Goal: Task Accomplishment & Management: Manage account settings

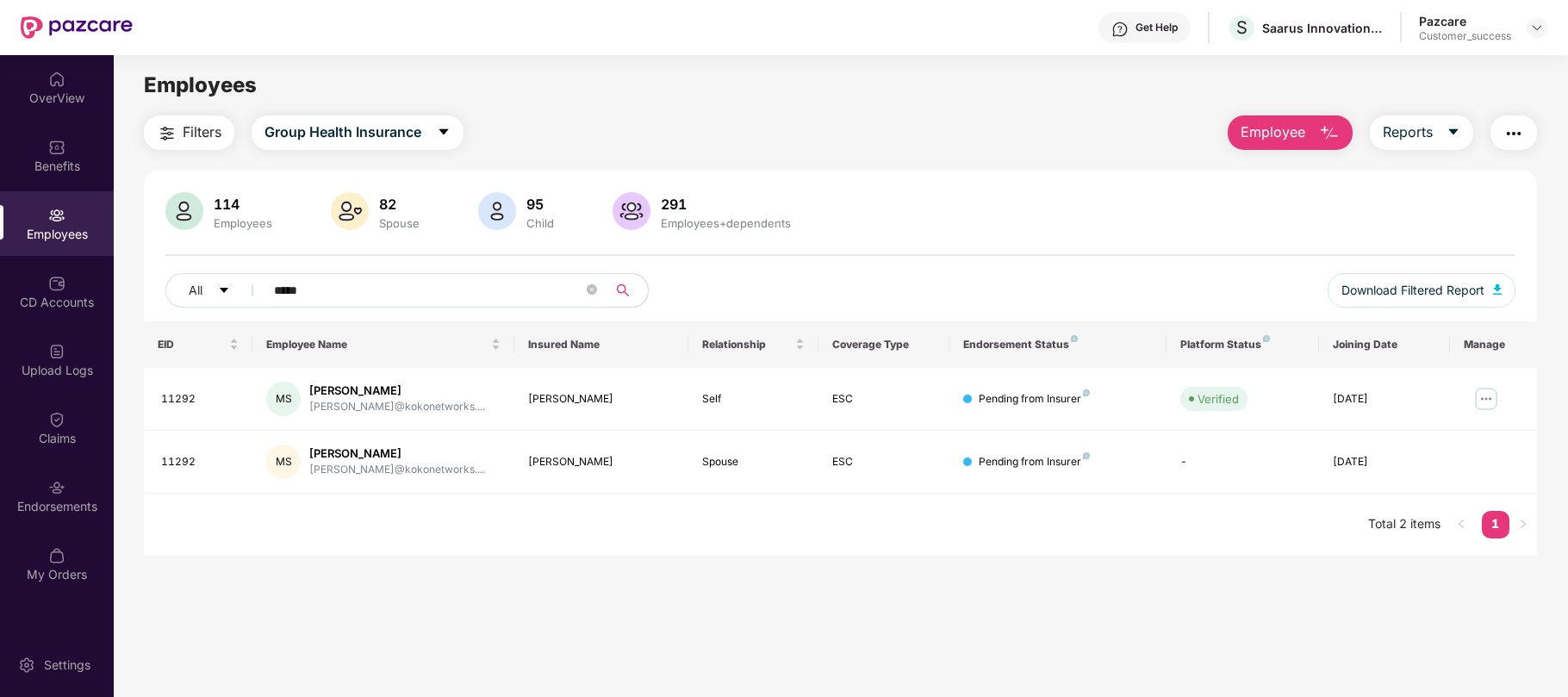
scroll to position [2, 0]
click at [1537, 29] on img at bounding box center [1536, 27] width 14 height 14
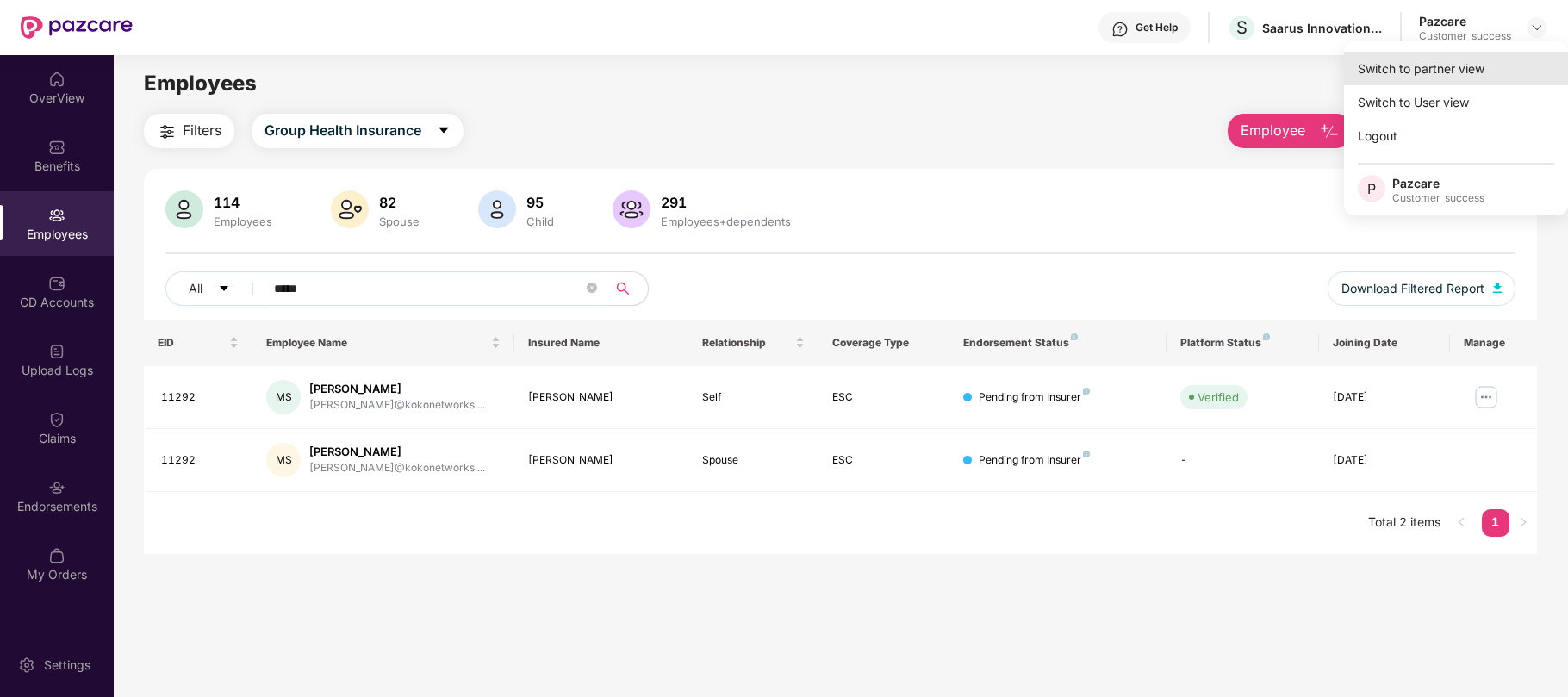
click at [1388, 71] on div "Switch to partner view" at bounding box center [1456, 68] width 224 height 34
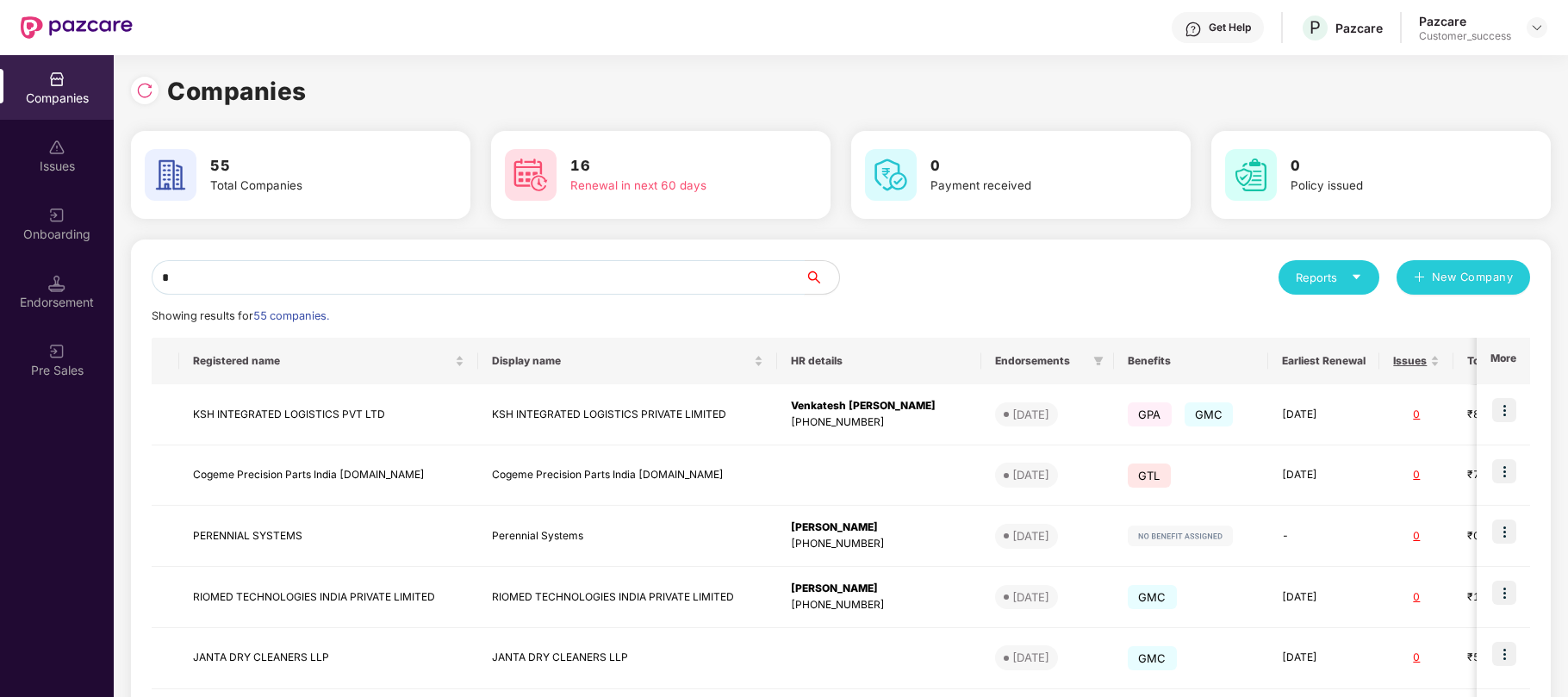
click at [423, 277] on input "*" at bounding box center [478, 277] width 653 height 34
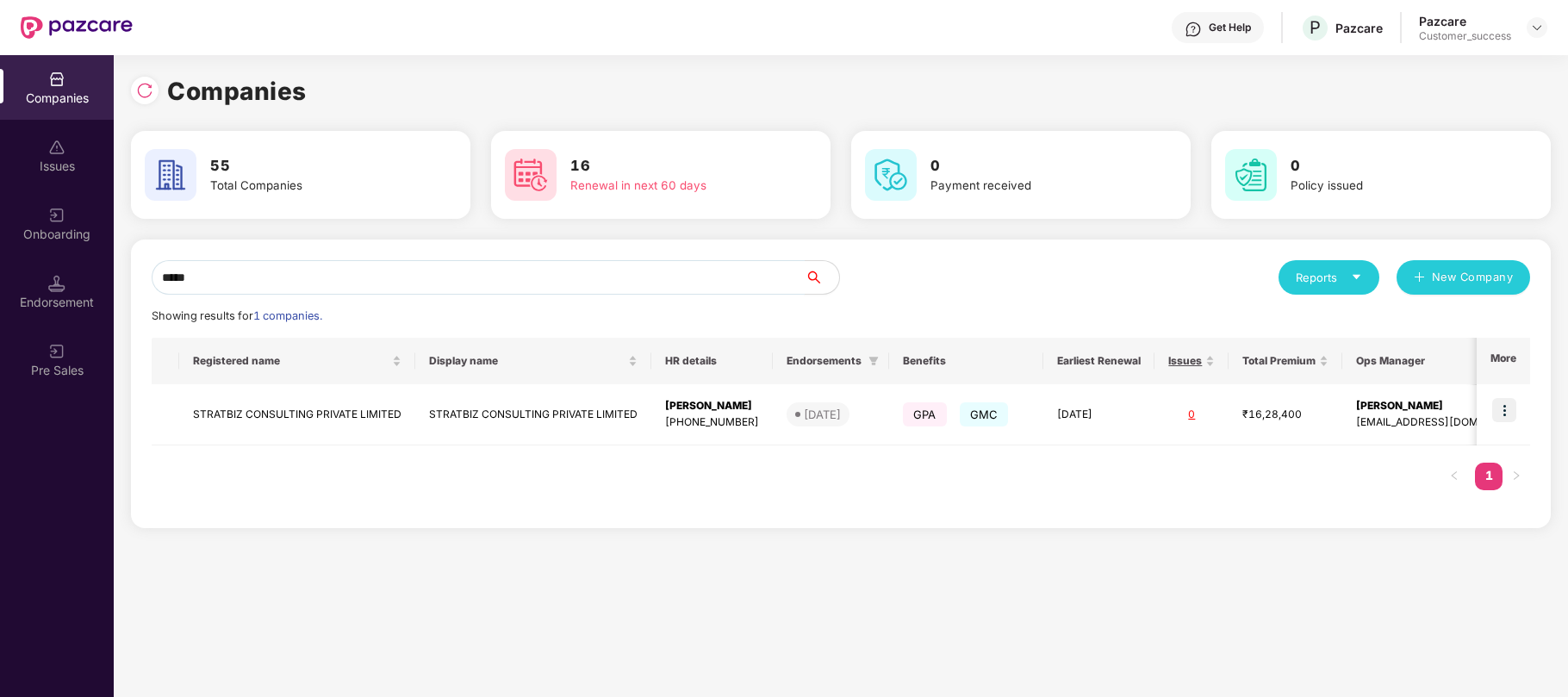
type input "*****"
click at [1508, 411] on img at bounding box center [1505, 410] width 24 height 24
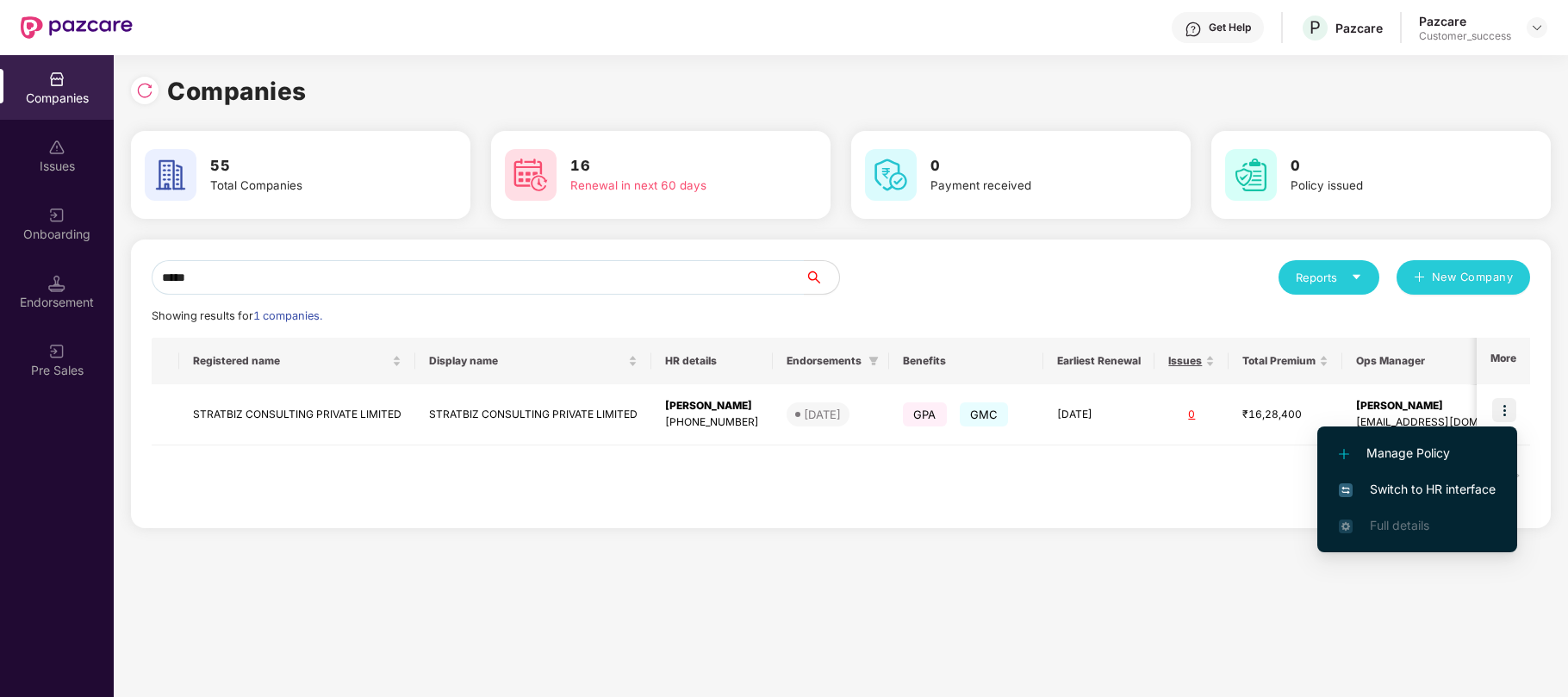
click at [1407, 484] on span "Switch to HR interface" at bounding box center [1417, 489] width 157 height 19
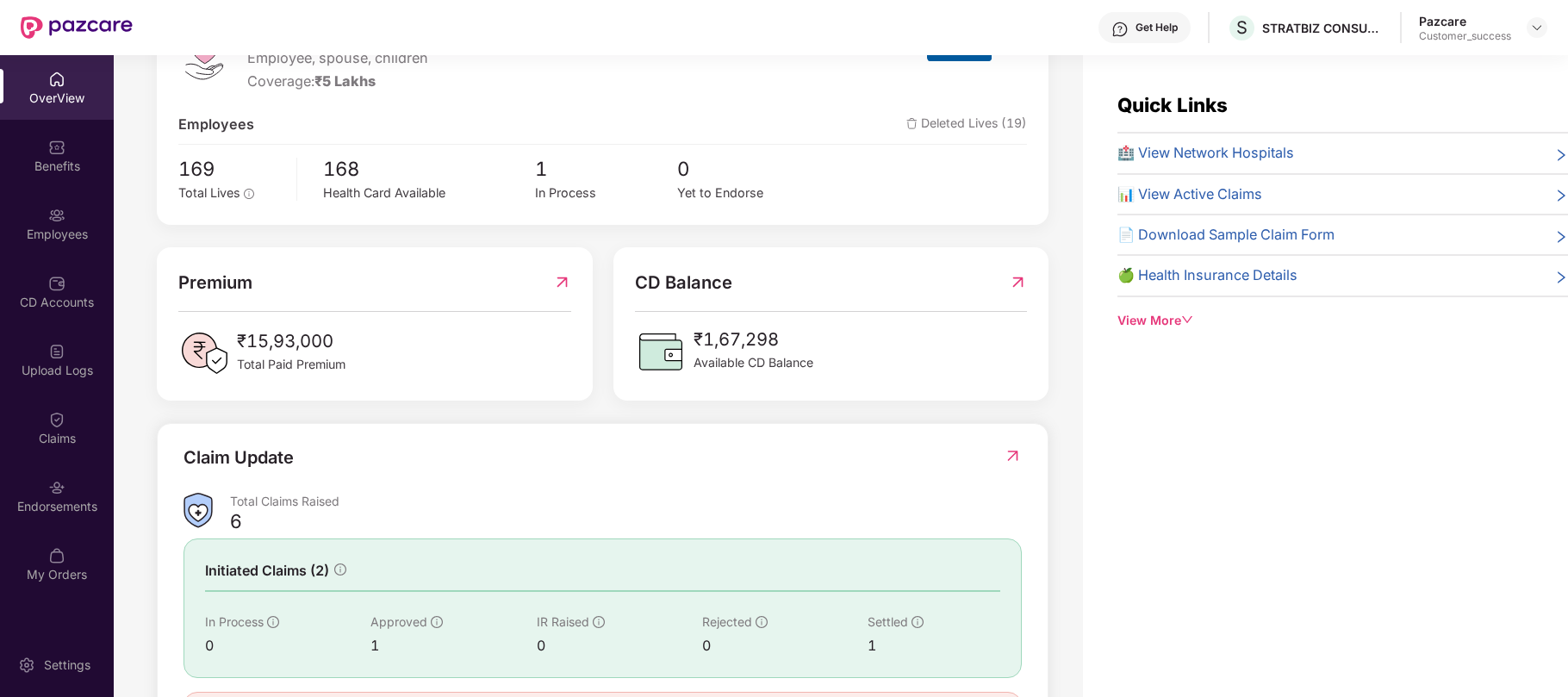
scroll to position [377, 0]
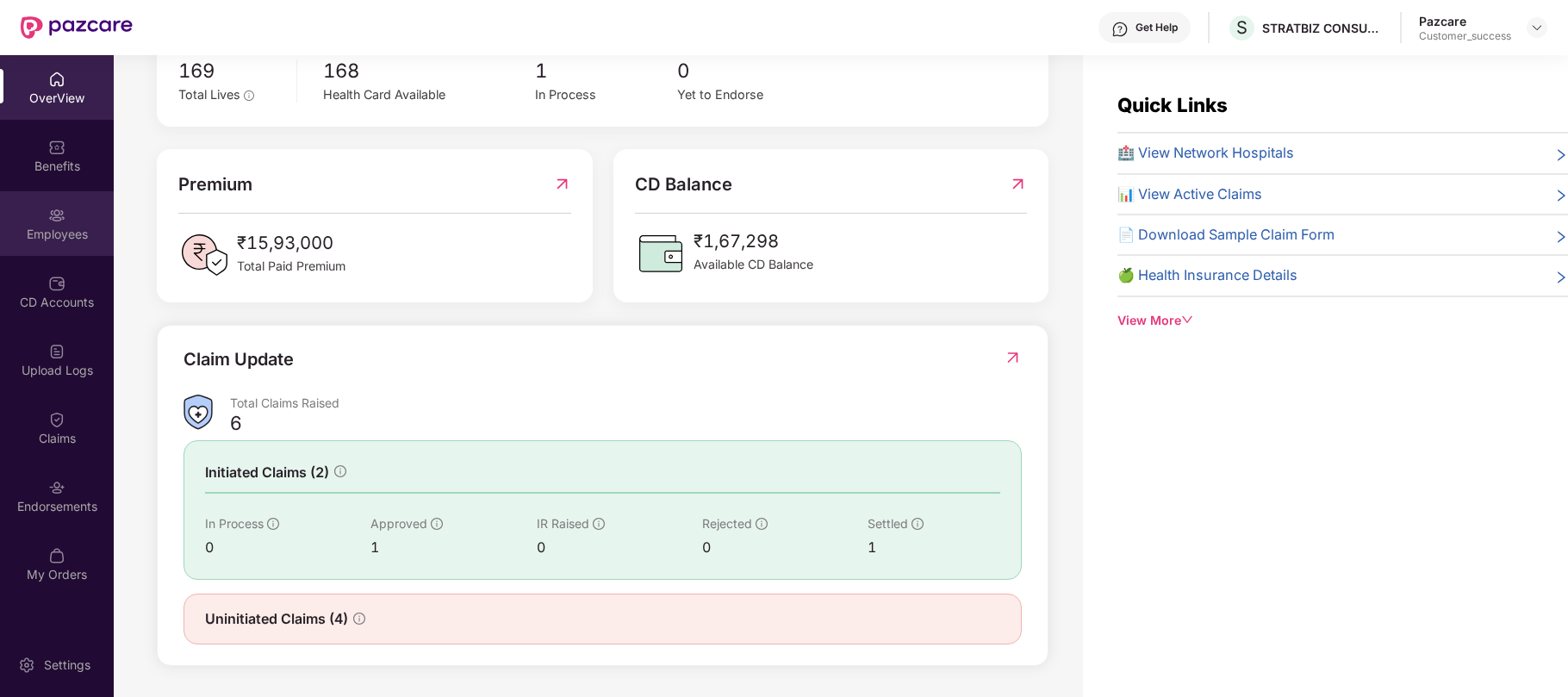
click at [60, 218] on img at bounding box center [56, 215] width 17 height 17
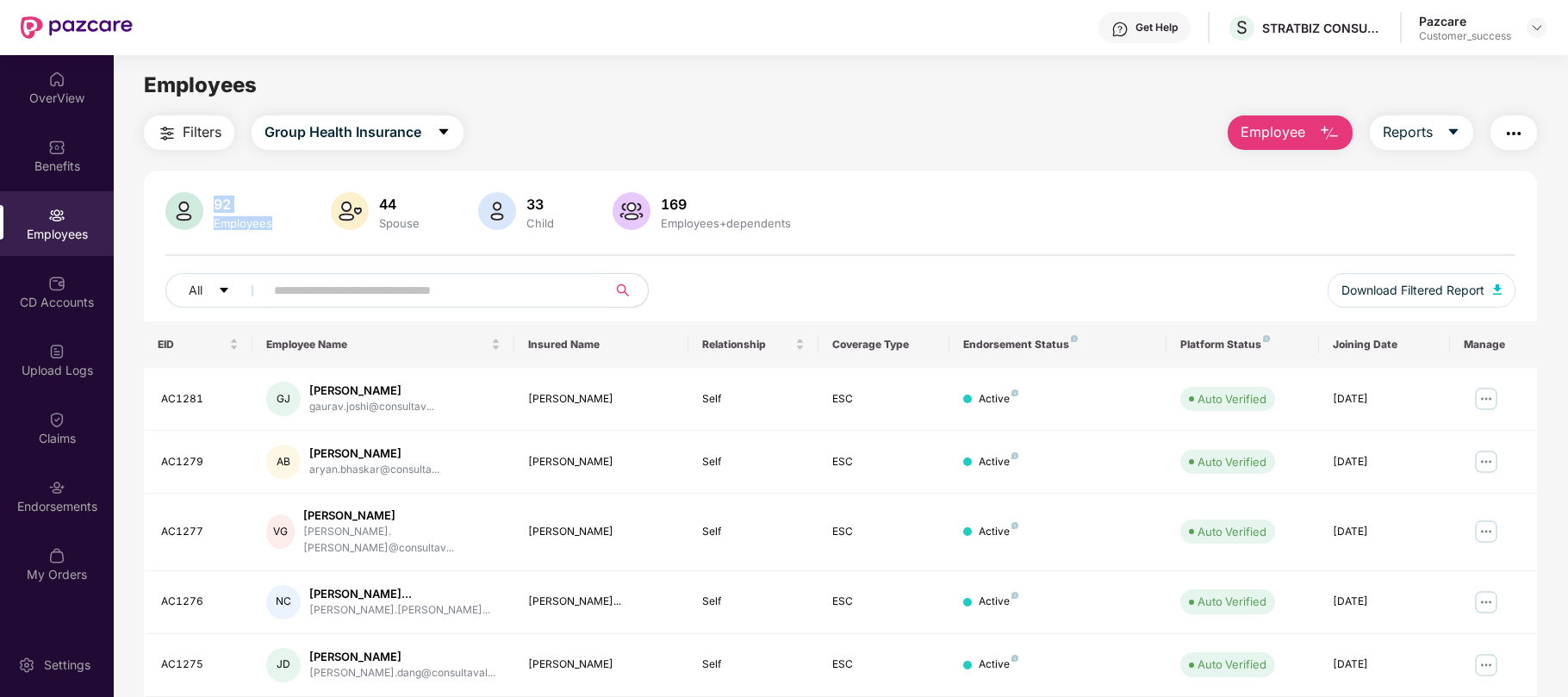
drag, startPoint x: 278, startPoint y: 224, endPoint x: 216, endPoint y: 201, distance: 66.1
click at [216, 201] on div "92 Employees" at bounding box center [243, 212] width 73 height 36
click at [1538, 31] on img at bounding box center [1536, 27] width 14 height 14
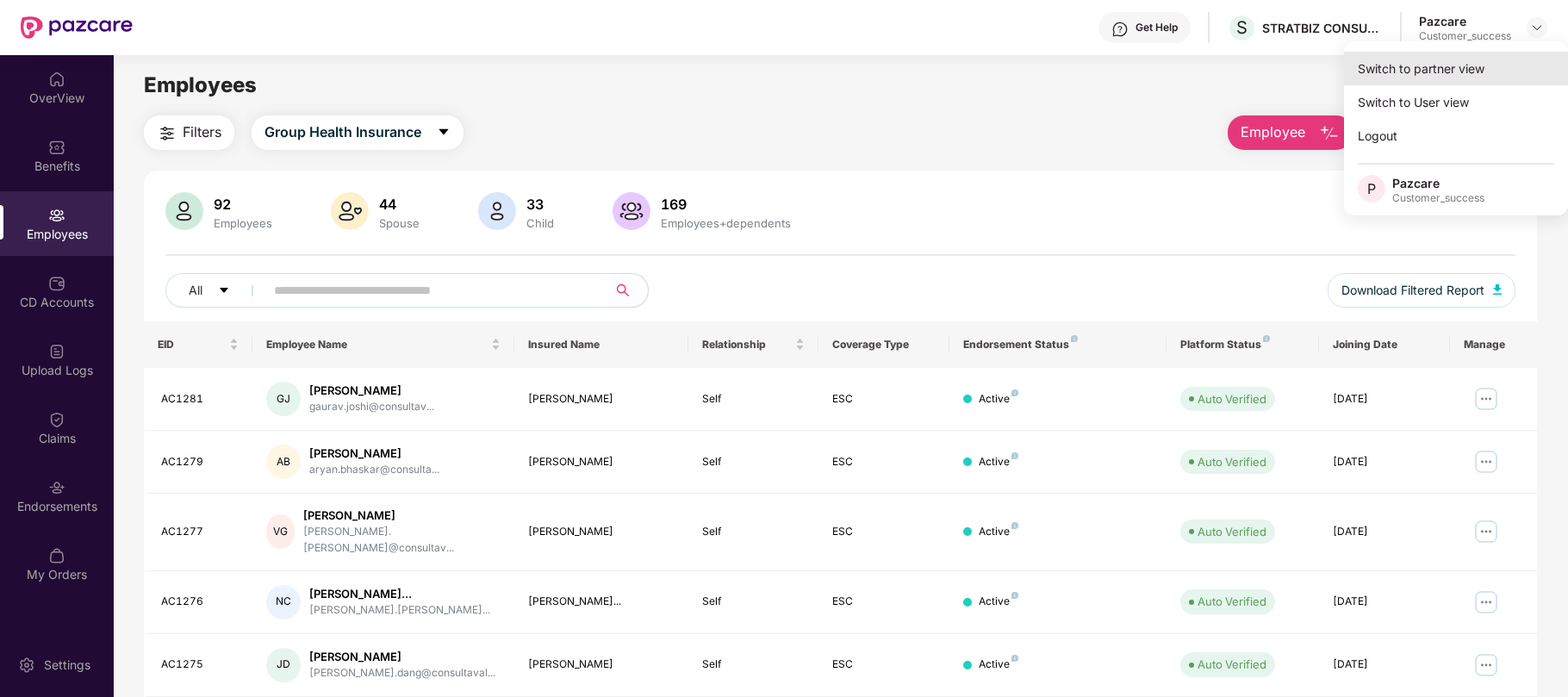
click at [1418, 70] on div "Switch to partner view" at bounding box center [1456, 68] width 224 height 34
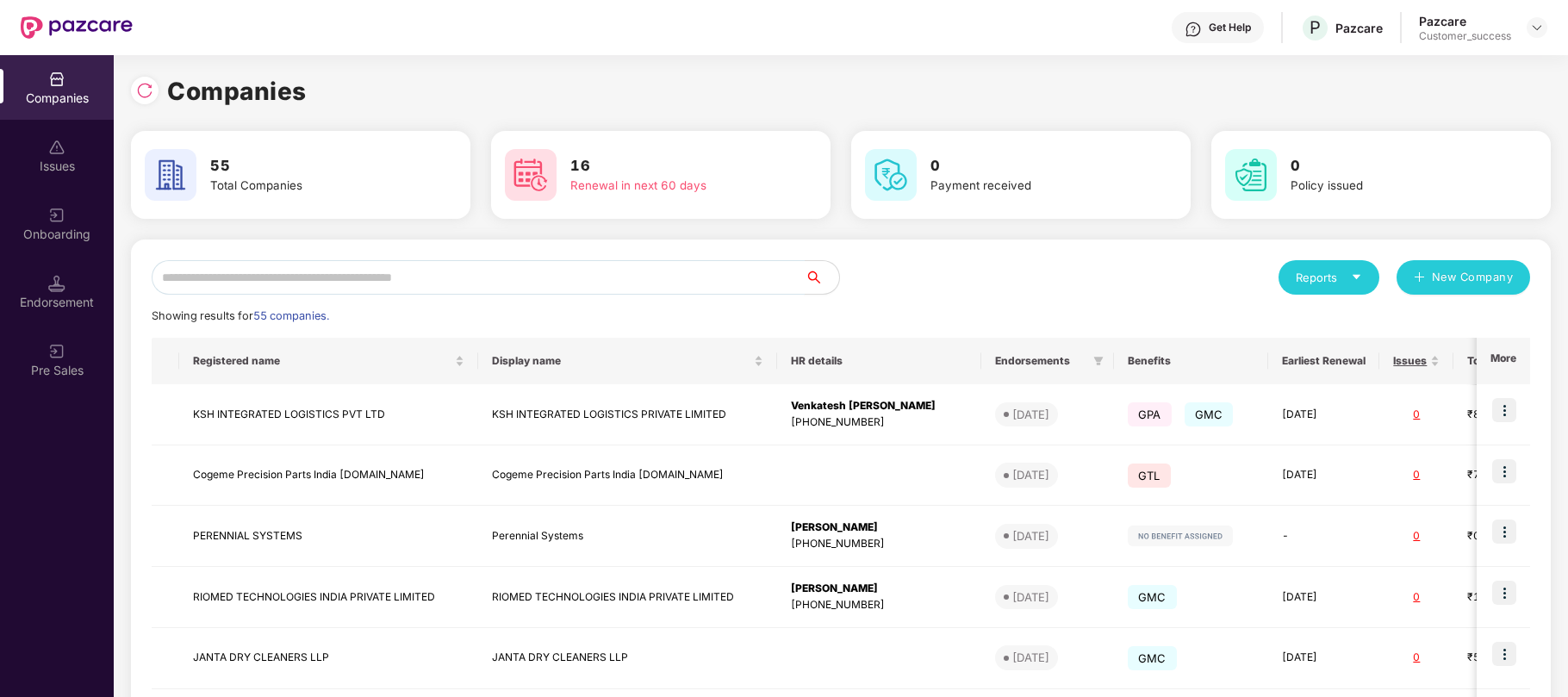
click at [510, 279] on input "text" at bounding box center [478, 277] width 653 height 34
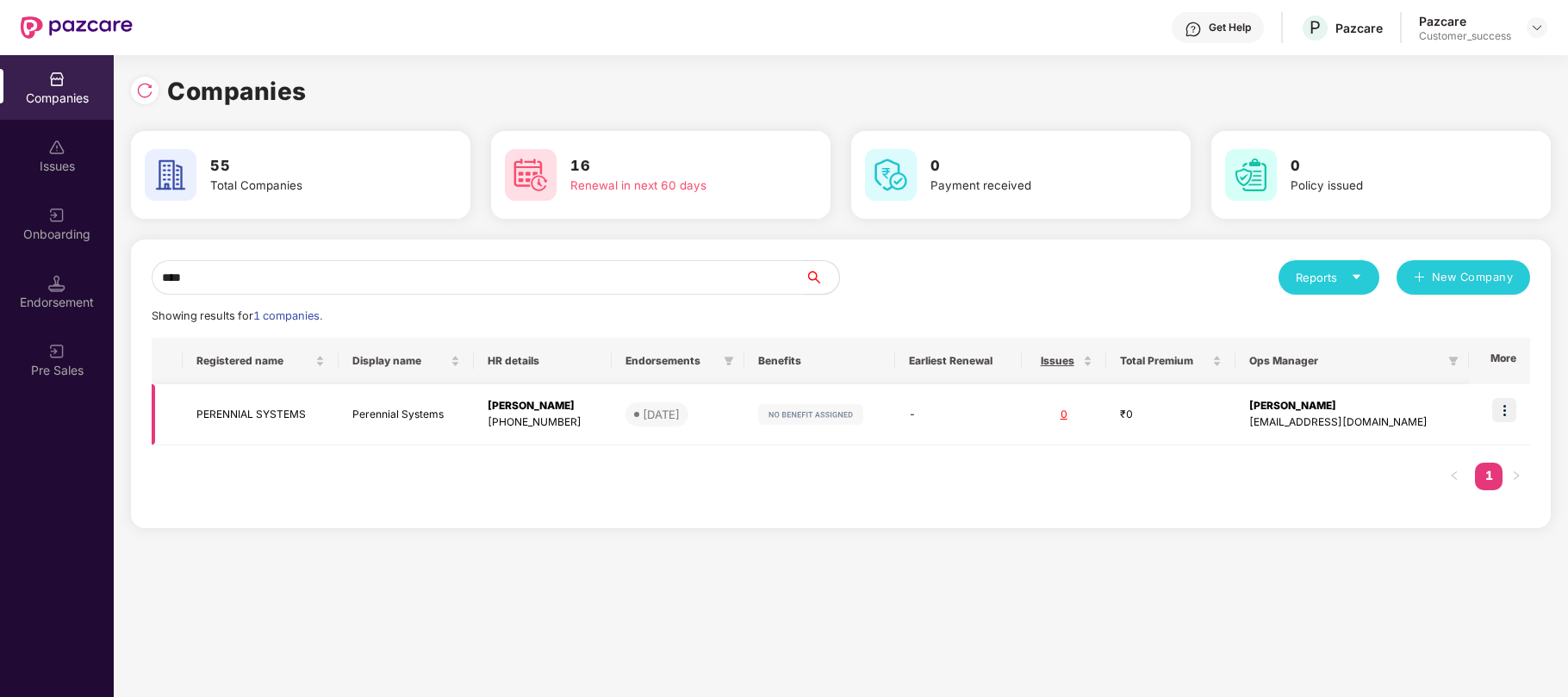
type input "****"
click at [1511, 415] on img at bounding box center [1505, 410] width 24 height 24
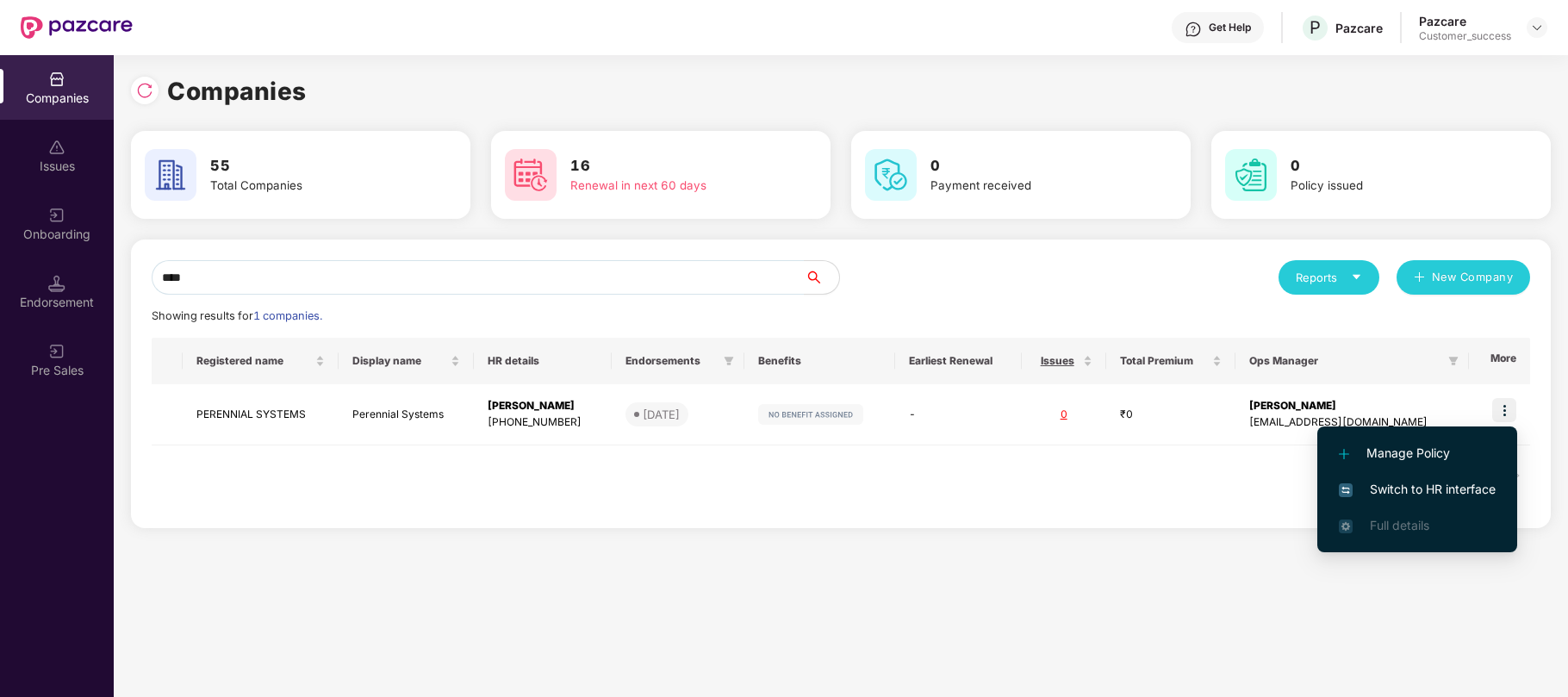
click at [1399, 492] on span "Switch to HR interface" at bounding box center [1417, 489] width 157 height 19
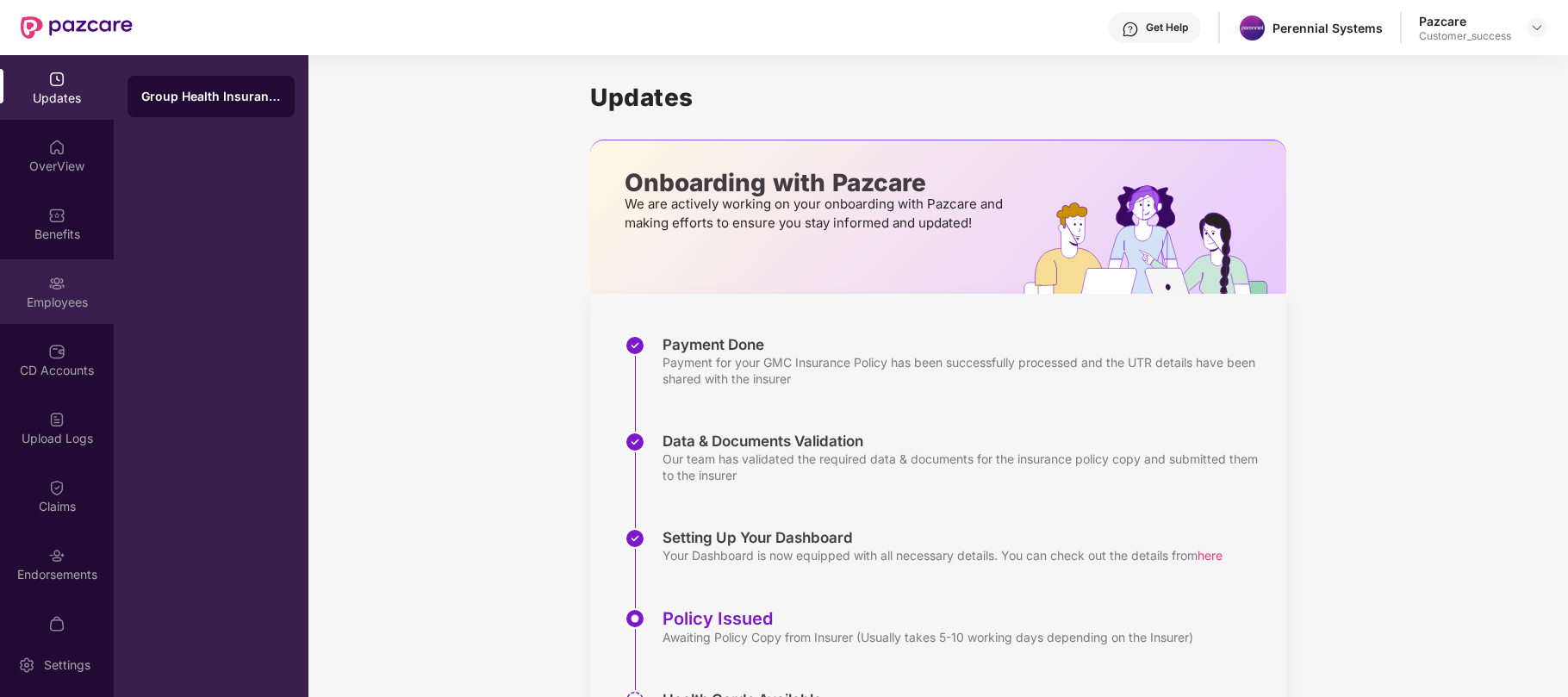
click at [55, 300] on div "Employees" at bounding box center [56, 302] width 113 height 17
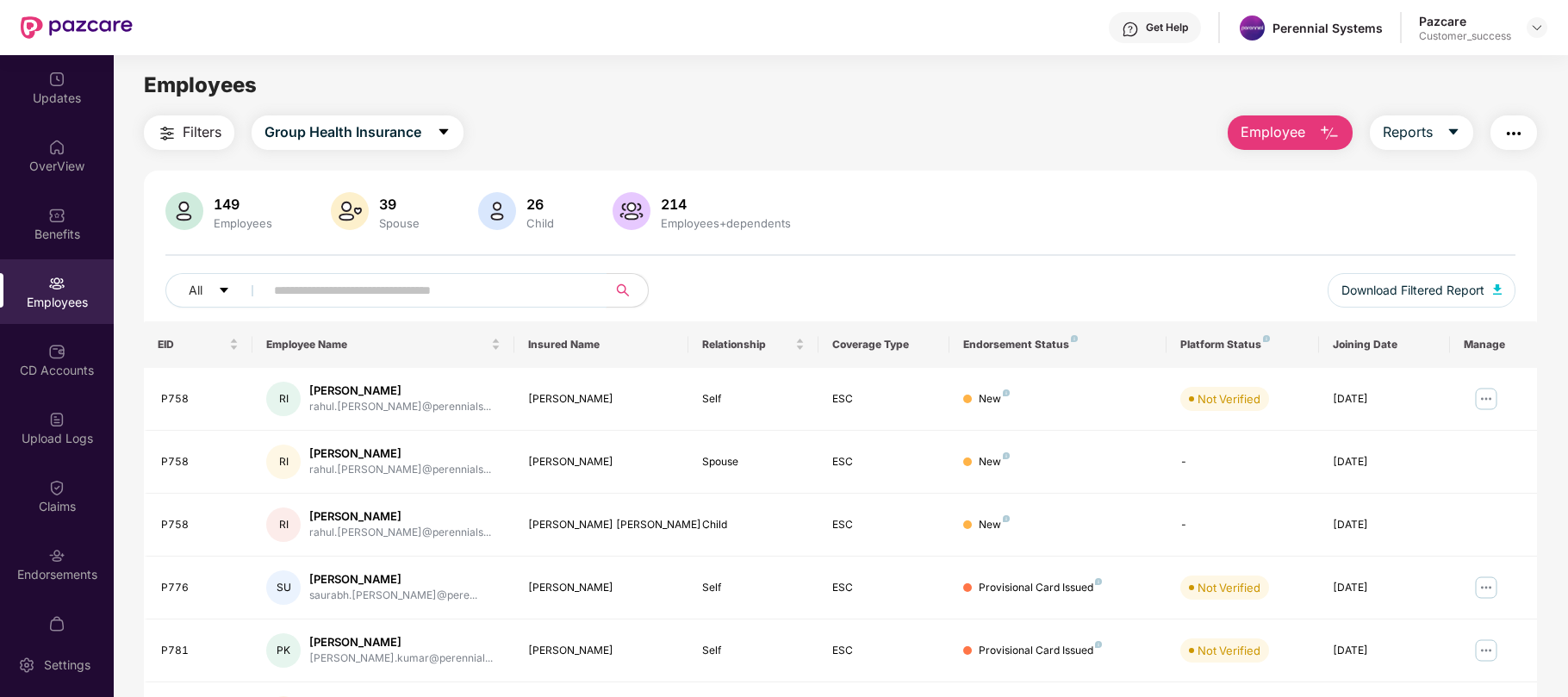
click at [511, 287] on input "text" at bounding box center [428, 290] width 309 height 26
paste input "****"
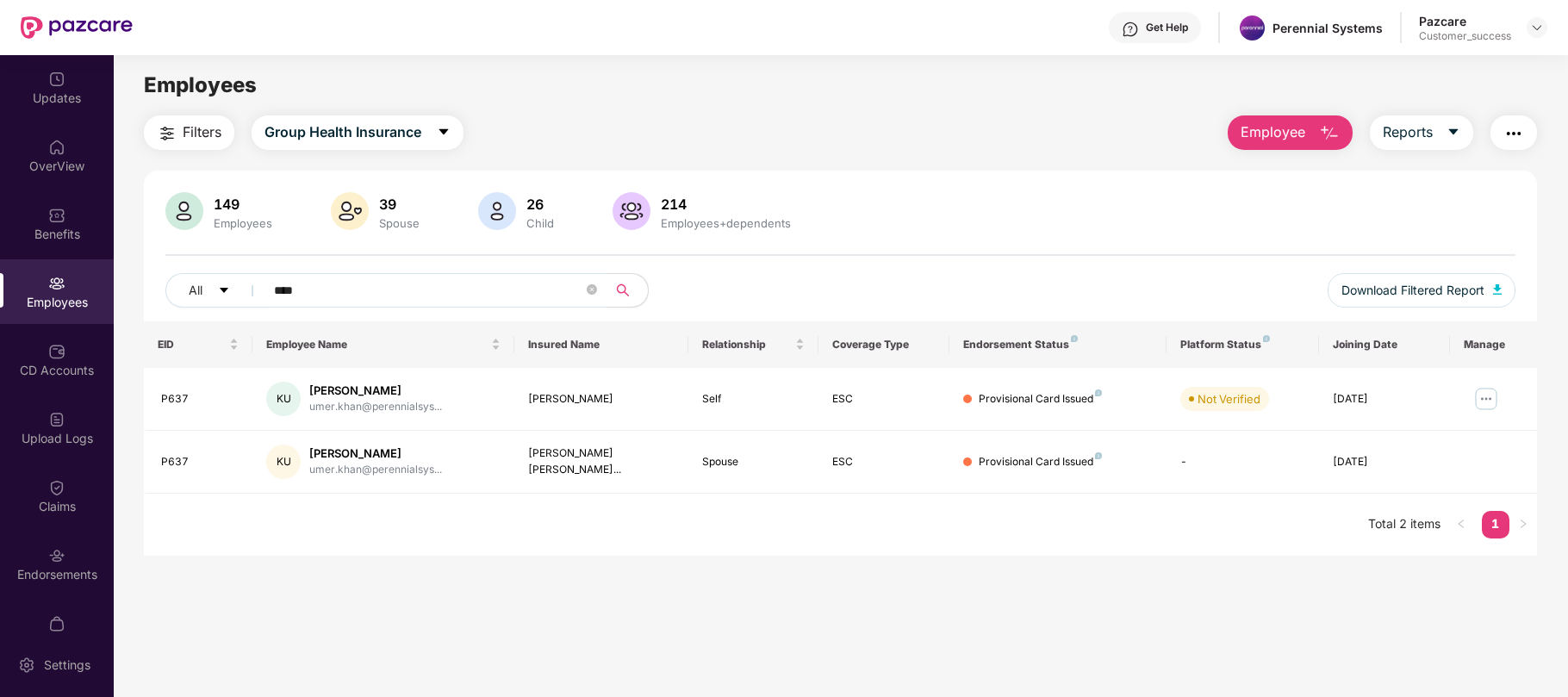
type input "****"
click at [1456, 286] on span "Download Filtered Report" at bounding box center [1413, 290] width 143 height 19
click at [1539, 34] on div at bounding box center [1537, 27] width 21 height 21
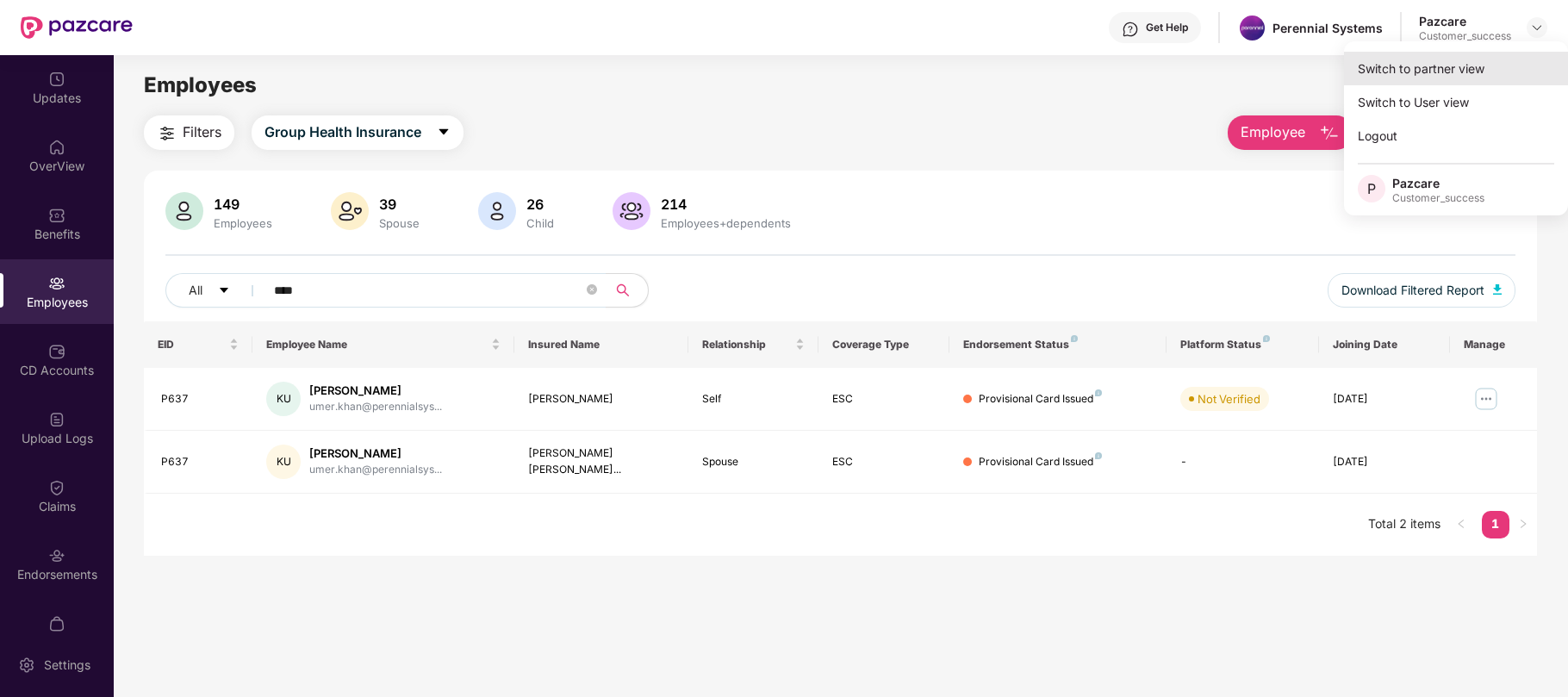
click at [1430, 74] on div "Switch to partner view" at bounding box center [1456, 68] width 224 height 34
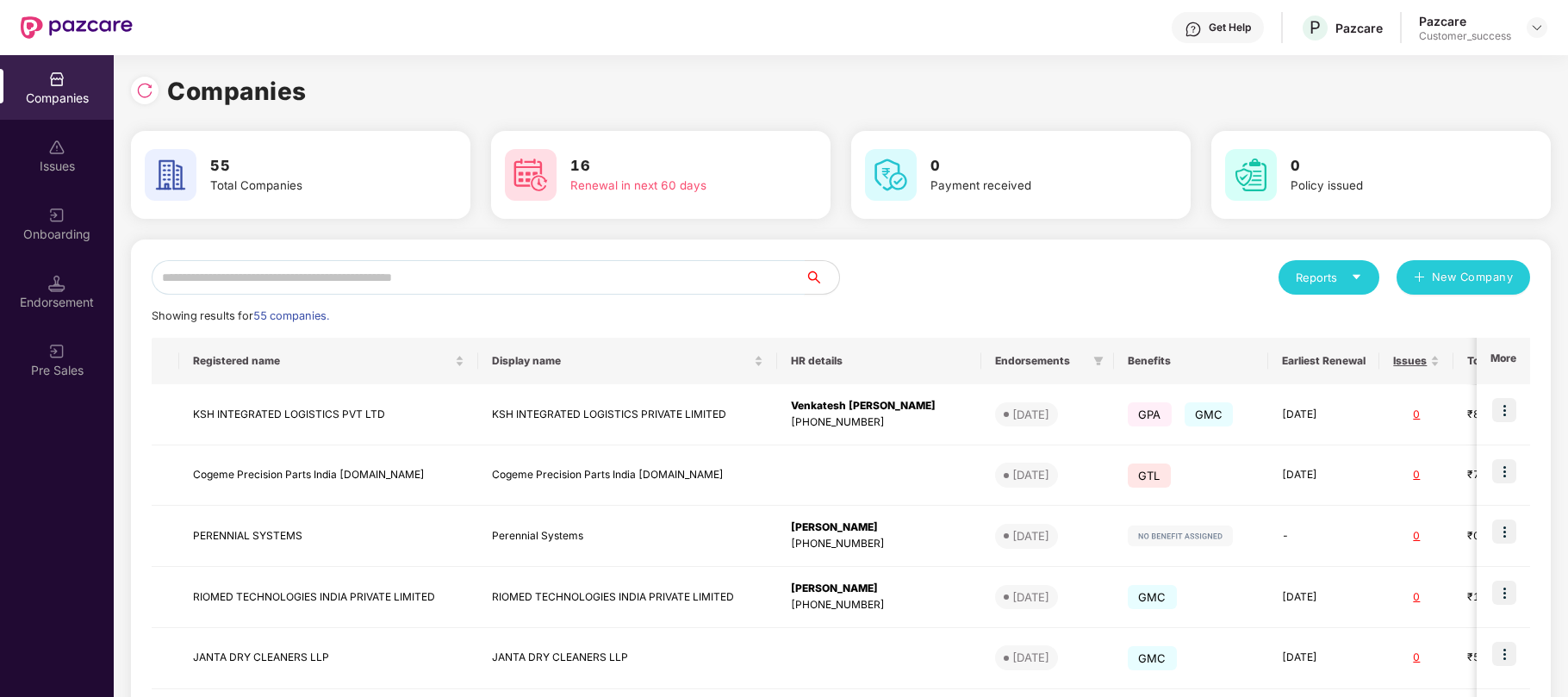
click at [781, 272] on input "text" at bounding box center [478, 277] width 653 height 34
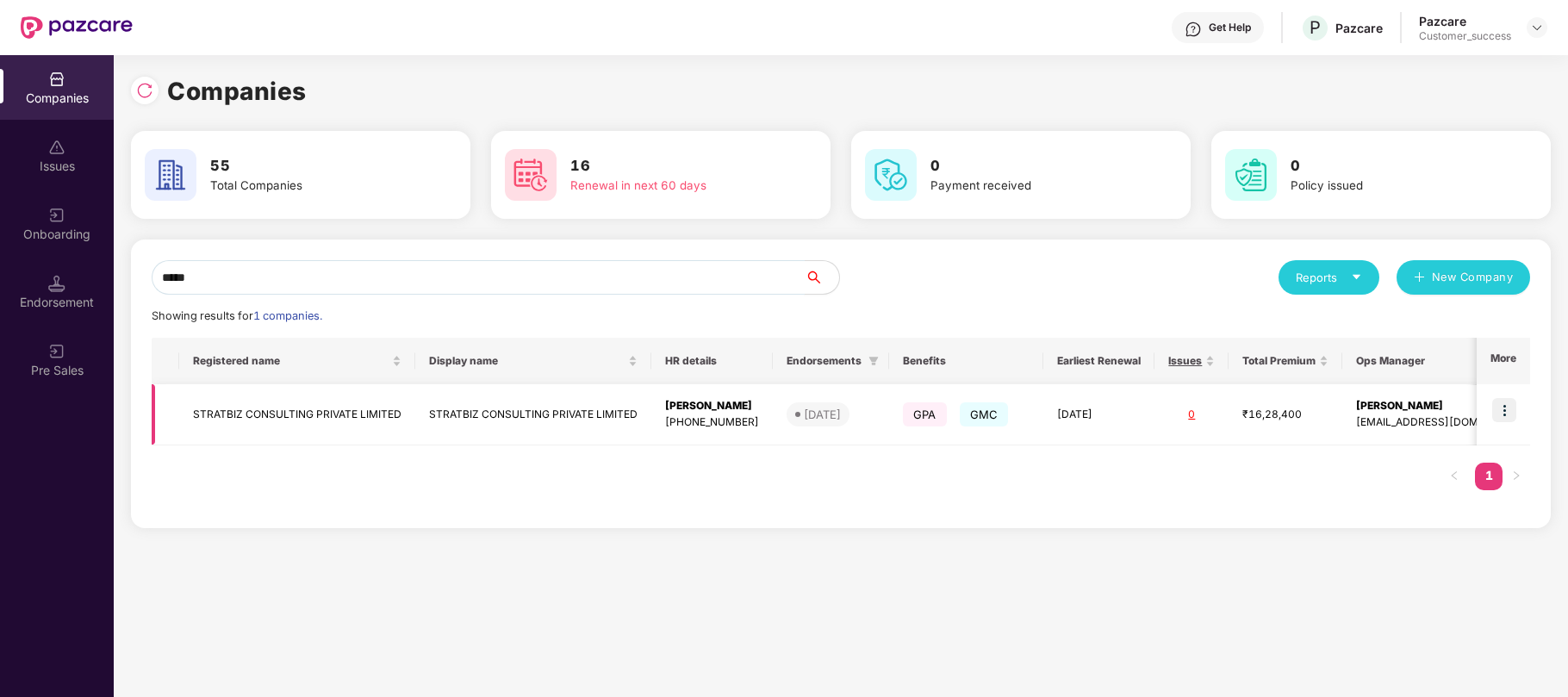
type input "*****"
click at [1076, 413] on td "[DATE]" at bounding box center [1099, 414] width 112 height 61
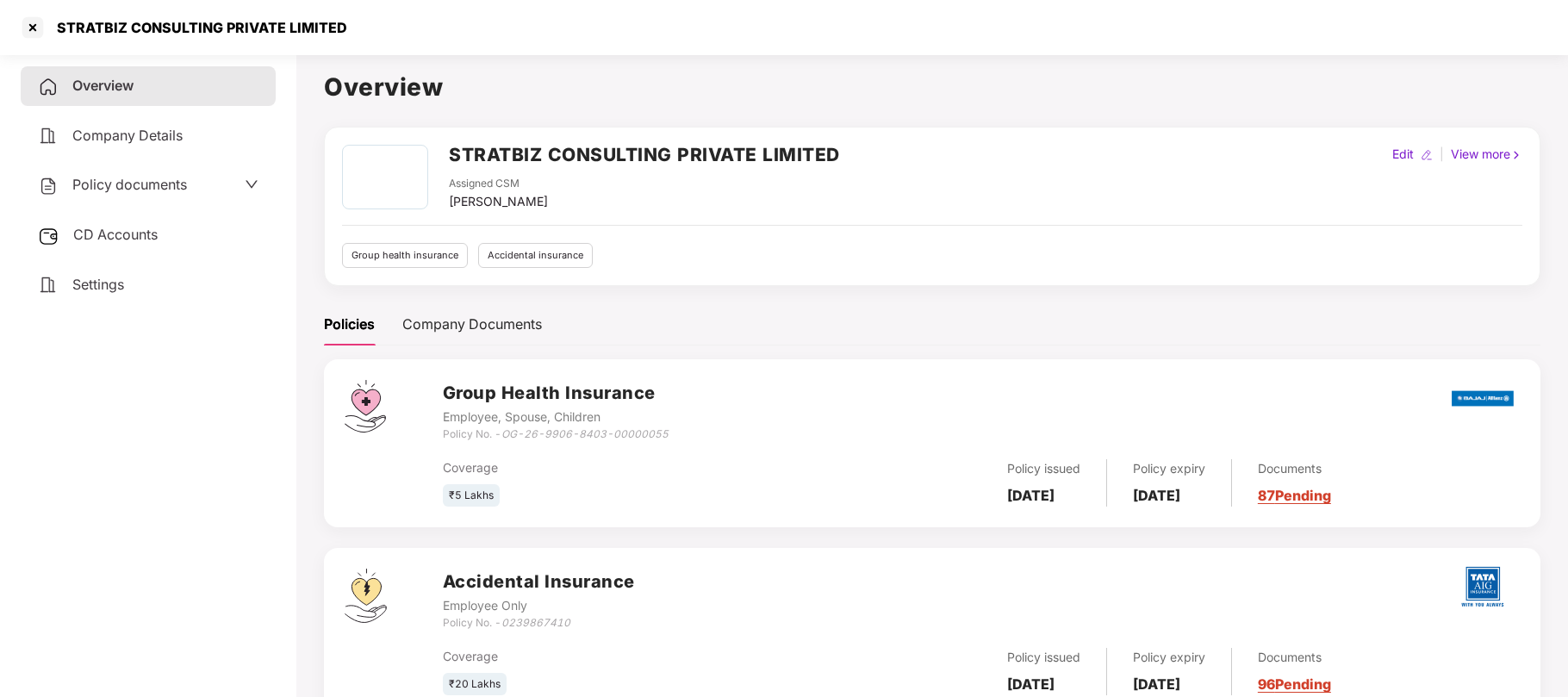
click at [129, 186] on span "Policy documents" at bounding box center [130, 184] width 114 height 17
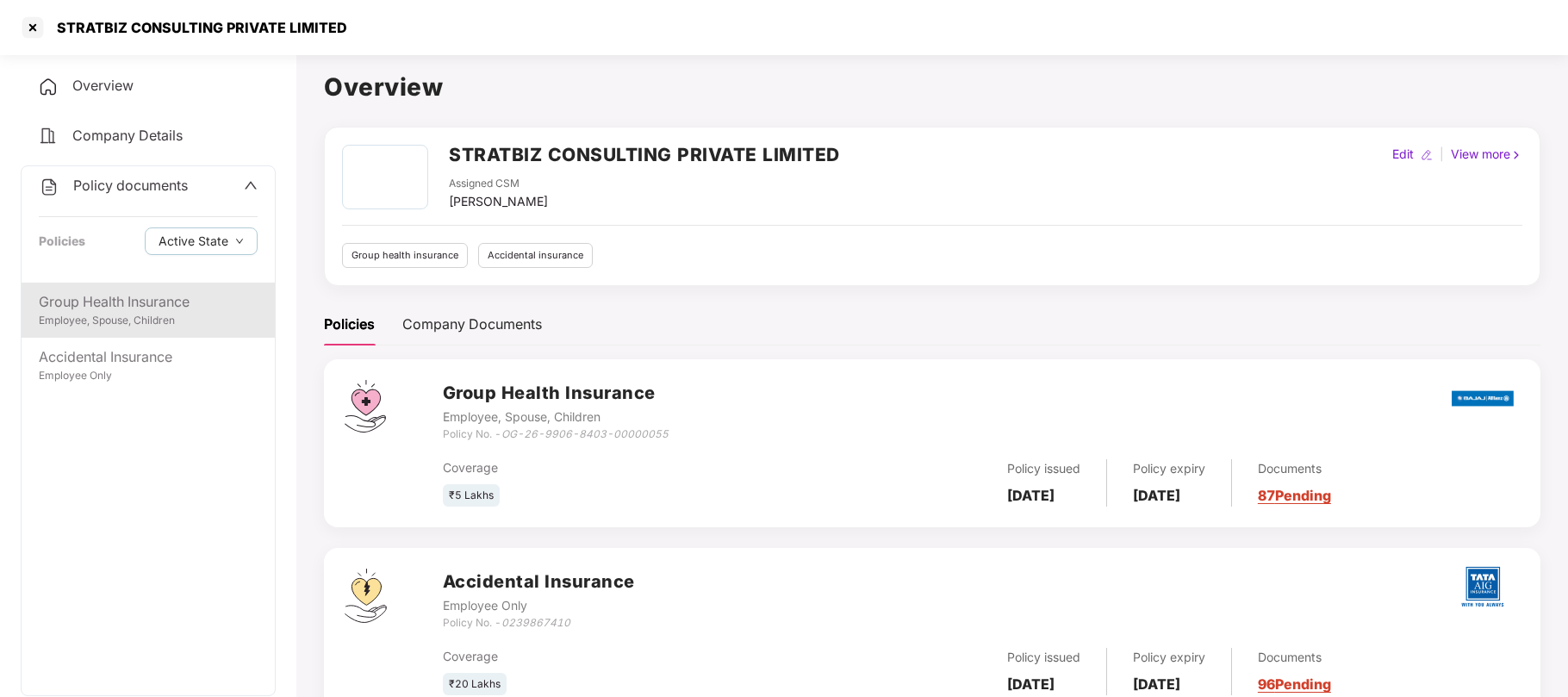
click at [117, 322] on div "Employee, Spouse, Children" at bounding box center [148, 321] width 219 height 16
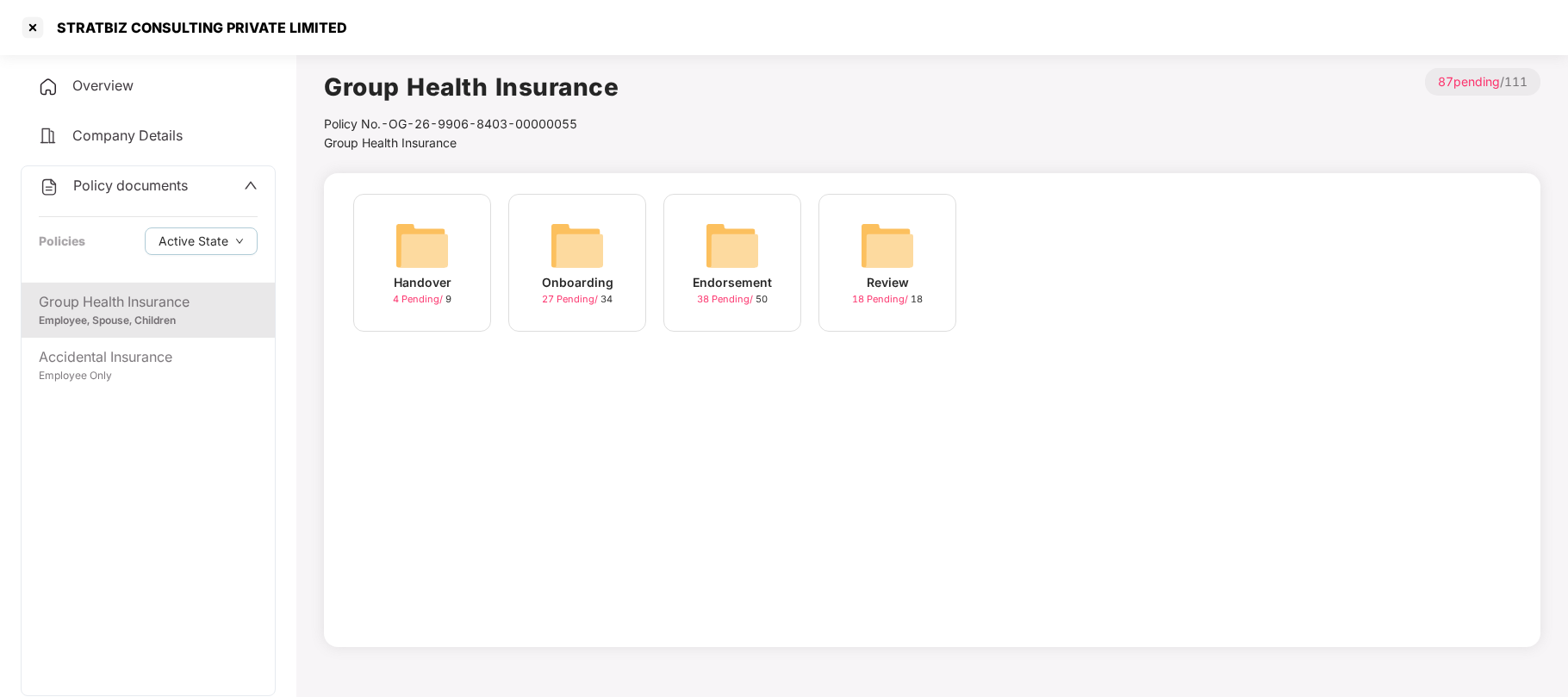
click at [691, 266] on div "Endorsement 38 Pending / 50" at bounding box center [733, 263] width 138 height 138
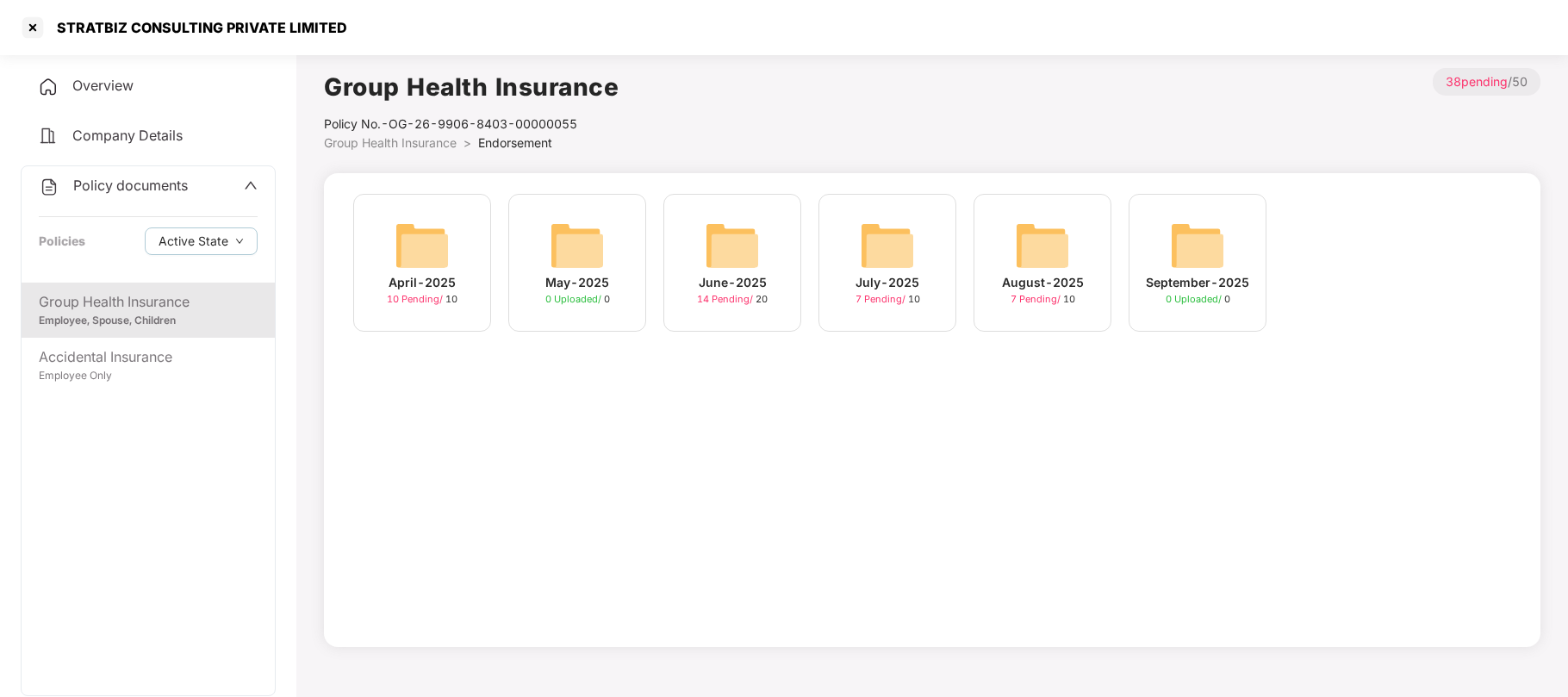
click at [894, 289] on div "July-2025" at bounding box center [887, 282] width 63 height 19
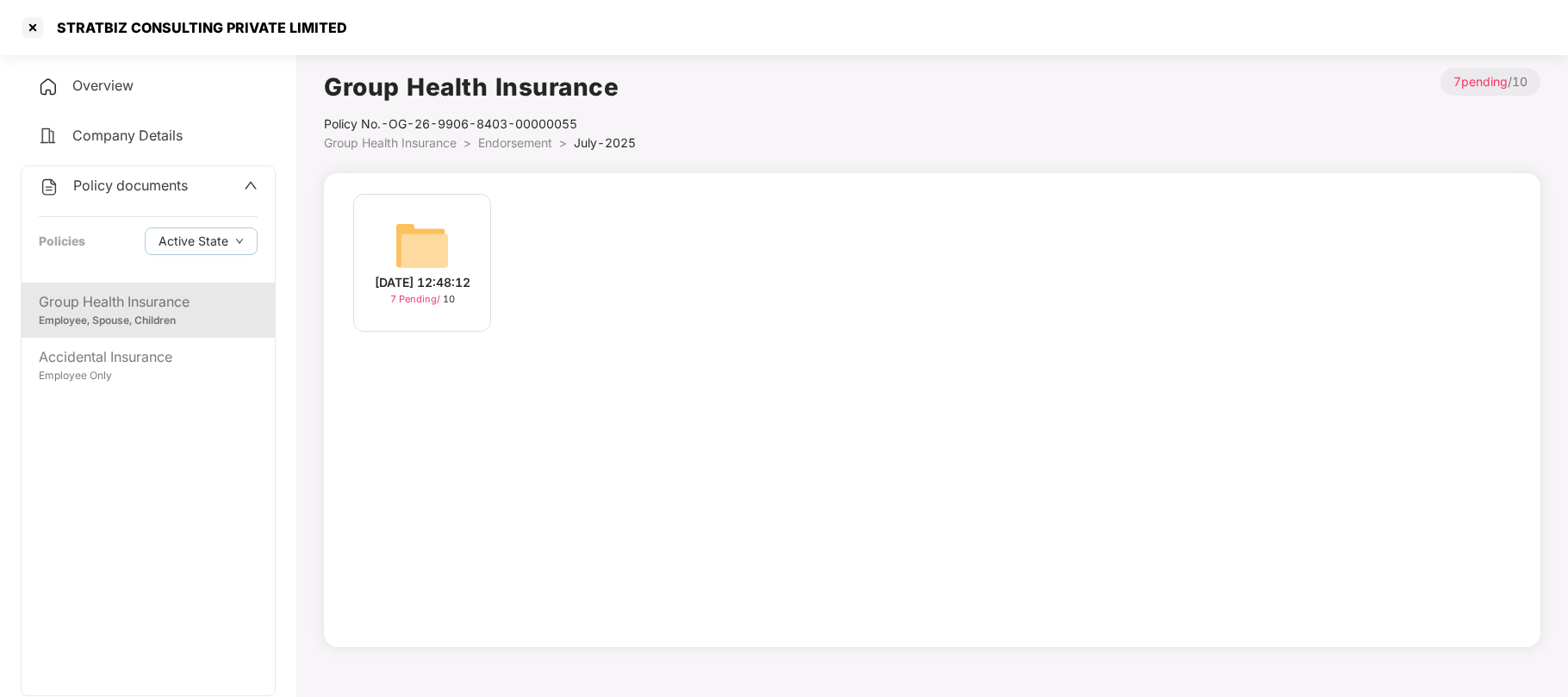
click at [407, 289] on div "[DATE] 12:48:12" at bounding box center [422, 282] width 95 height 19
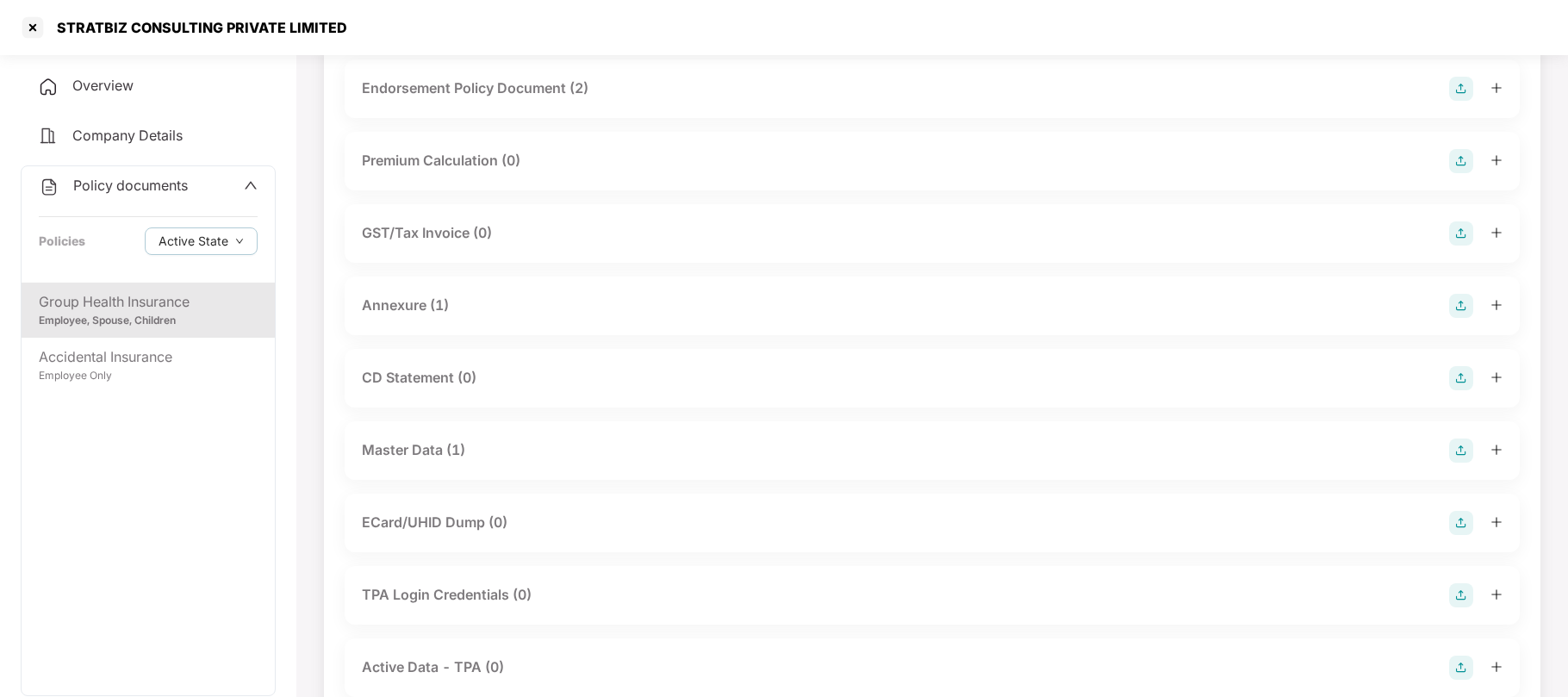
scroll to position [135, 0]
click at [396, 300] on div "Annexure (1)" at bounding box center [405, 305] width 87 height 22
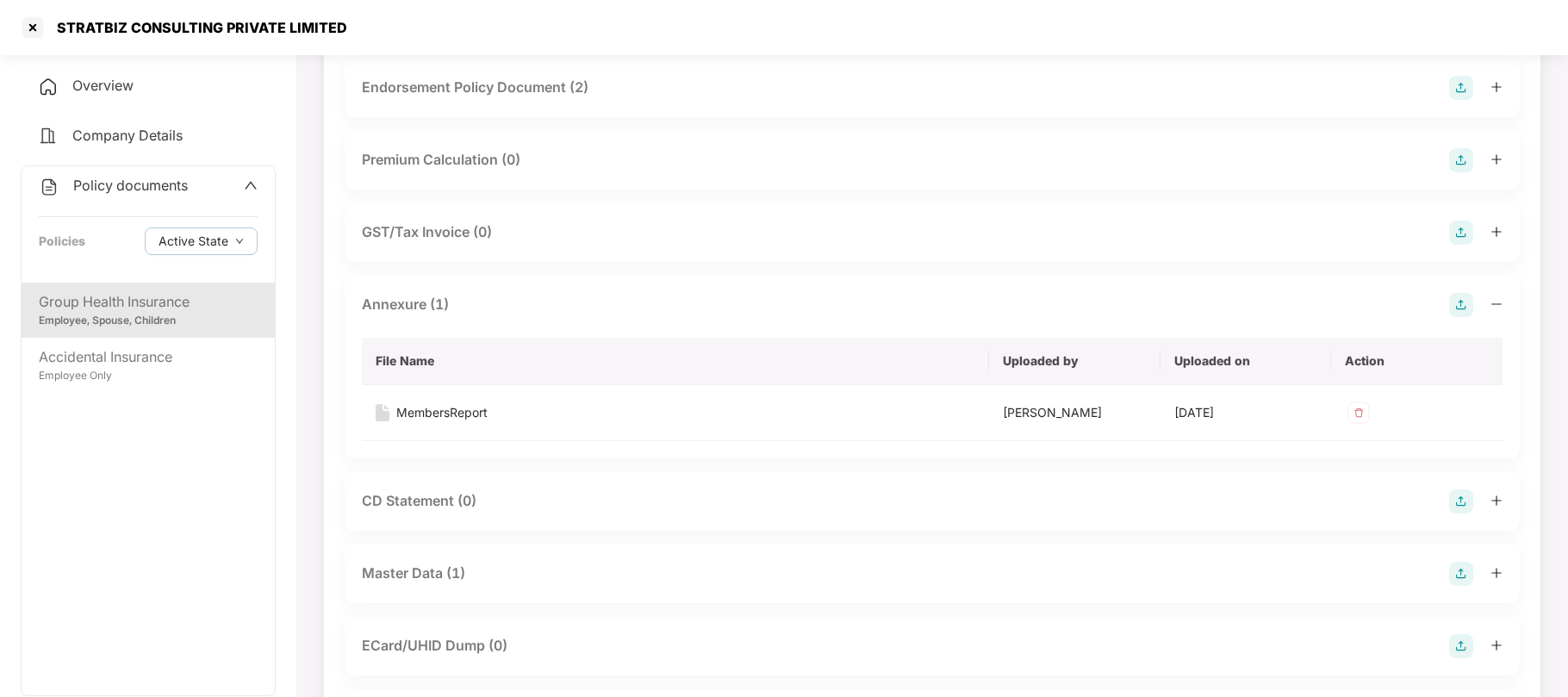
click at [562, 86] on div "Endorsement Policy Document (2)" at bounding box center [475, 88] width 227 height 22
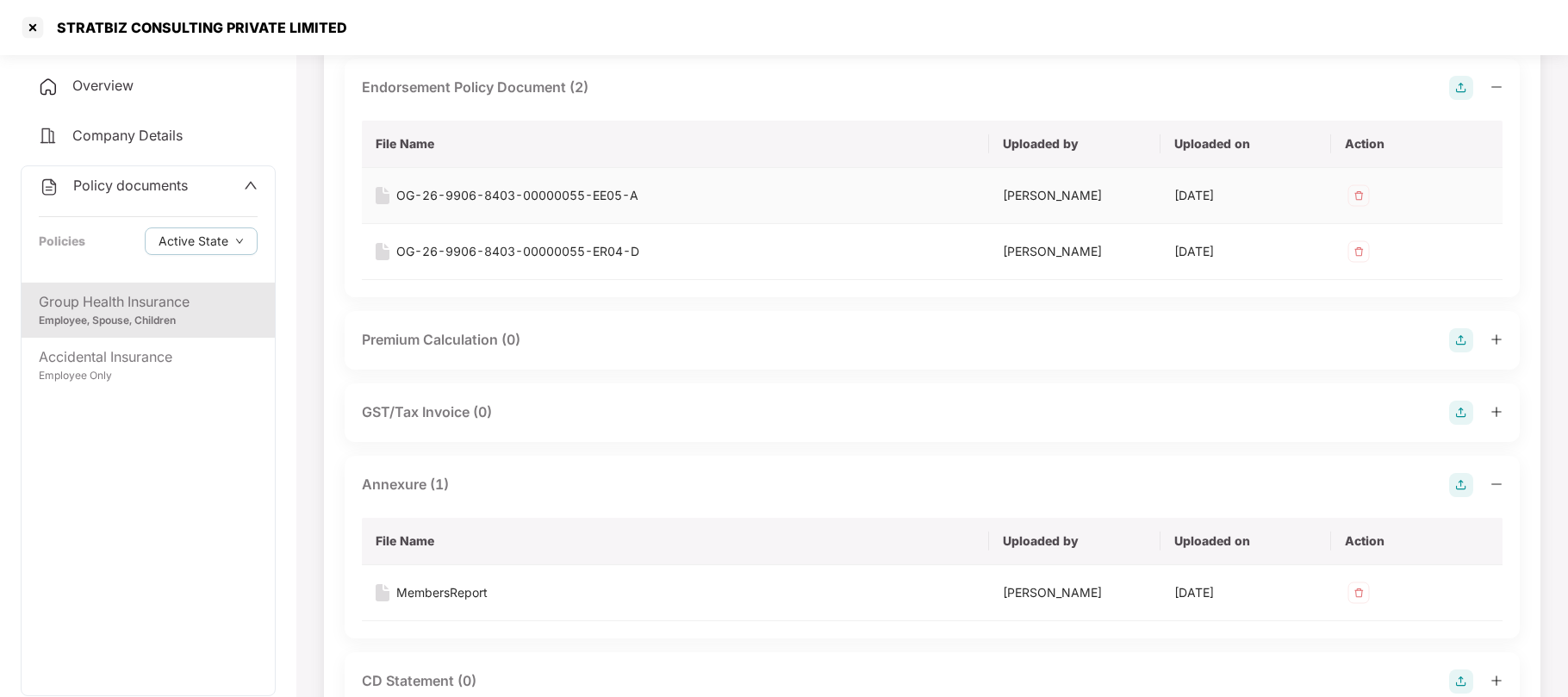
click at [577, 191] on div "OG-26-9906-8403-00000055-EE05-A" at bounding box center [517, 195] width 242 height 19
click at [553, 250] on div "OG-26-9906-8403-00000055-ER04-D" at bounding box center [518, 251] width 243 height 19
click at [94, 358] on div "Accidental Insurance" at bounding box center [148, 357] width 219 height 22
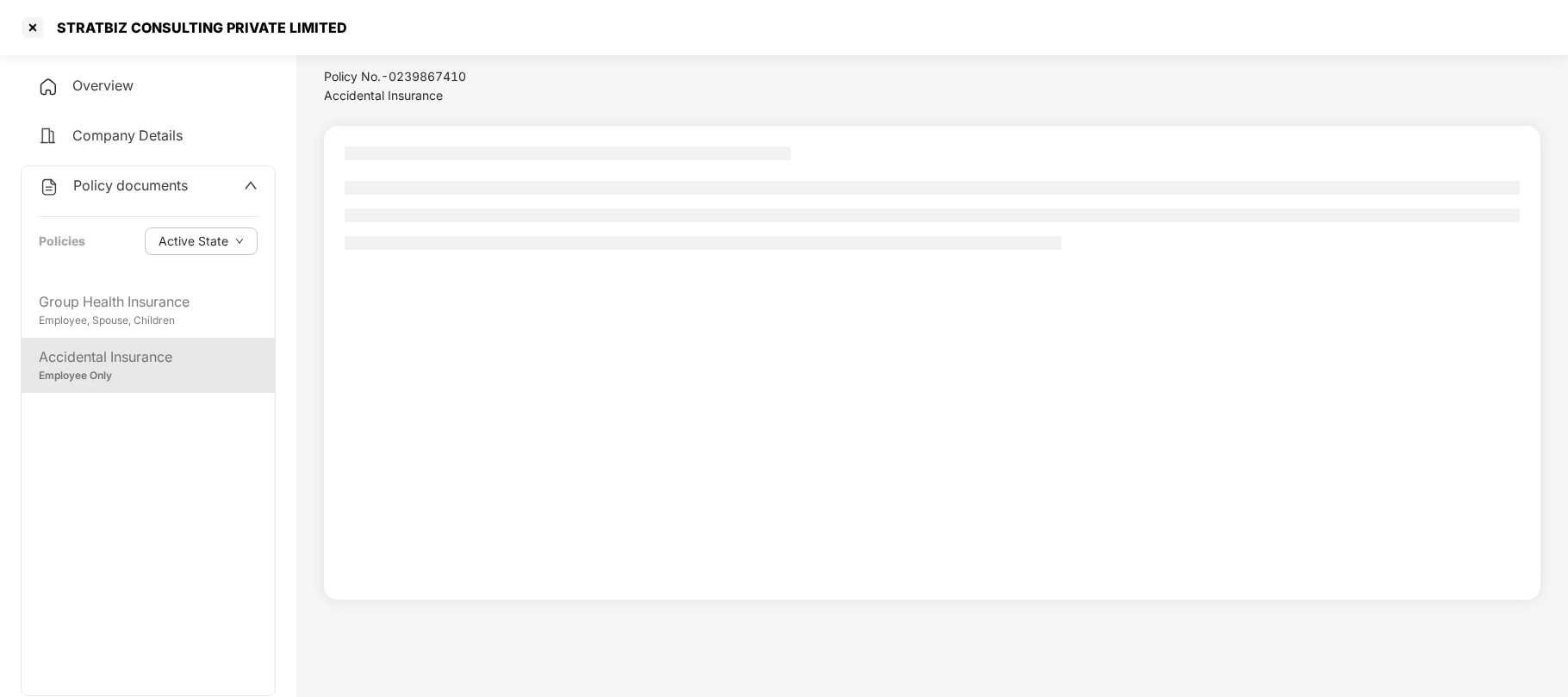
scroll to position [46, 0]
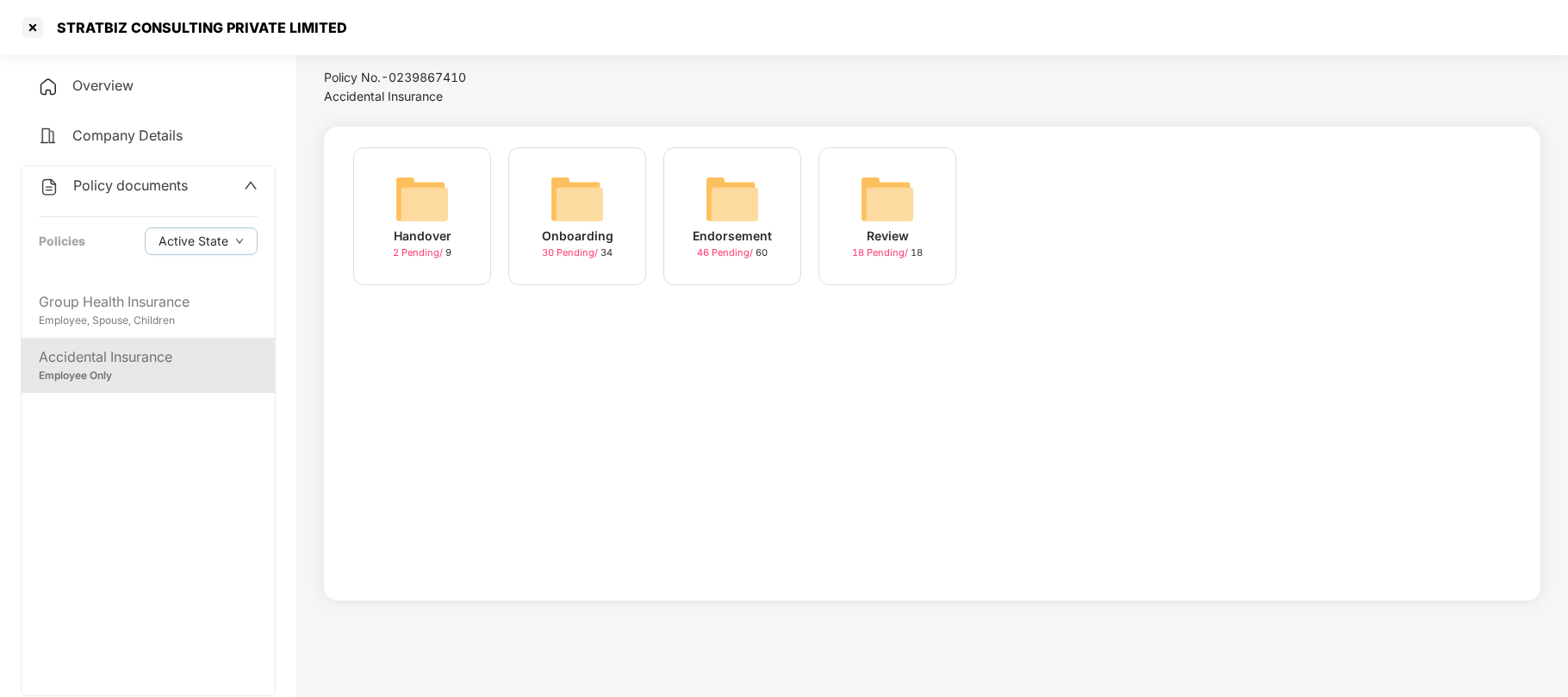
click at [717, 224] on img at bounding box center [732, 198] width 55 height 55
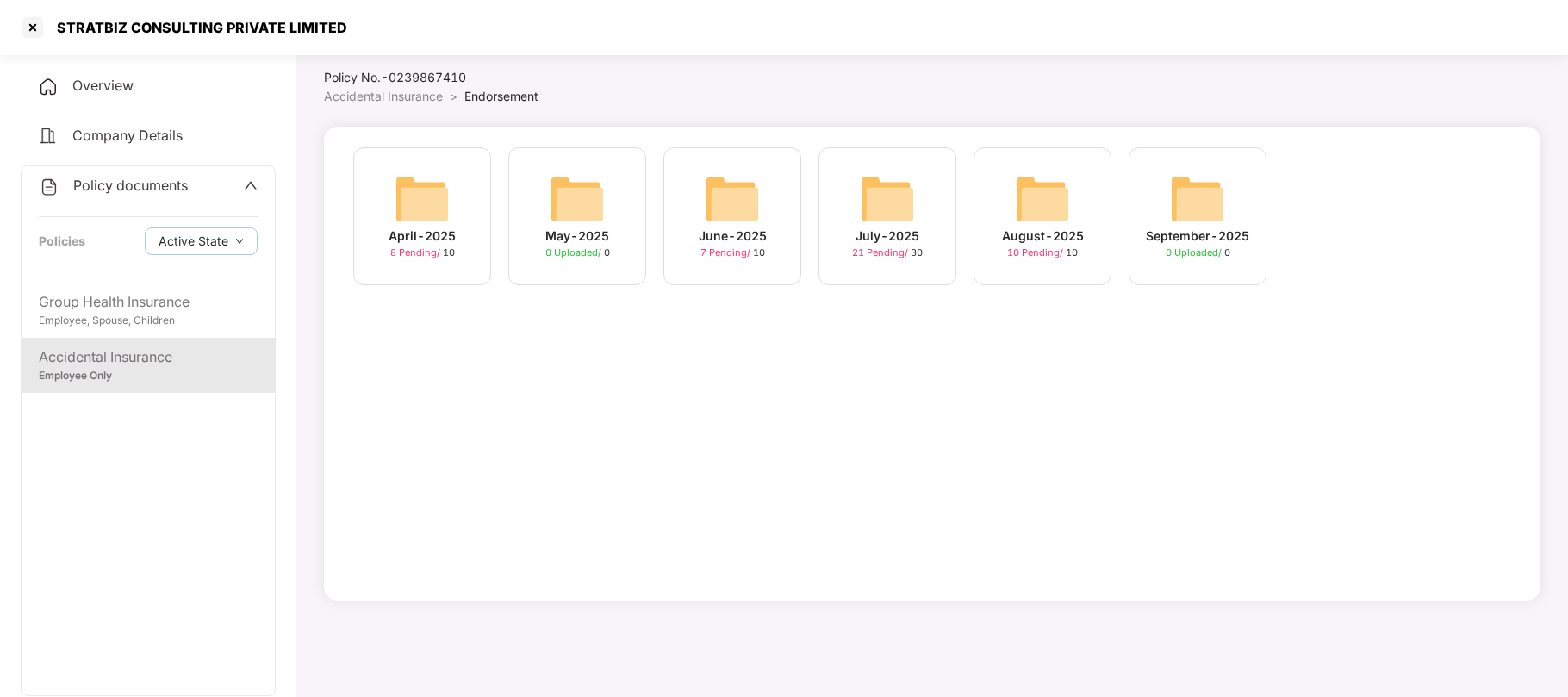
click at [904, 232] on div "July-2025" at bounding box center [887, 236] width 63 height 19
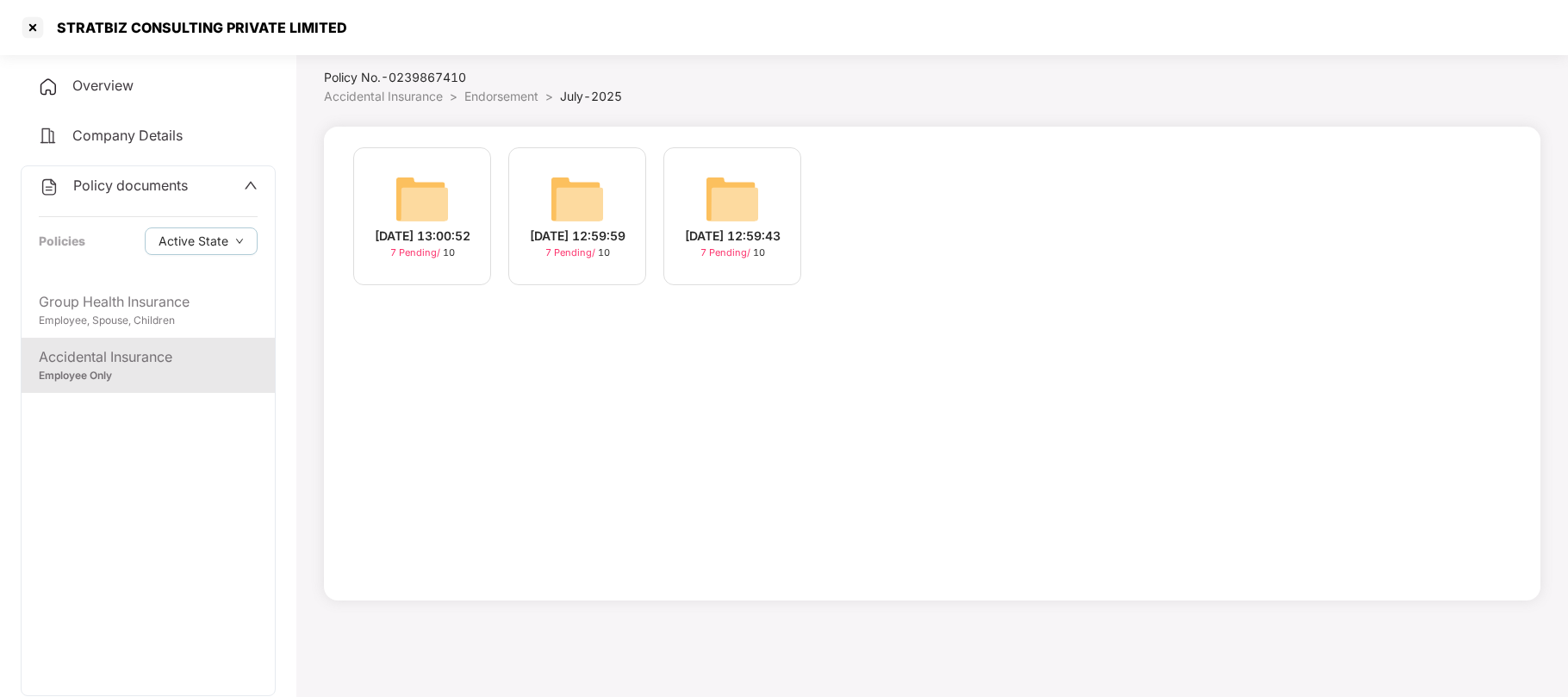
click at [745, 231] on div "[DATE] 12:59:43" at bounding box center [732, 236] width 95 height 19
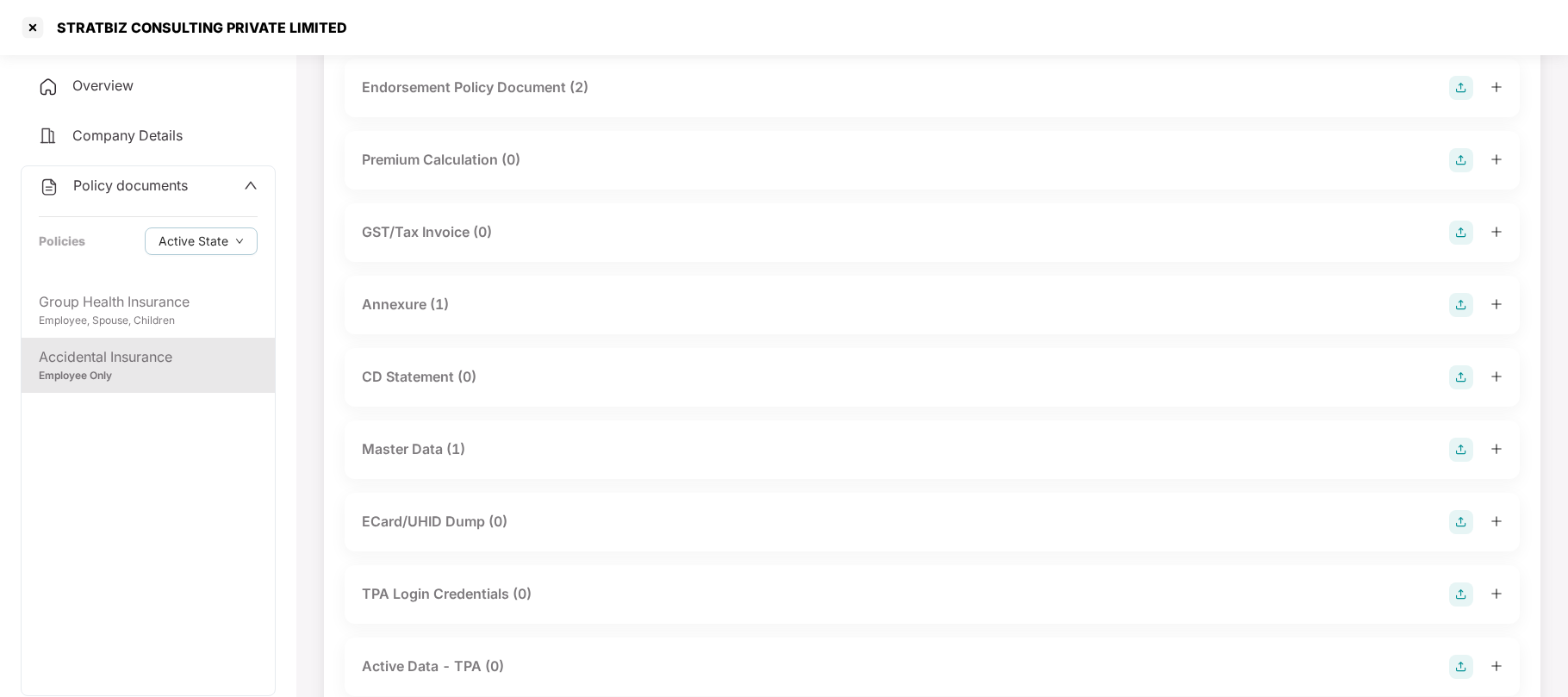
click at [473, 95] on div "Endorsement Policy Document (2)" at bounding box center [475, 88] width 227 height 22
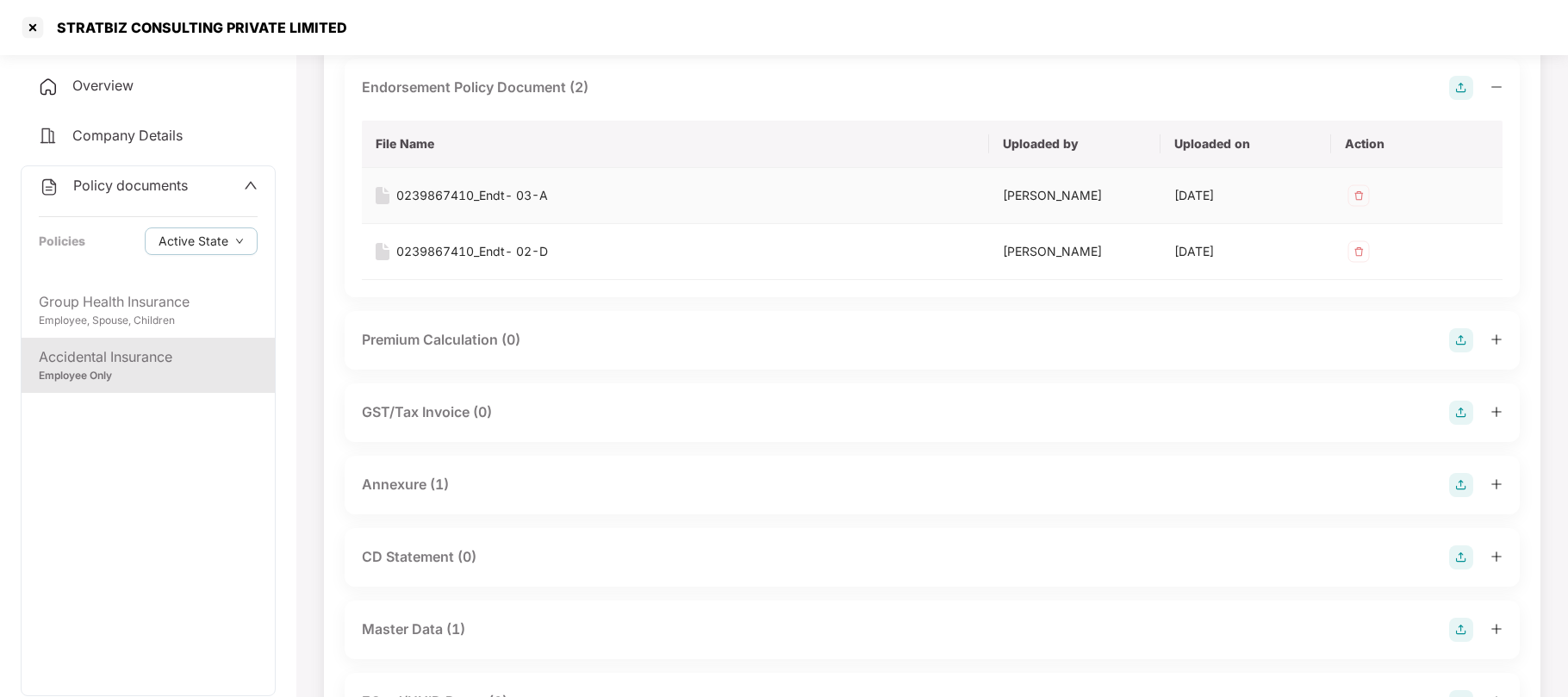
click at [475, 198] on div "0239867410_Endt- 03-A" at bounding box center [472, 195] width 151 height 19
click at [486, 256] on div "0239867410_Endt- 02-D" at bounding box center [472, 251] width 151 height 19
click at [32, 31] on div at bounding box center [33, 27] width 27 height 27
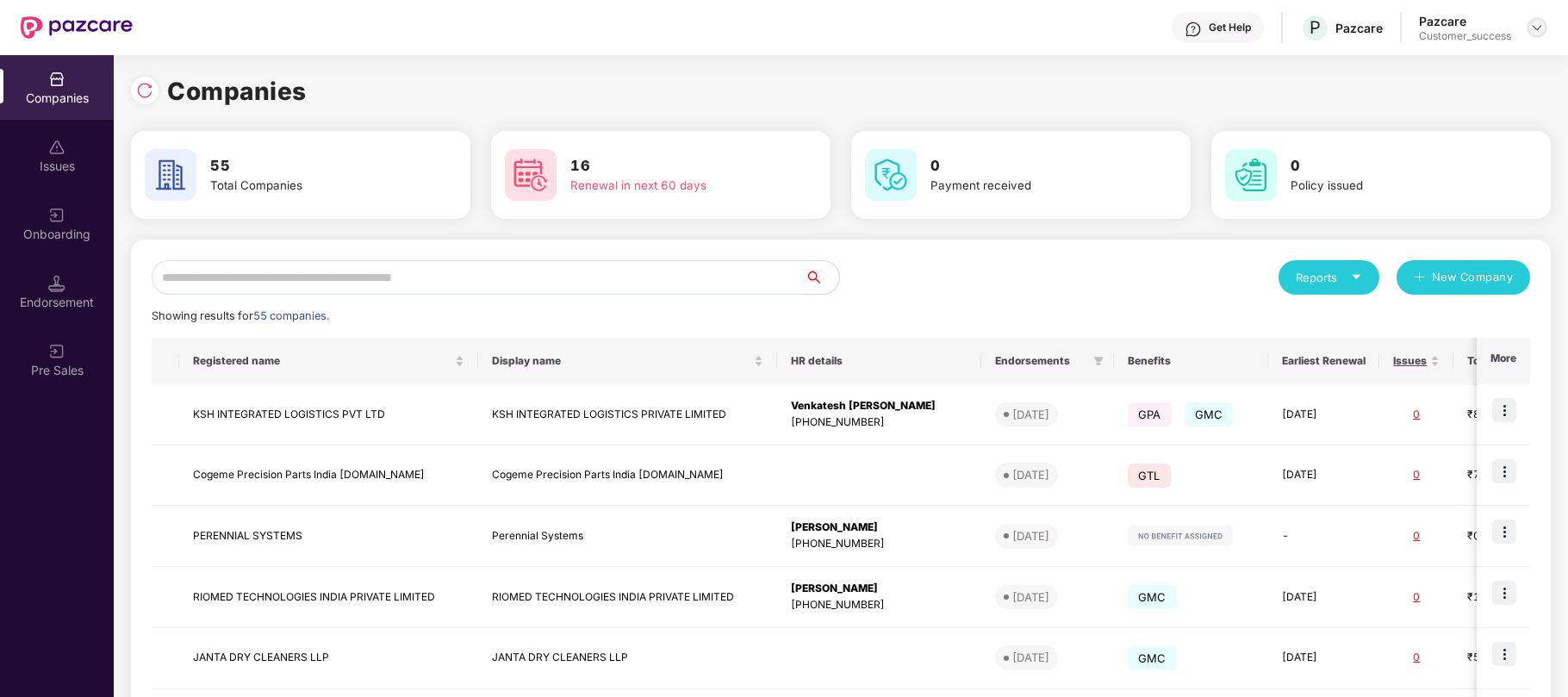
click at [1538, 23] on img at bounding box center [1536, 27] width 14 height 14
click at [588, 277] on input "text" at bounding box center [478, 277] width 653 height 34
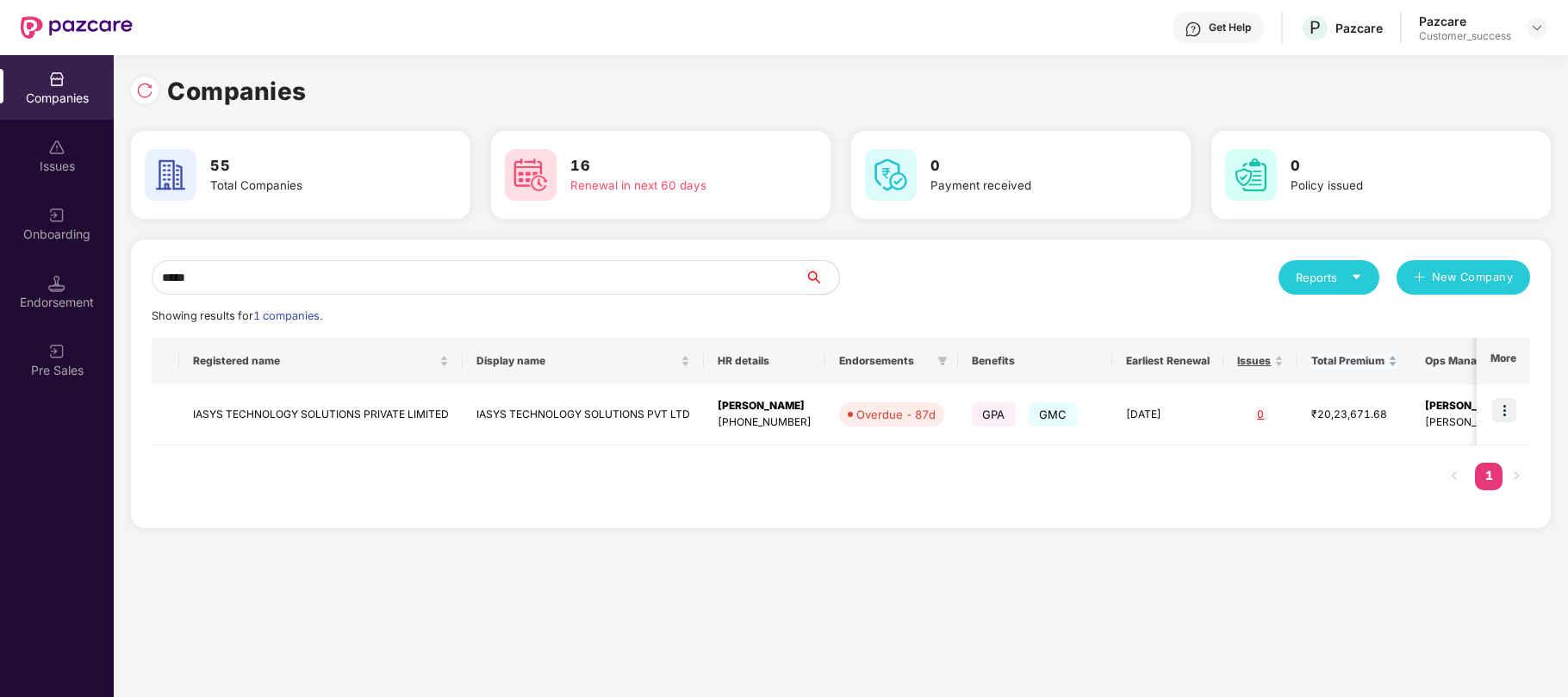
type input "*****"
click at [1510, 404] on img at bounding box center [1505, 410] width 24 height 24
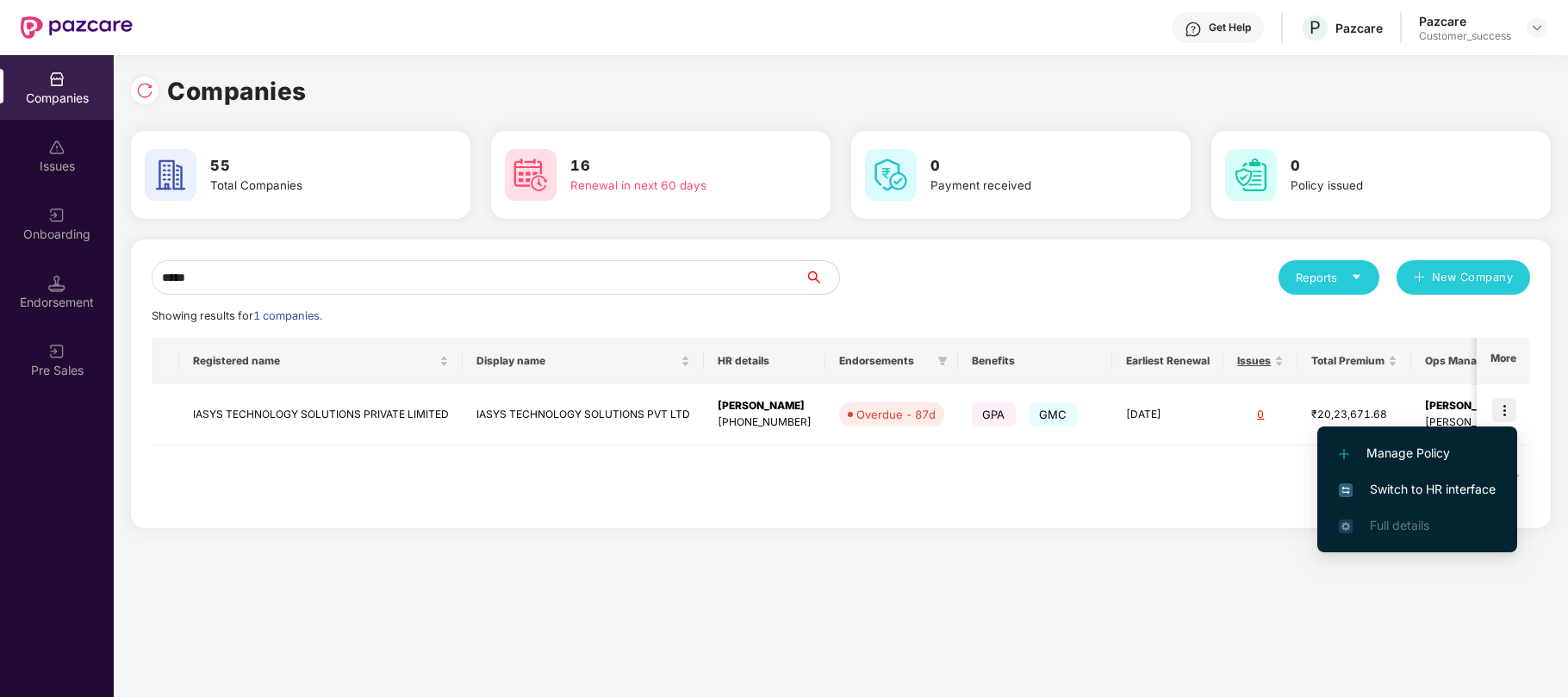
click at [1408, 475] on li "Switch to HR interface" at bounding box center [1417, 489] width 200 height 36
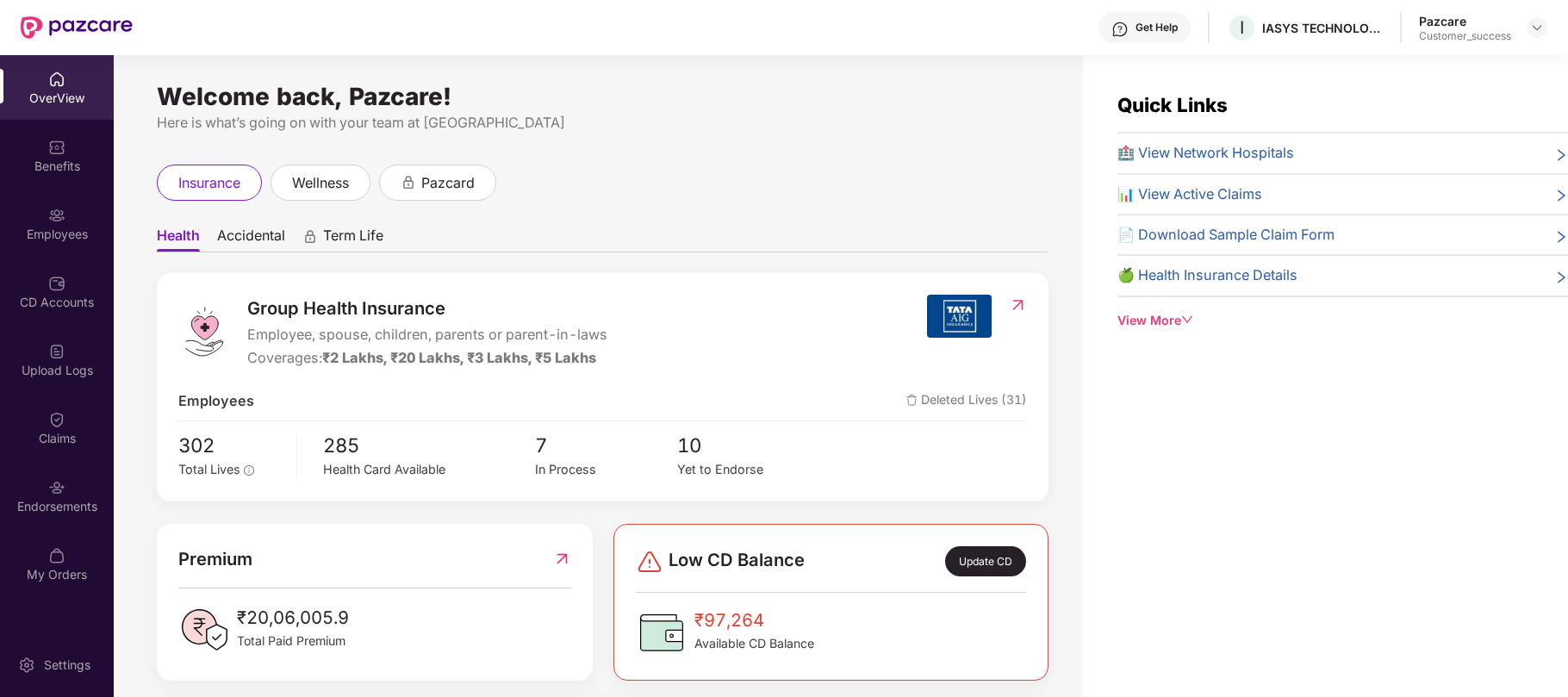
click at [52, 224] on div "Employees" at bounding box center [56, 223] width 113 height 64
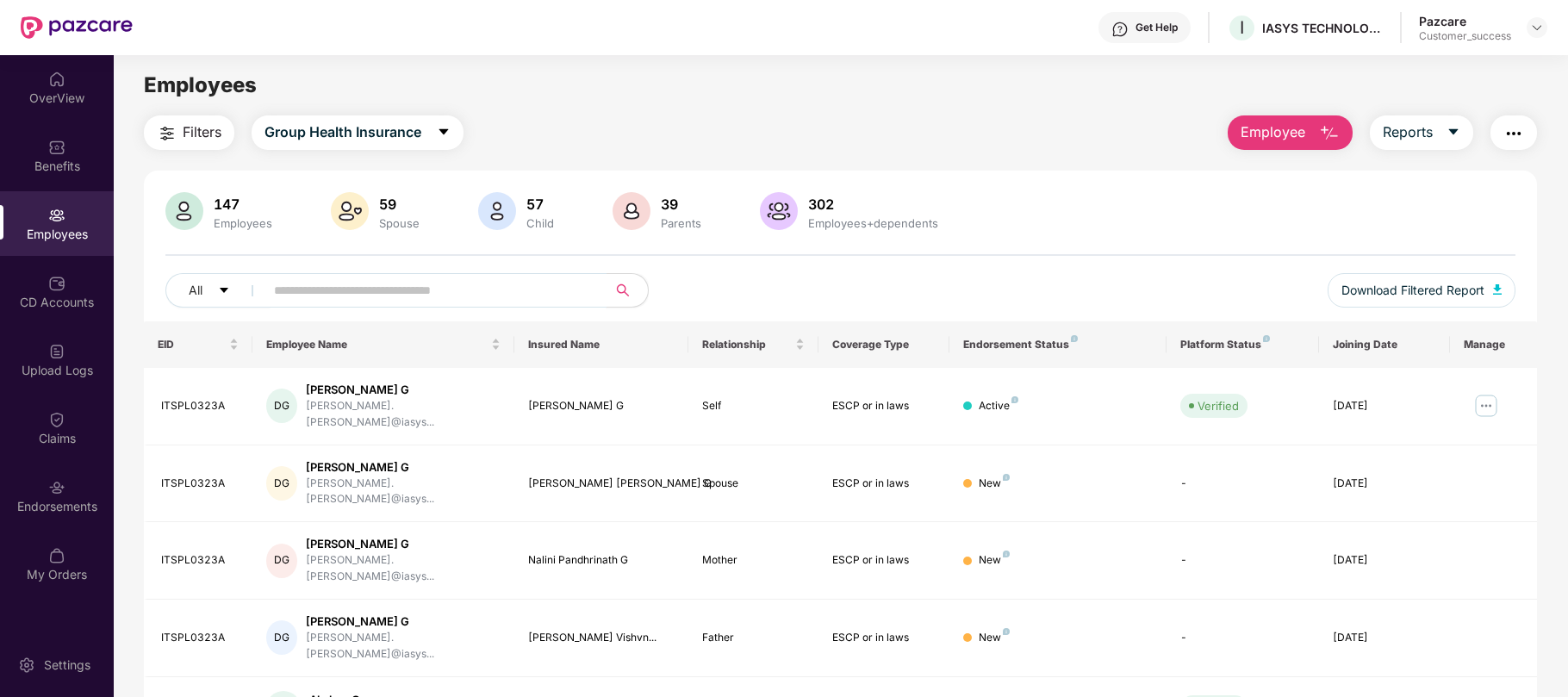
click at [317, 294] on input "text" at bounding box center [428, 290] width 309 height 26
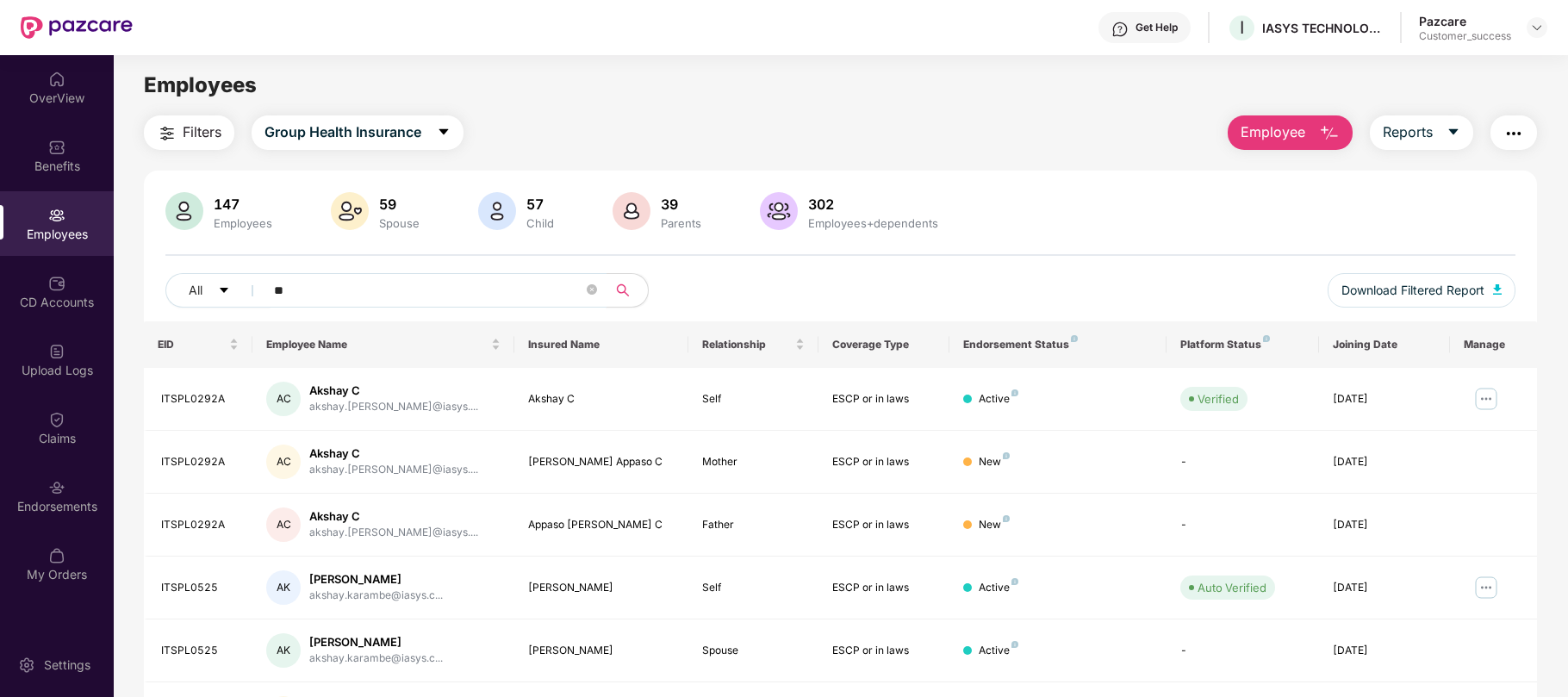
type input "*"
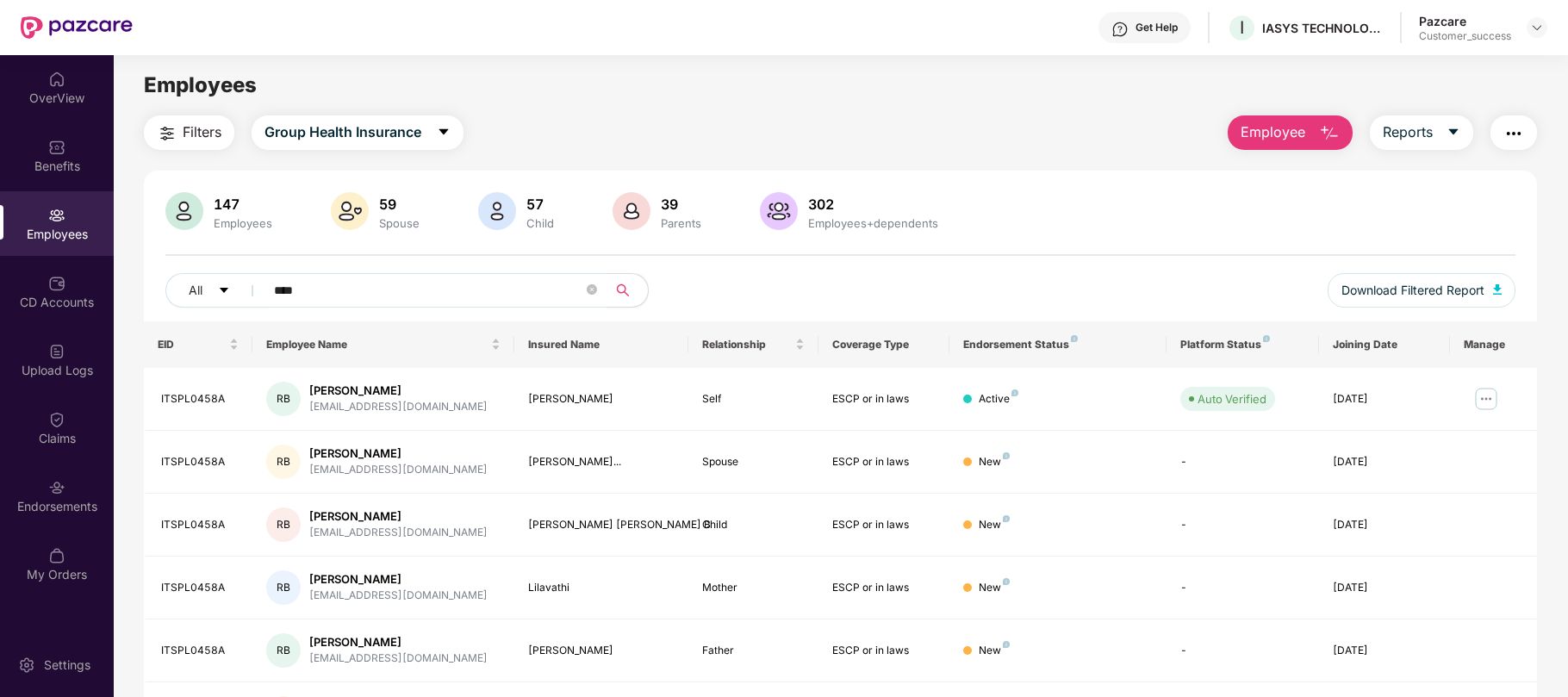
type input "****"
click at [1534, 24] on img at bounding box center [1536, 27] width 14 height 14
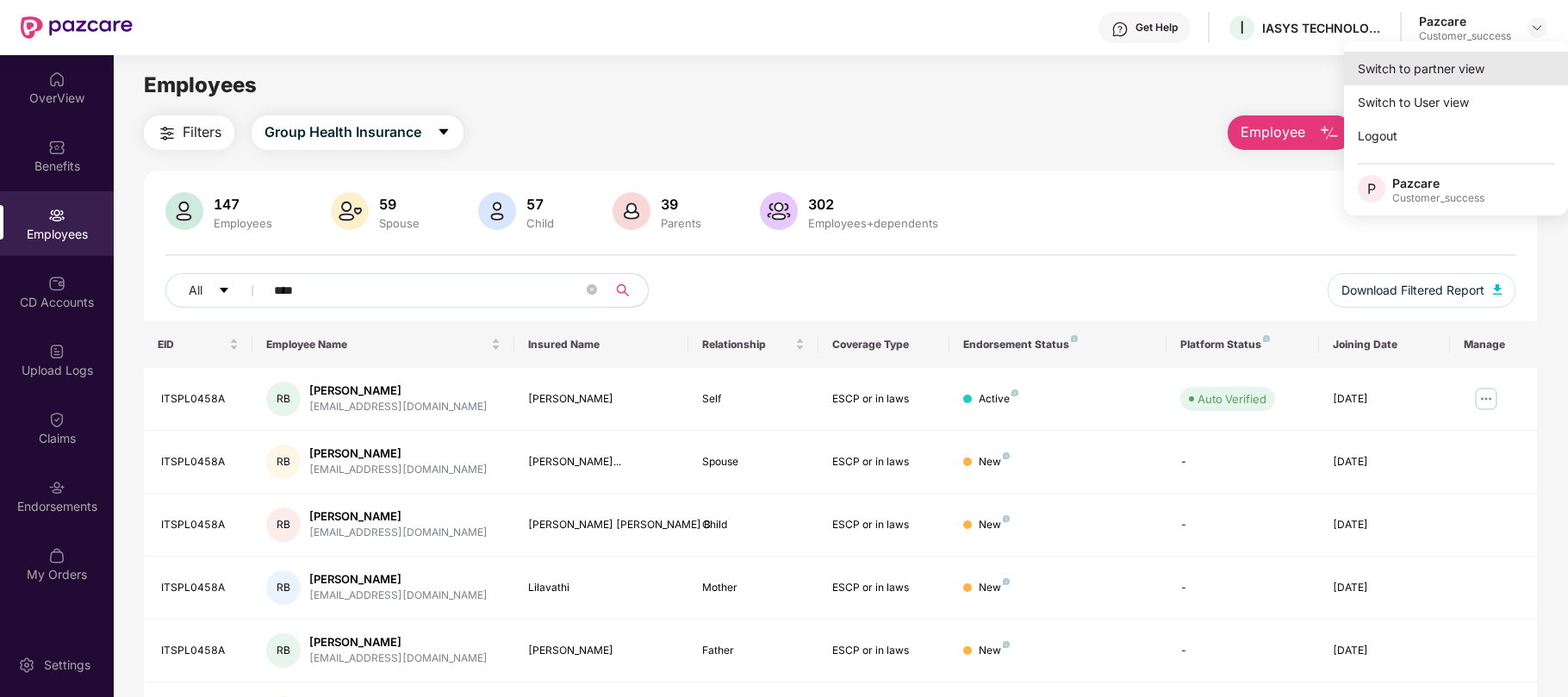
click at [1443, 76] on div "Switch to partner view" at bounding box center [1456, 68] width 224 height 34
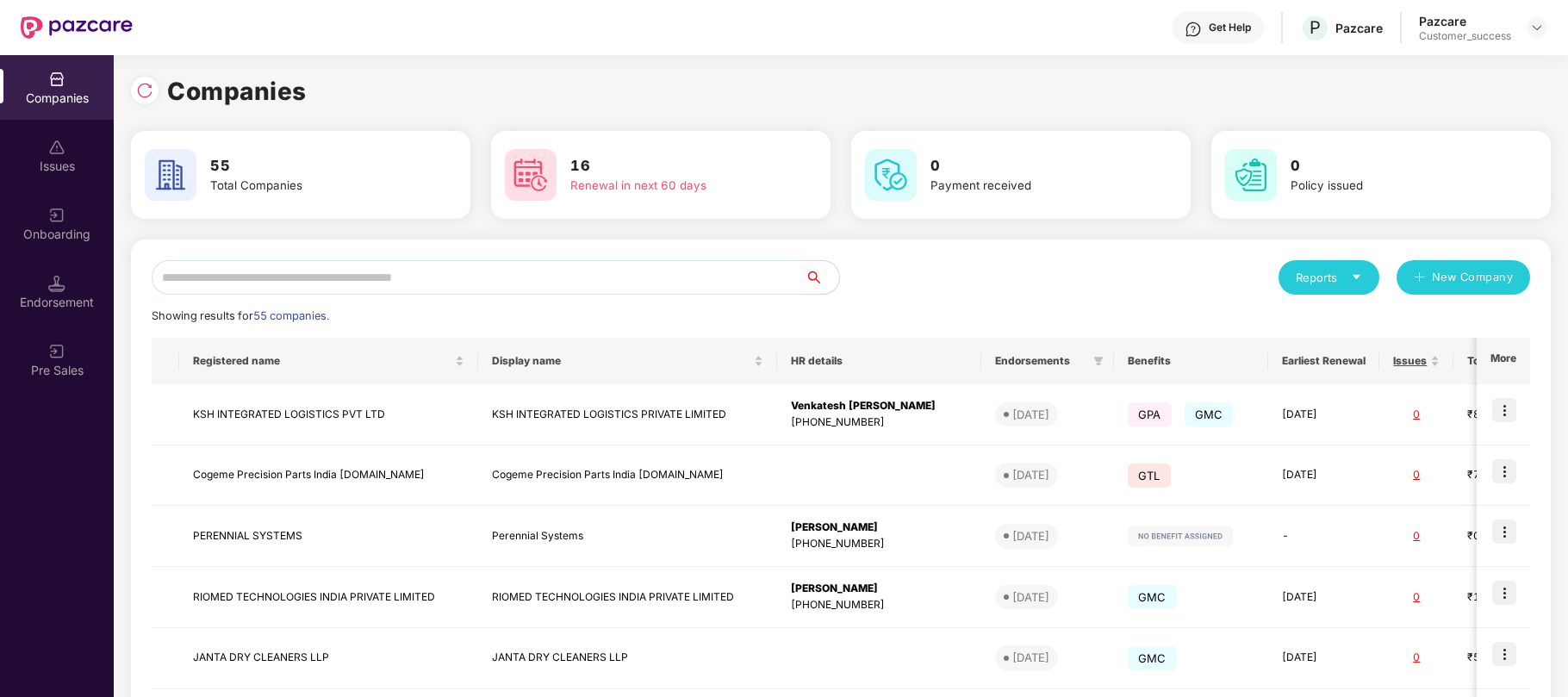
click at [563, 293] on input "text" at bounding box center [478, 277] width 653 height 34
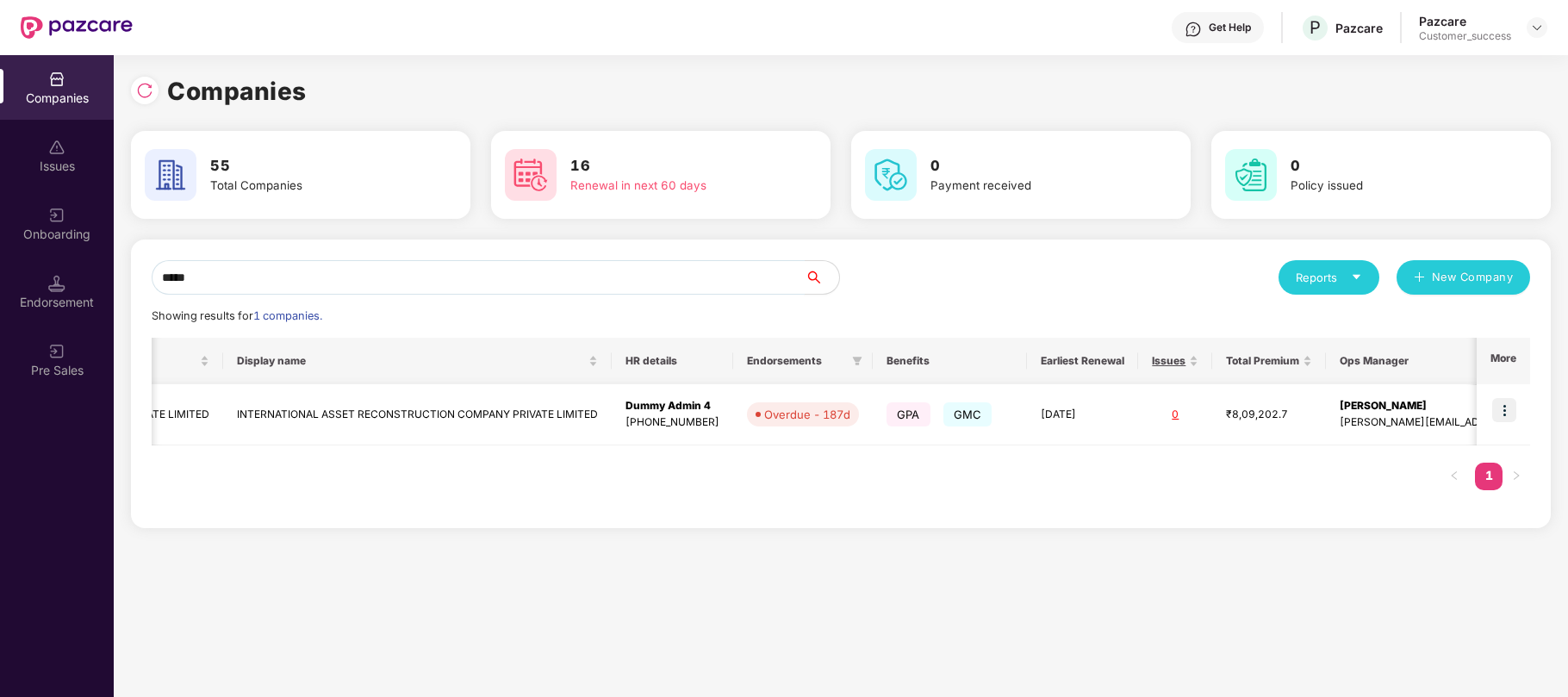
scroll to position [0, 348]
type input "*****"
click at [1510, 408] on img at bounding box center [1505, 410] width 24 height 24
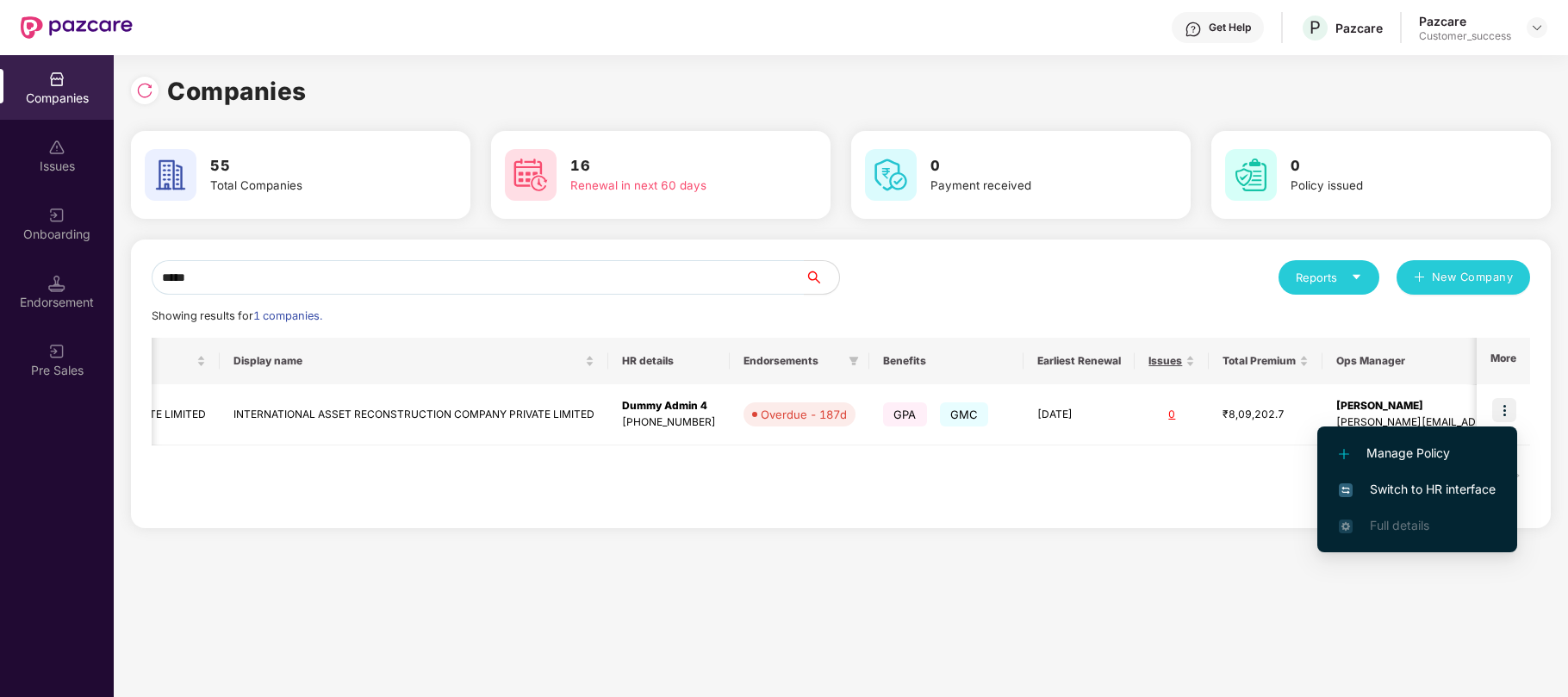
click at [1437, 484] on span "Switch to HR interface" at bounding box center [1417, 489] width 157 height 19
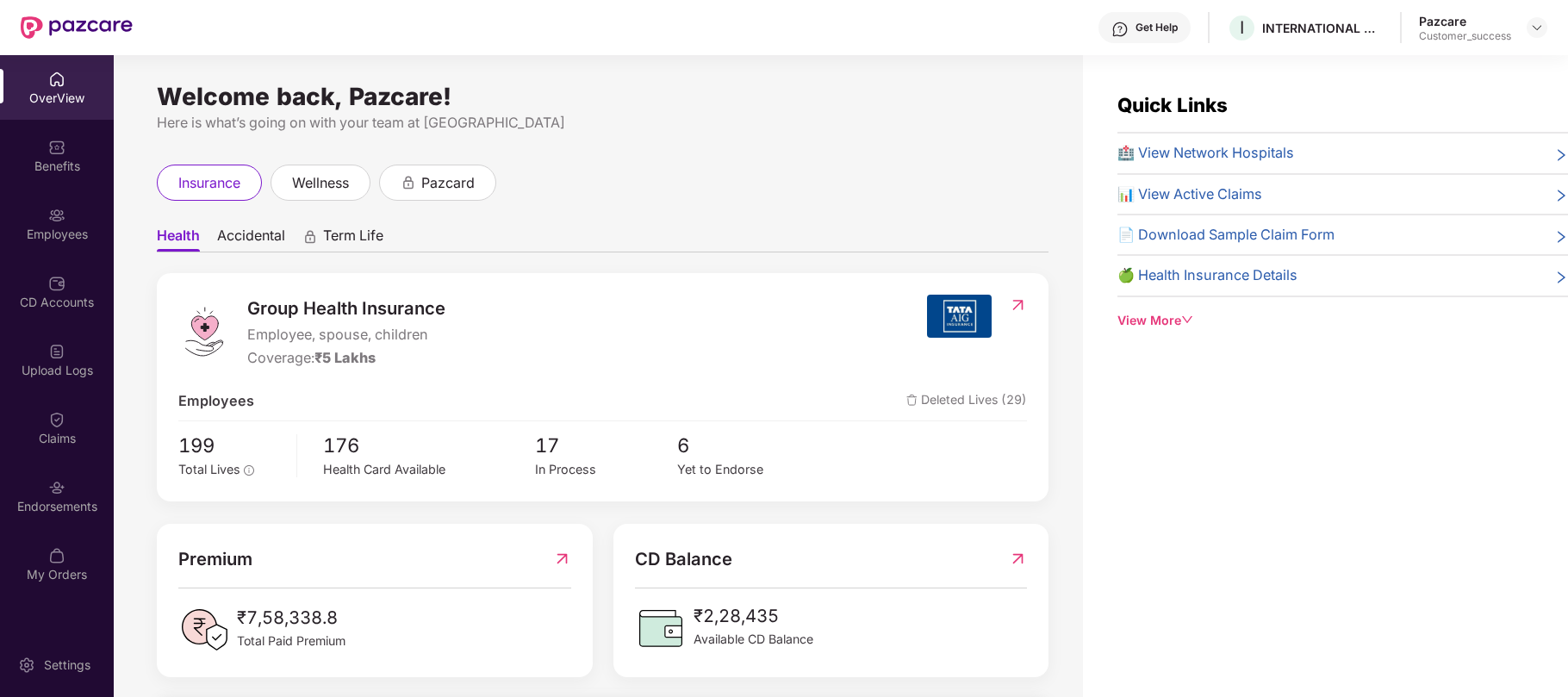
click at [63, 226] on div "Employees" at bounding box center [56, 234] width 113 height 17
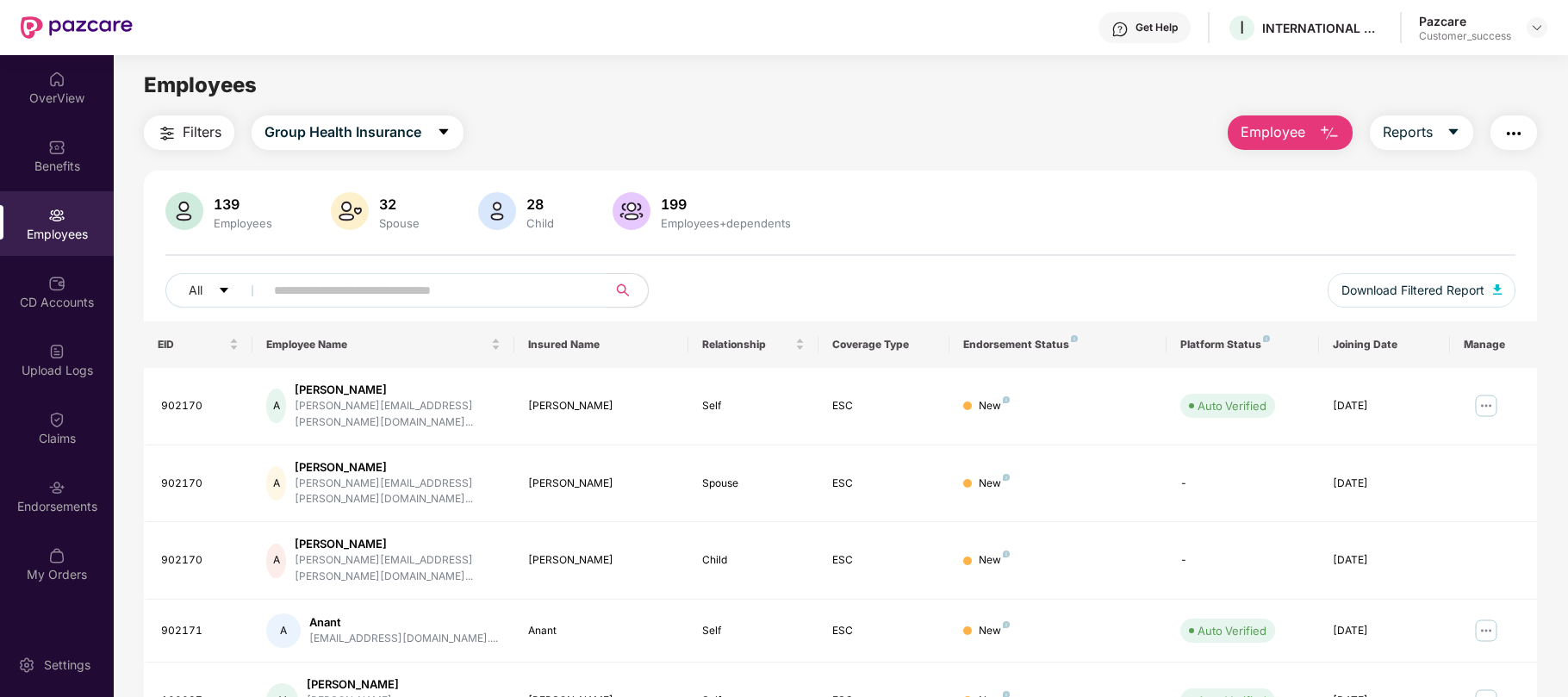
click at [335, 286] on input "text" at bounding box center [428, 290] width 309 height 26
paste input "******"
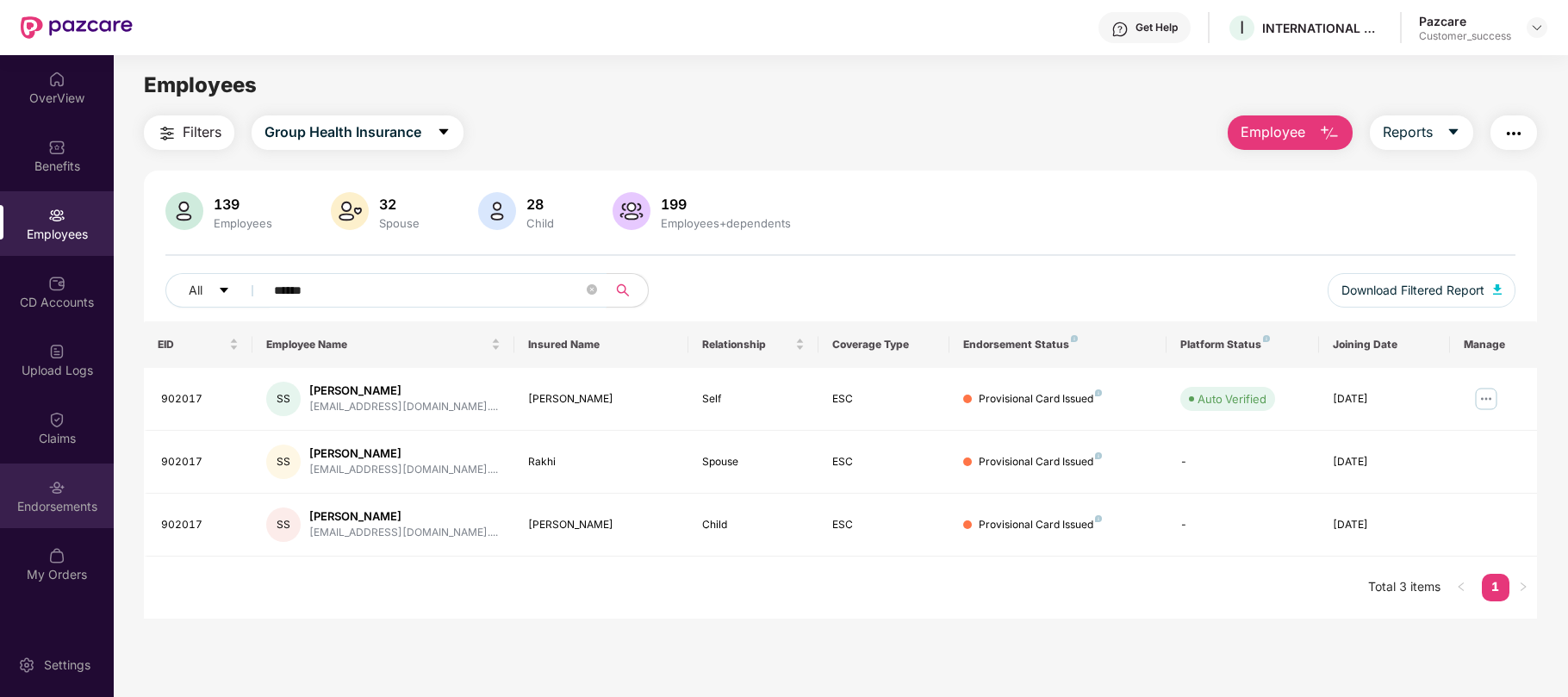
type input "******"
click at [71, 491] on div "Endorsements" at bounding box center [56, 495] width 113 height 64
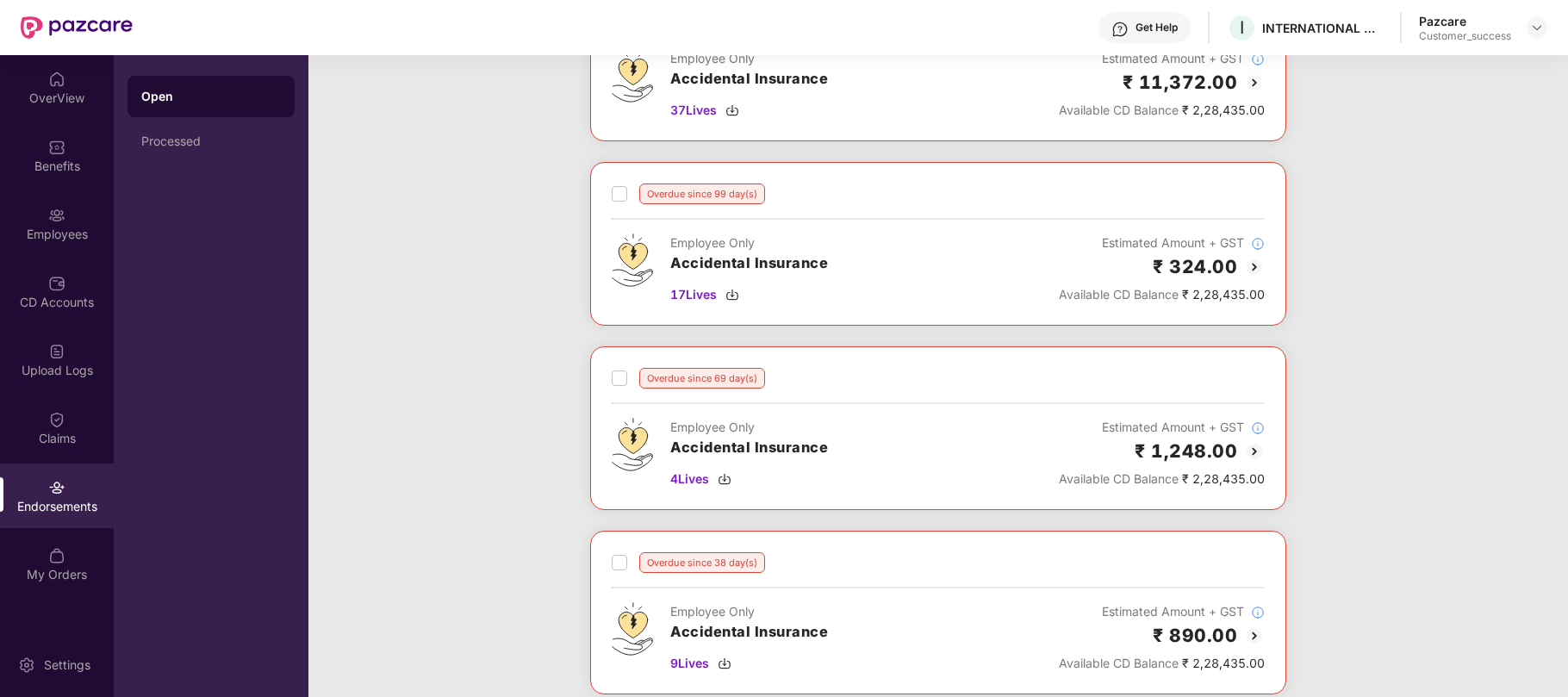
scroll to position [587, 0]
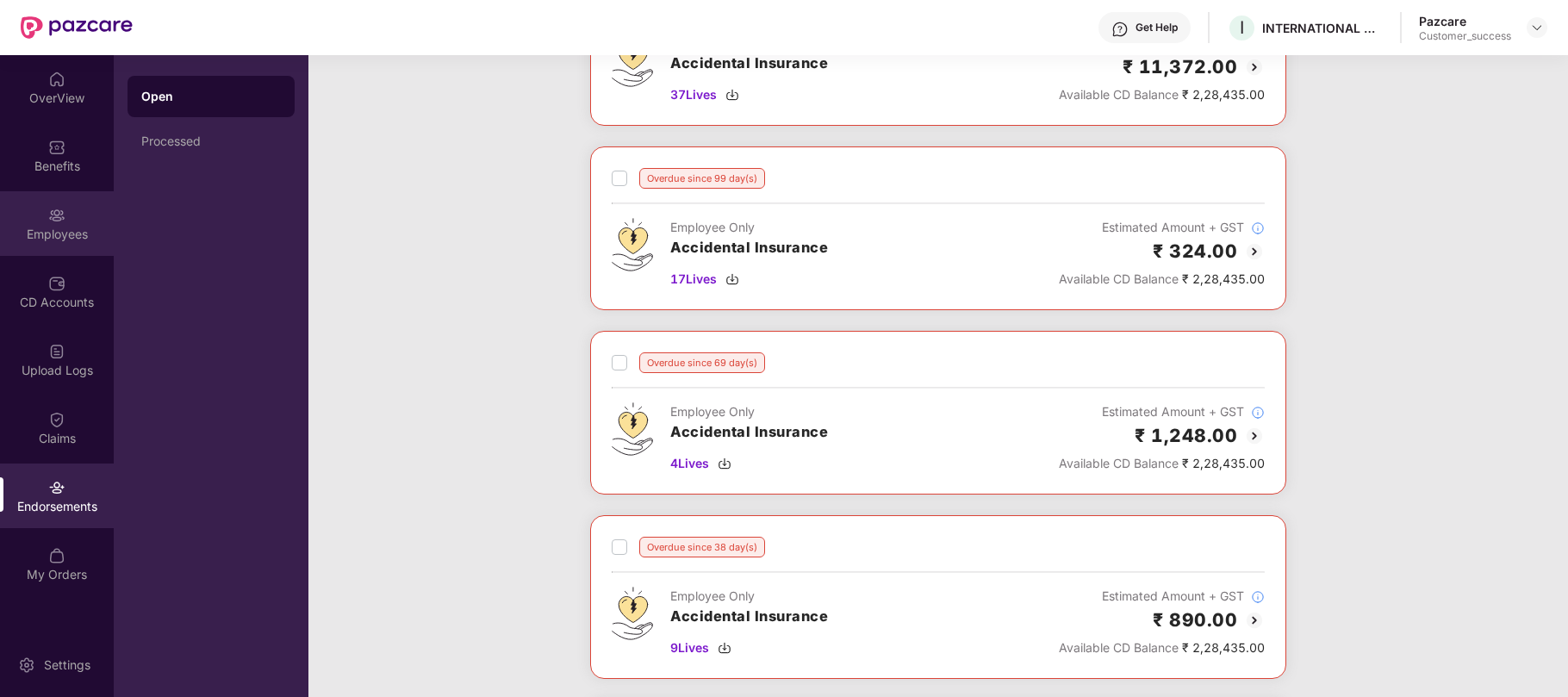
click at [62, 242] on div "Employees" at bounding box center [56, 234] width 113 height 17
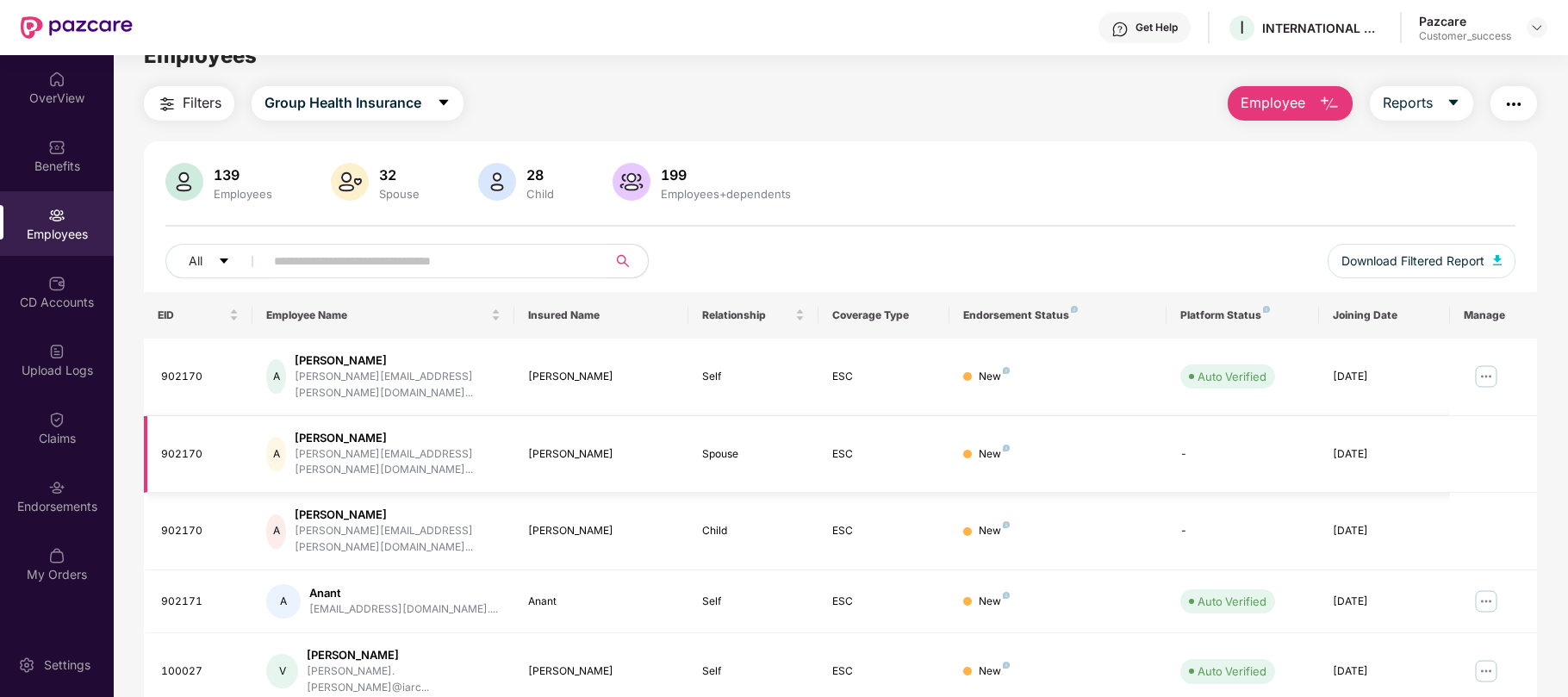
scroll to position [34, 0]
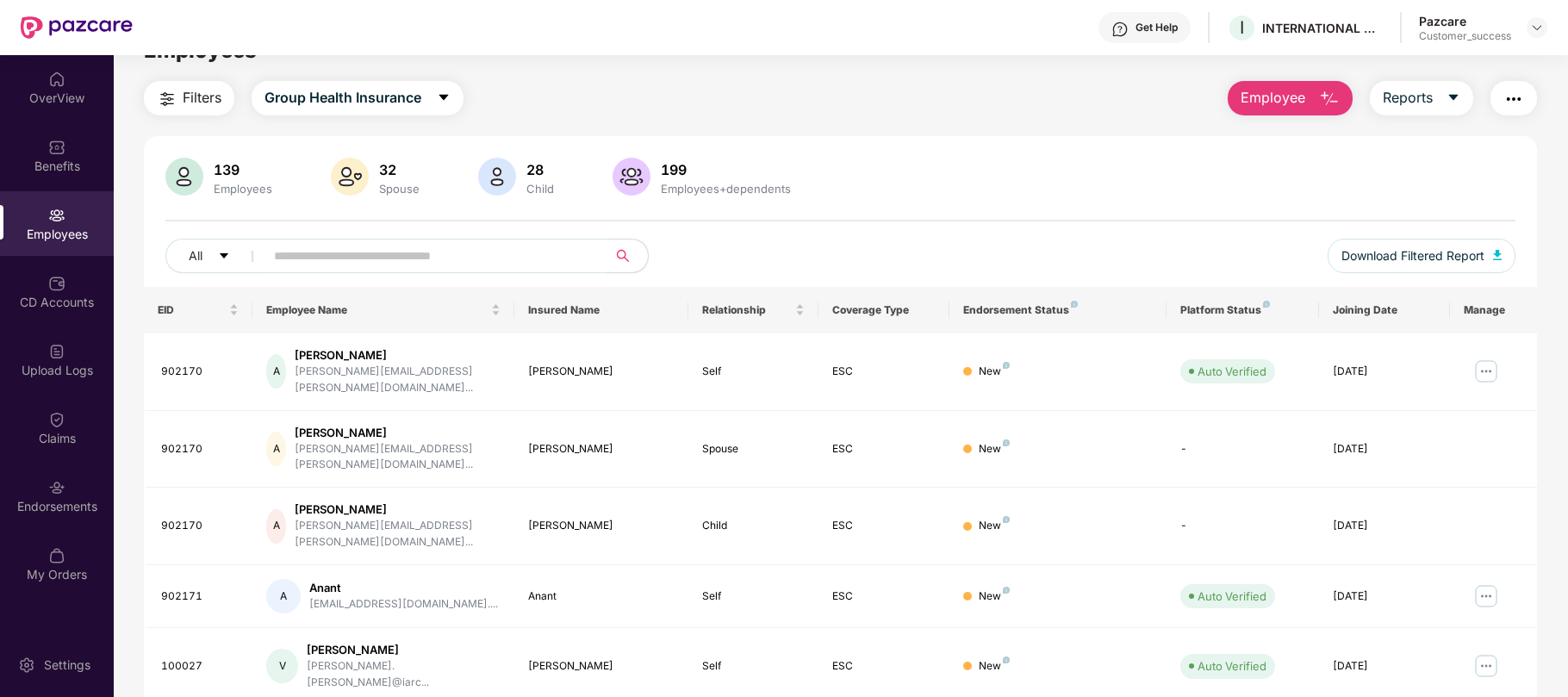
click at [462, 257] on input "text" at bounding box center [428, 256] width 309 height 26
paste input "**********"
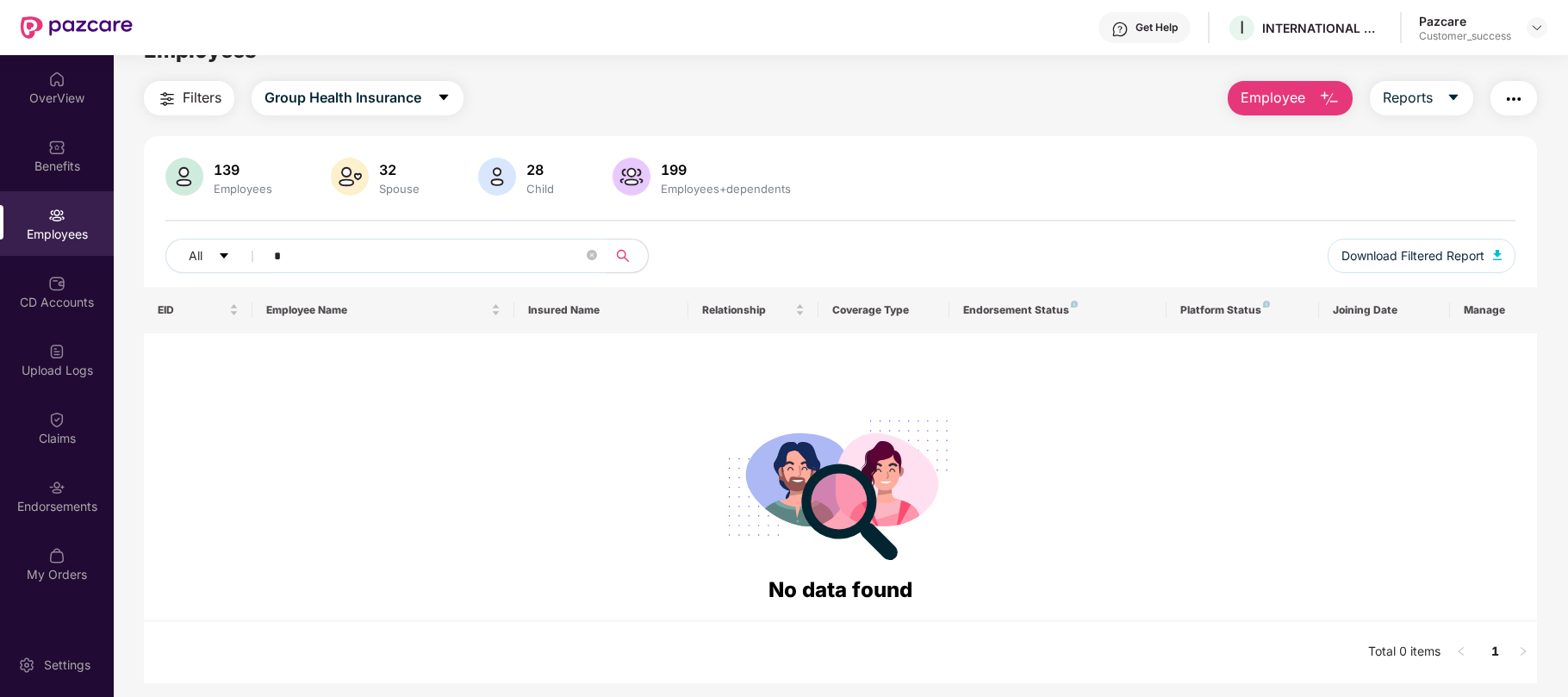
paste input "******"
click at [283, 257] on input "*******" at bounding box center [428, 256] width 309 height 26
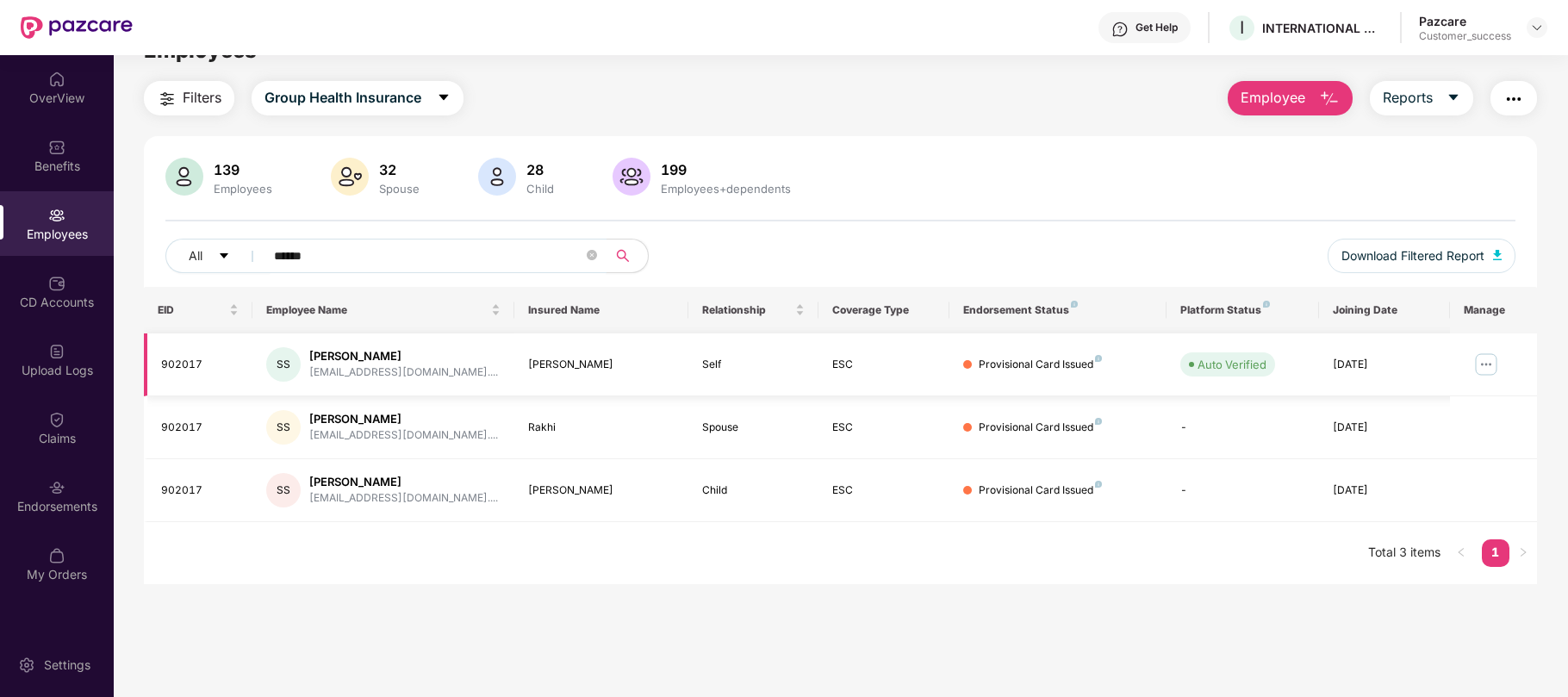
type input "******"
click at [1493, 365] on img at bounding box center [1486, 364] width 27 height 27
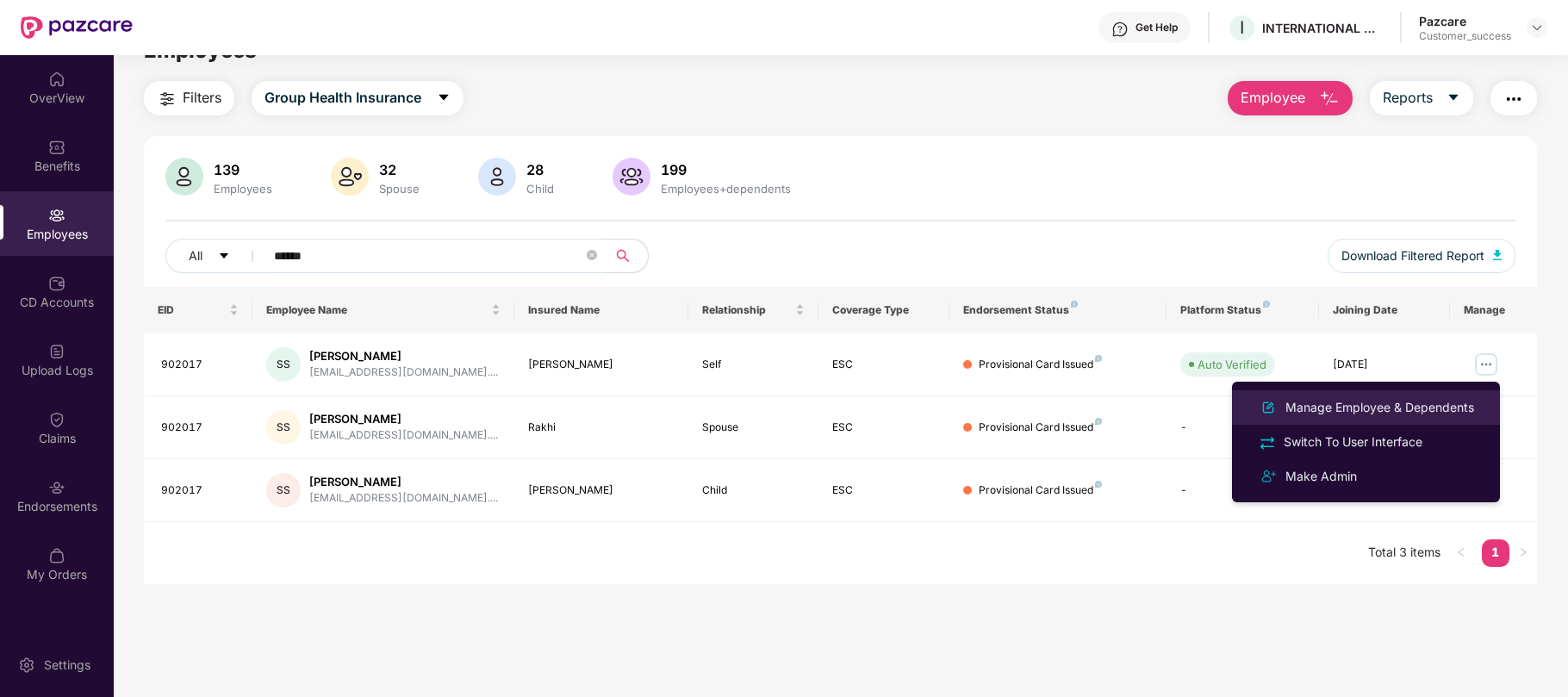
click at [1384, 419] on li "Manage Employee & Dependents" at bounding box center [1366, 407] width 268 height 34
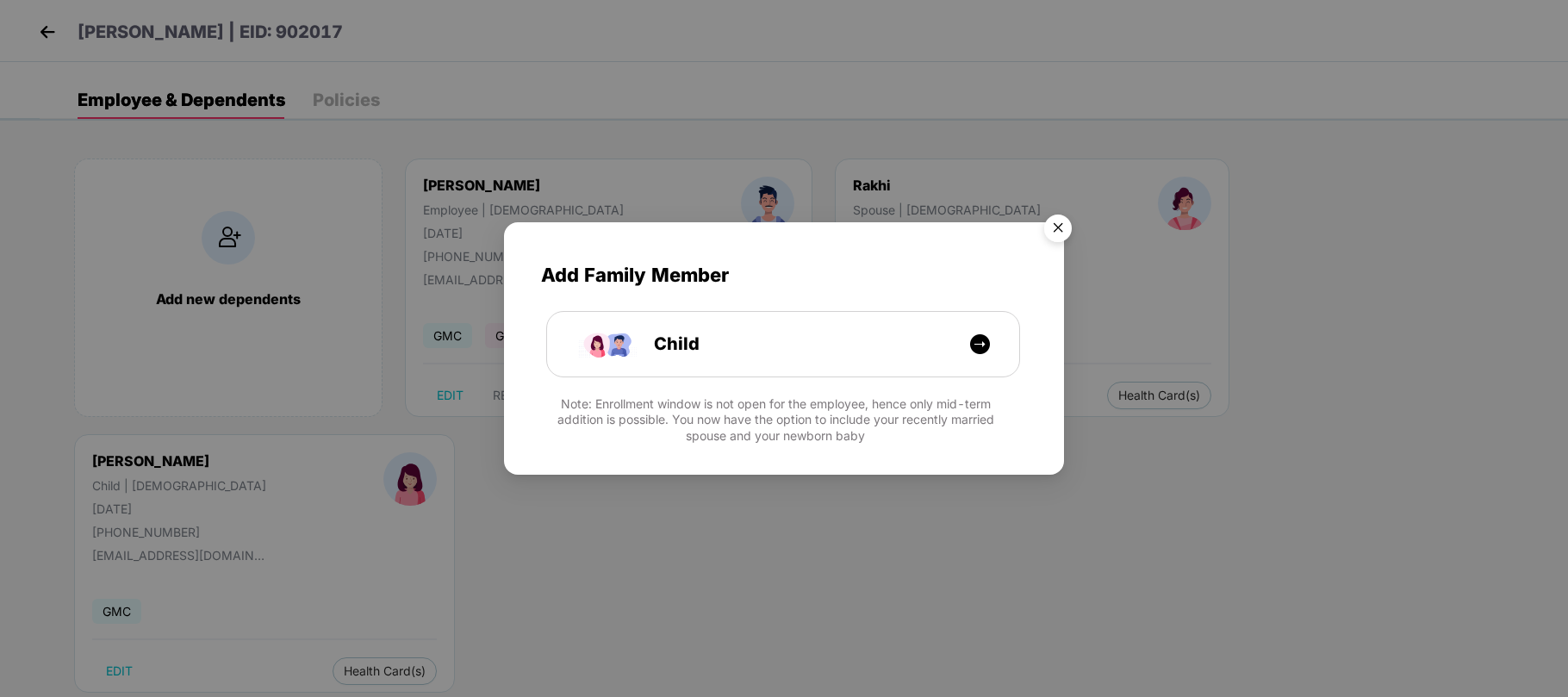
click at [1056, 224] on img "Close" at bounding box center [1057, 230] width 48 height 48
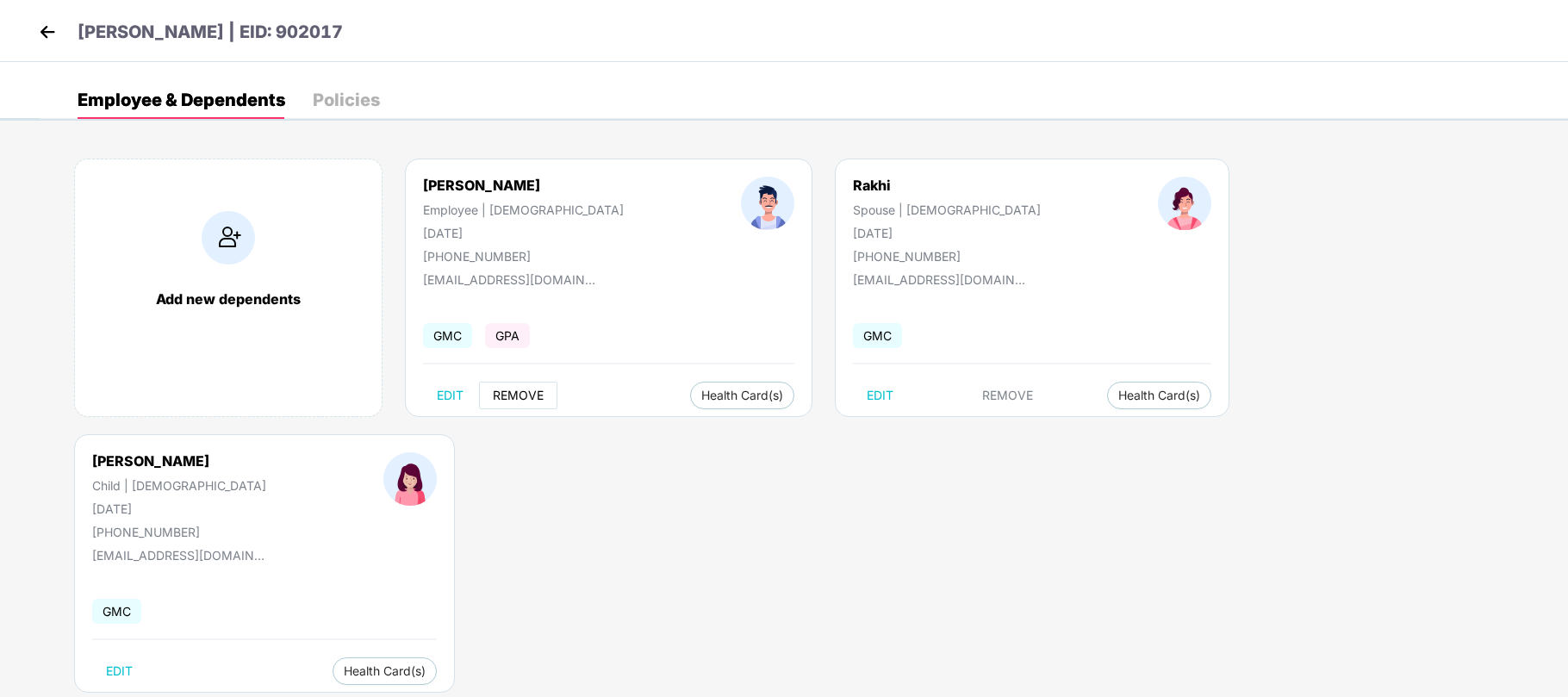
click at [498, 392] on span "REMOVE" at bounding box center [518, 395] width 51 height 14
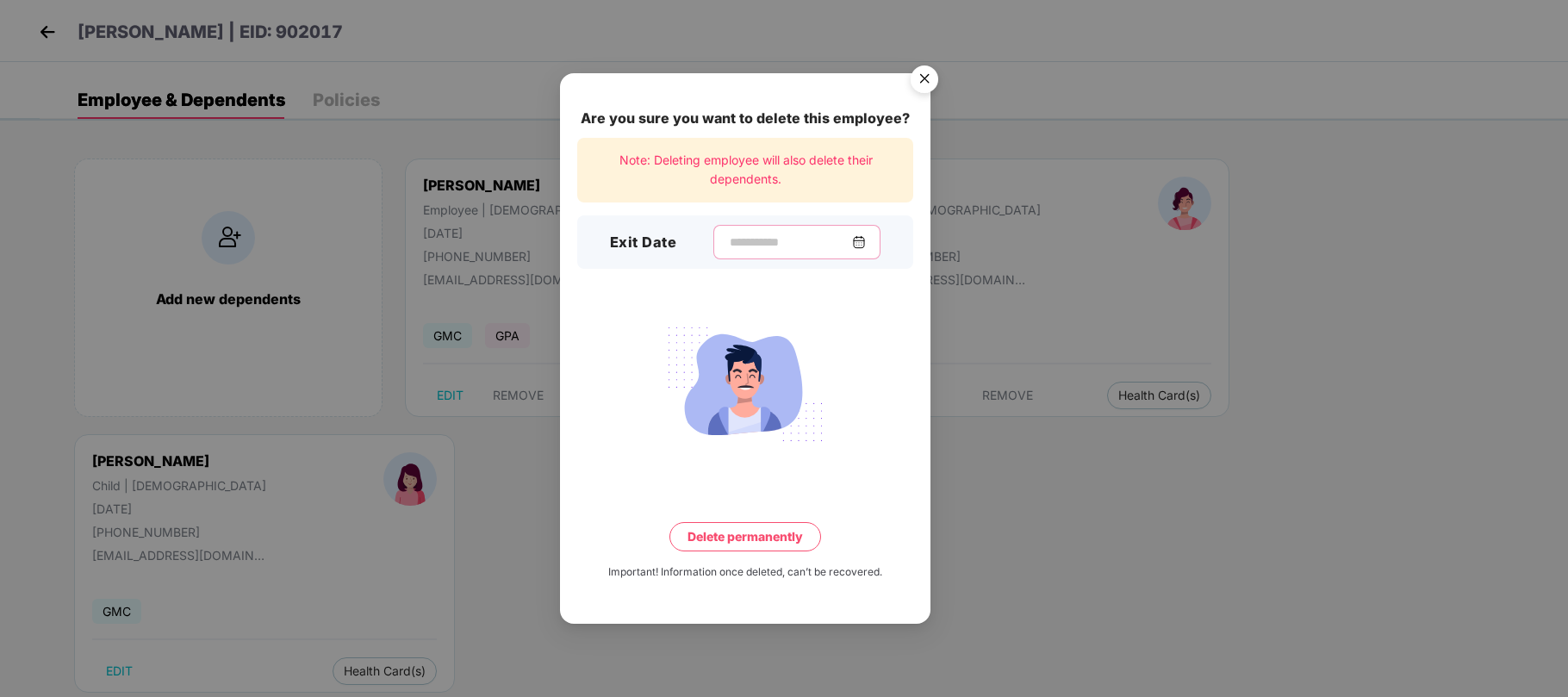
click at [791, 241] on input at bounding box center [790, 242] width 124 height 18
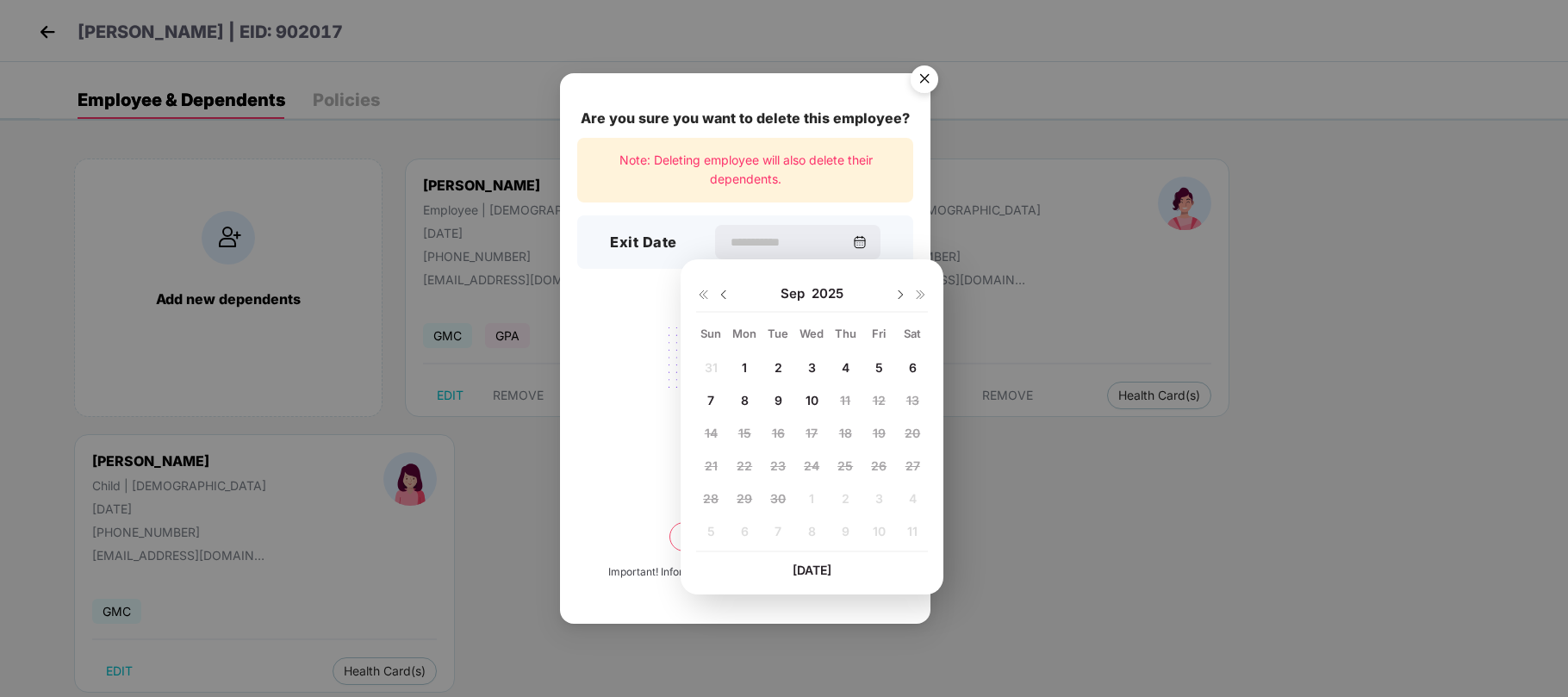
click at [724, 296] on img at bounding box center [724, 294] width 14 height 14
click at [781, 435] on span "12" at bounding box center [778, 432] width 13 height 15
type input "**********"
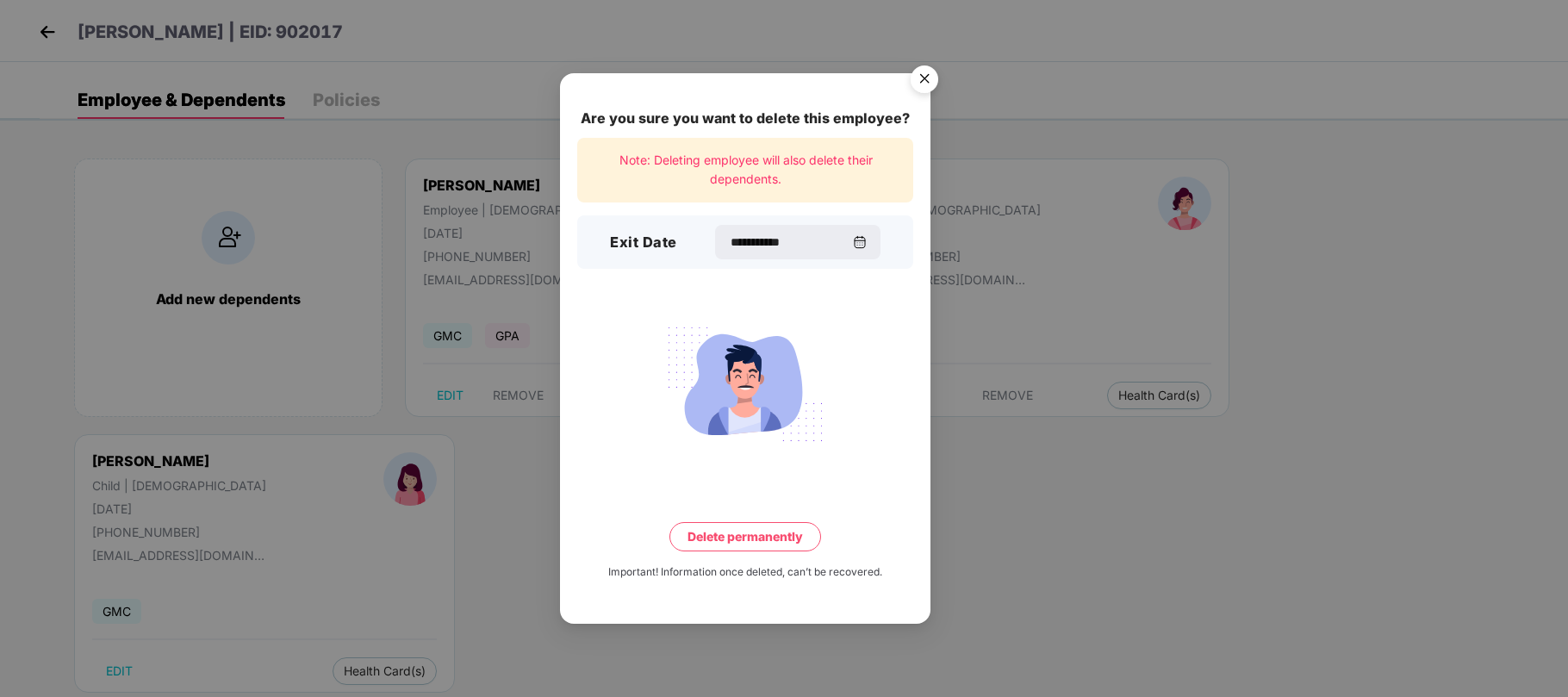
click at [769, 526] on button "Delete permanently" at bounding box center [745, 537] width 151 height 29
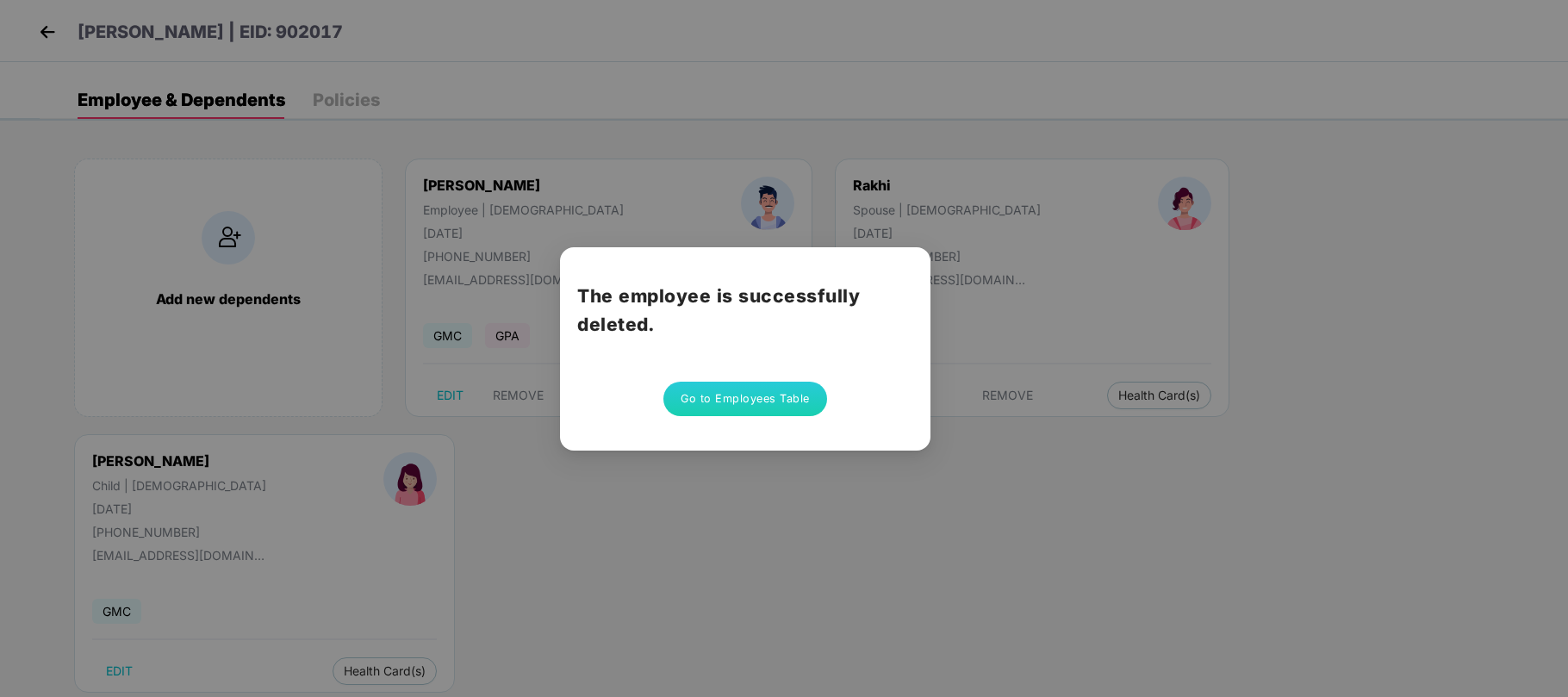
click at [712, 406] on button "Go to Employees Table" at bounding box center [745, 399] width 164 height 34
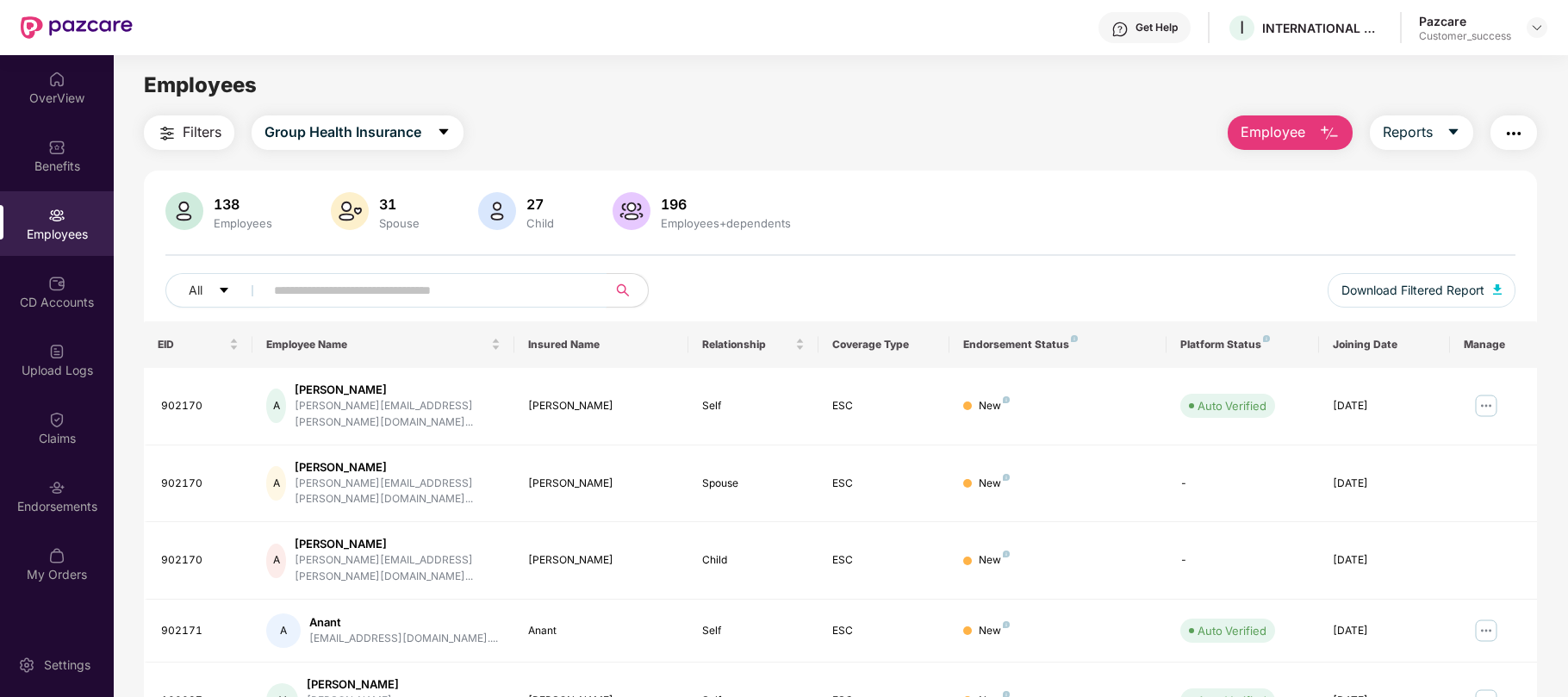
drag, startPoint x: 470, startPoint y: 308, endPoint x: 463, endPoint y: 295, distance: 14.8
click at [463, 295] on div "All Download Filtered Report" at bounding box center [840, 296] width 1350 height 48
click at [463, 295] on input "text" at bounding box center [428, 290] width 309 height 26
paste input "******"
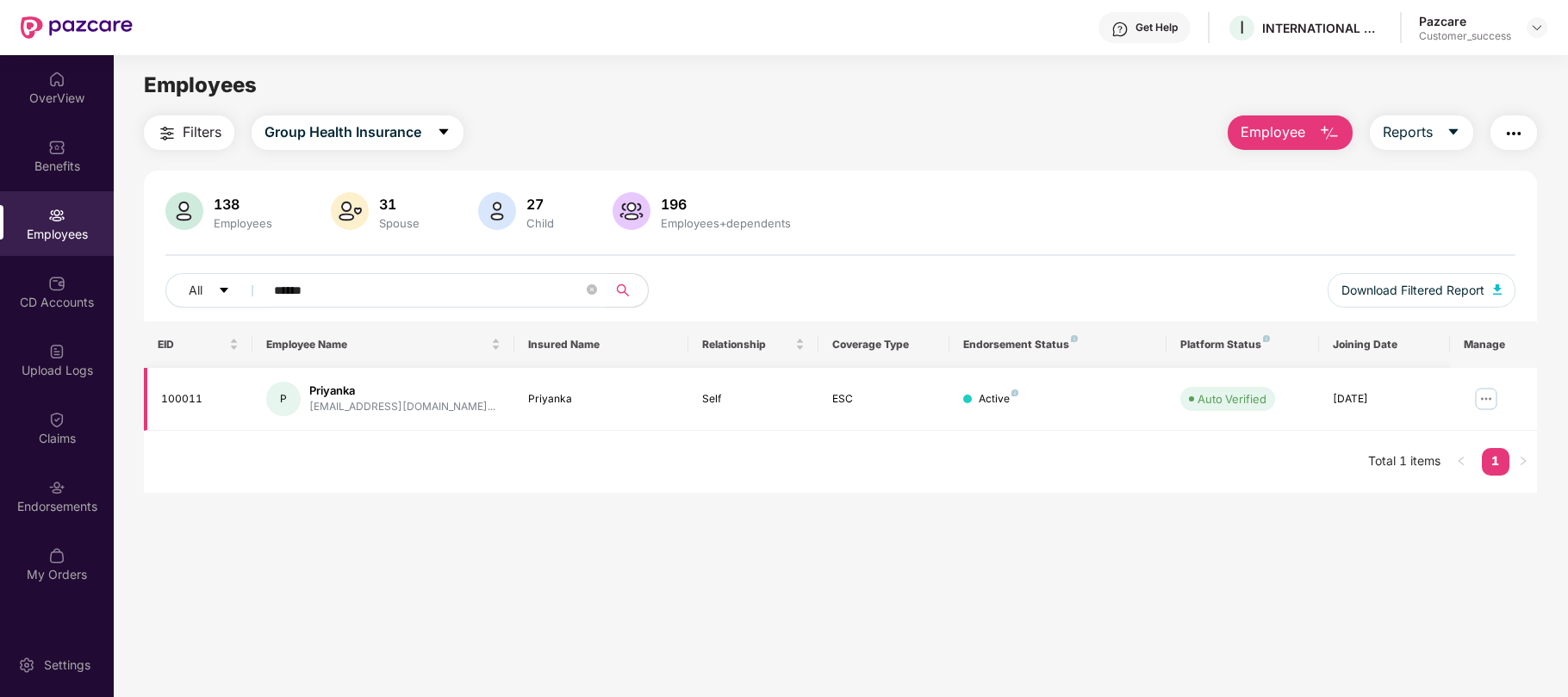
type input "******"
click at [1479, 398] on img at bounding box center [1486, 399] width 27 height 27
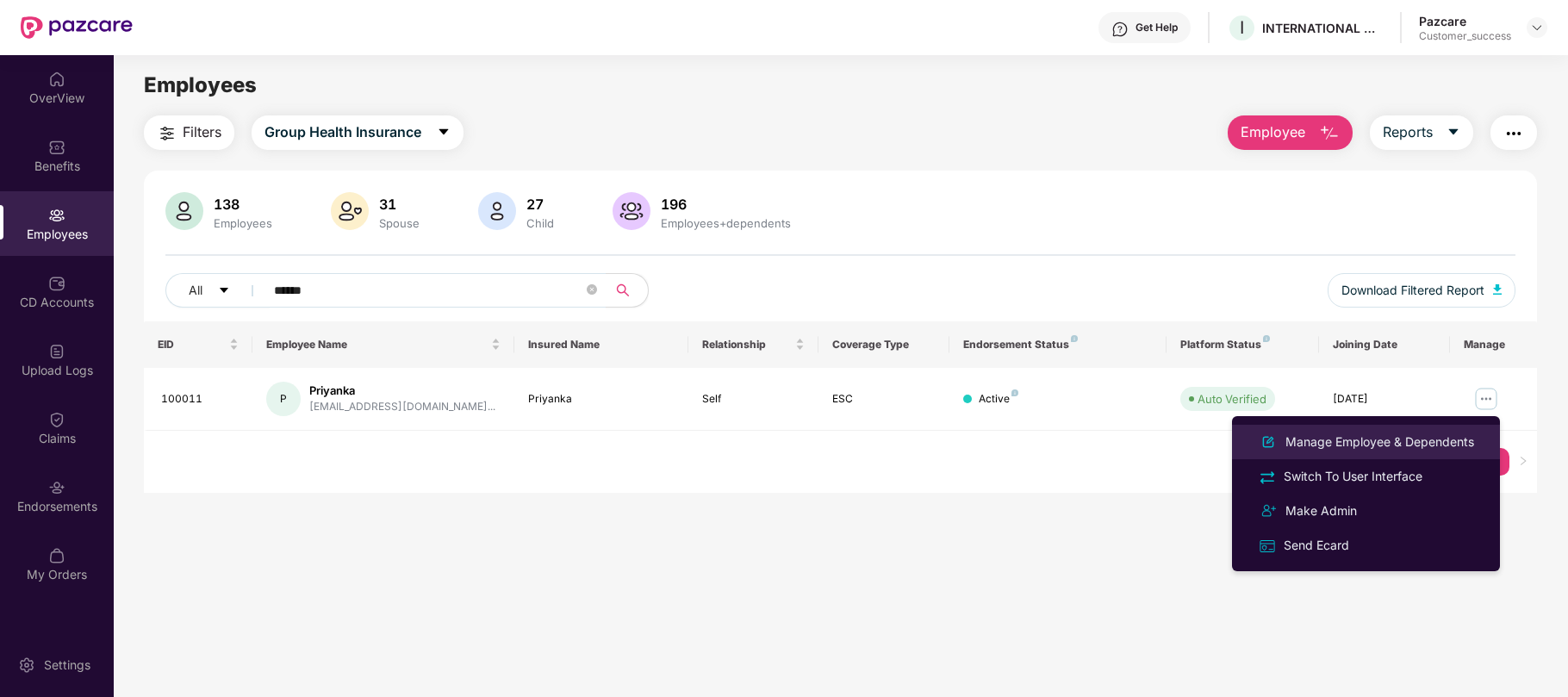
click at [1389, 453] on li "Manage Employee & Dependents" at bounding box center [1366, 441] width 268 height 34
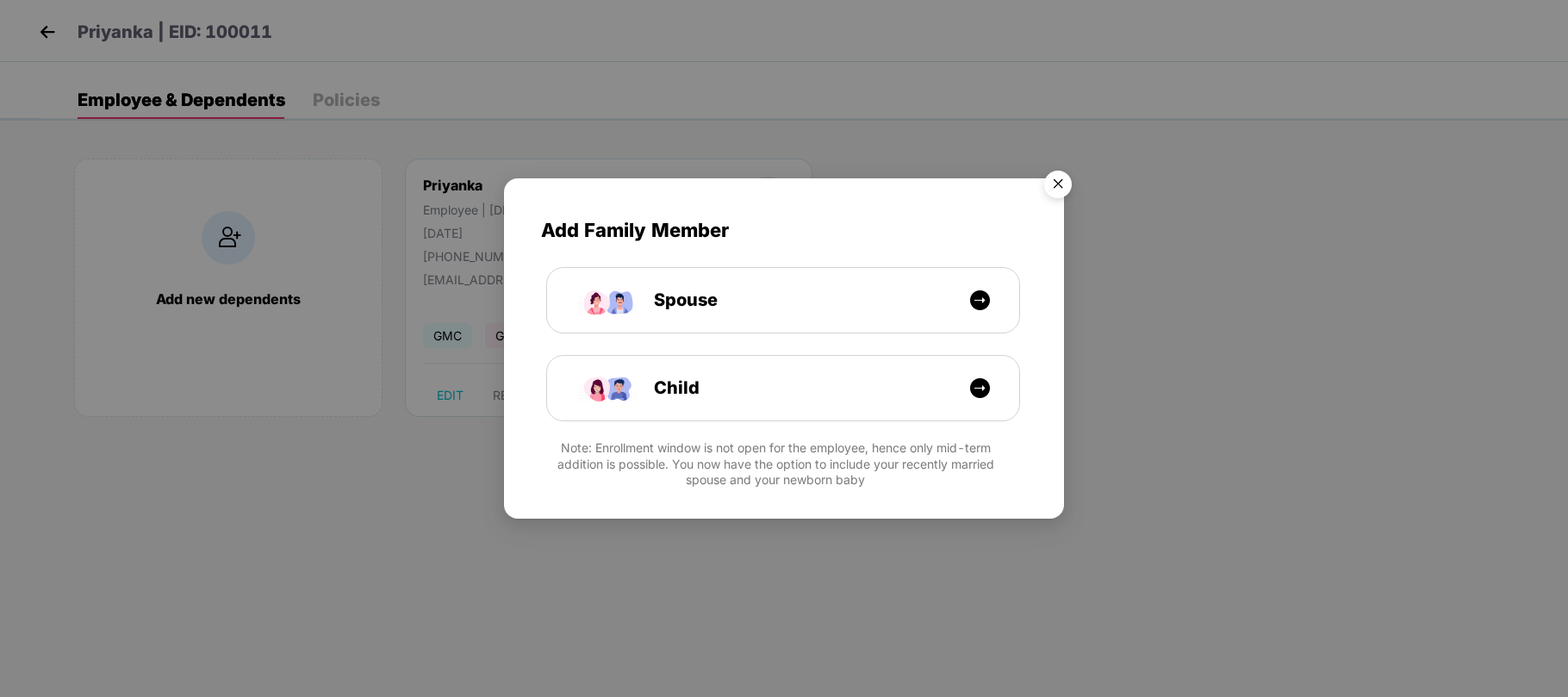
click at [1060, 172] on img "Close" at bounding box center [1057, 187] width 48 height 48
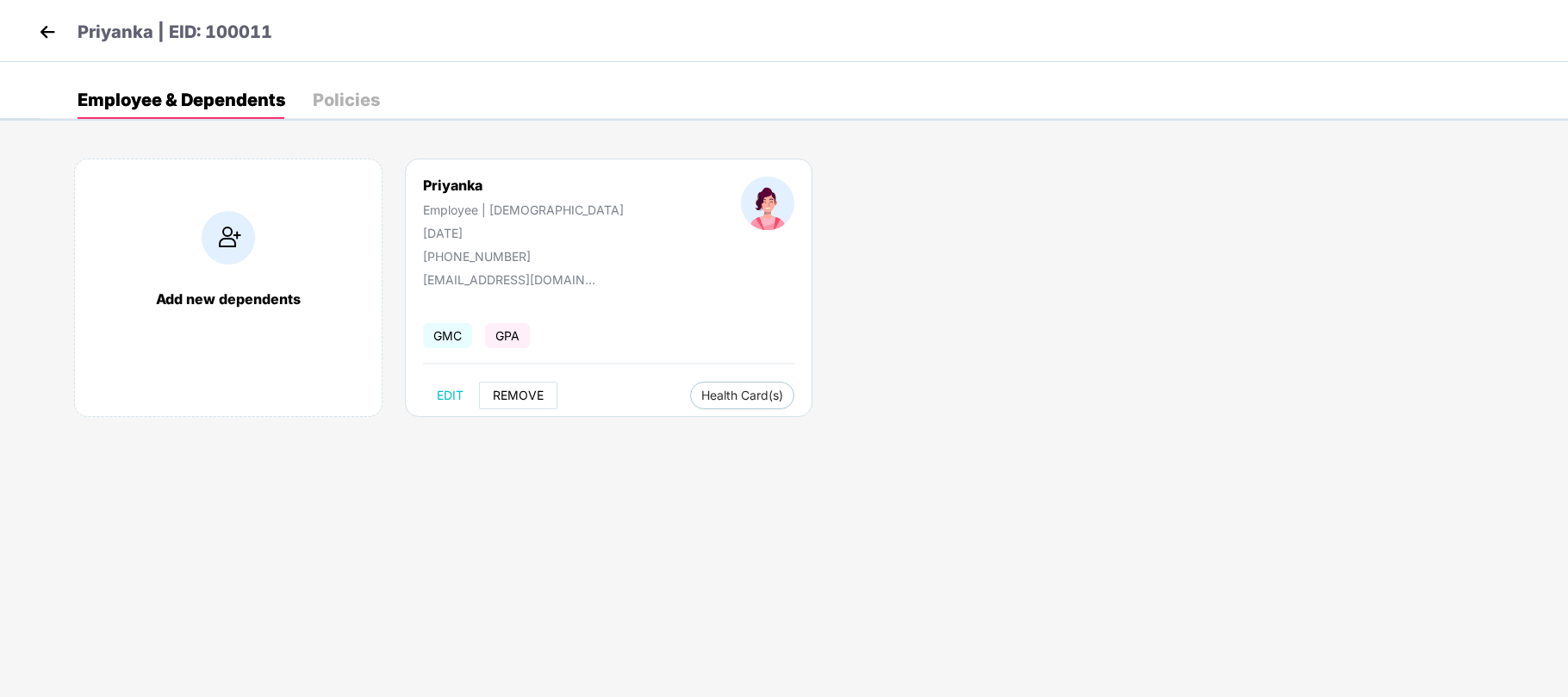
click at [521, 396] on span "REMOVE" at bounding box center [518, 395] width 51 height 14
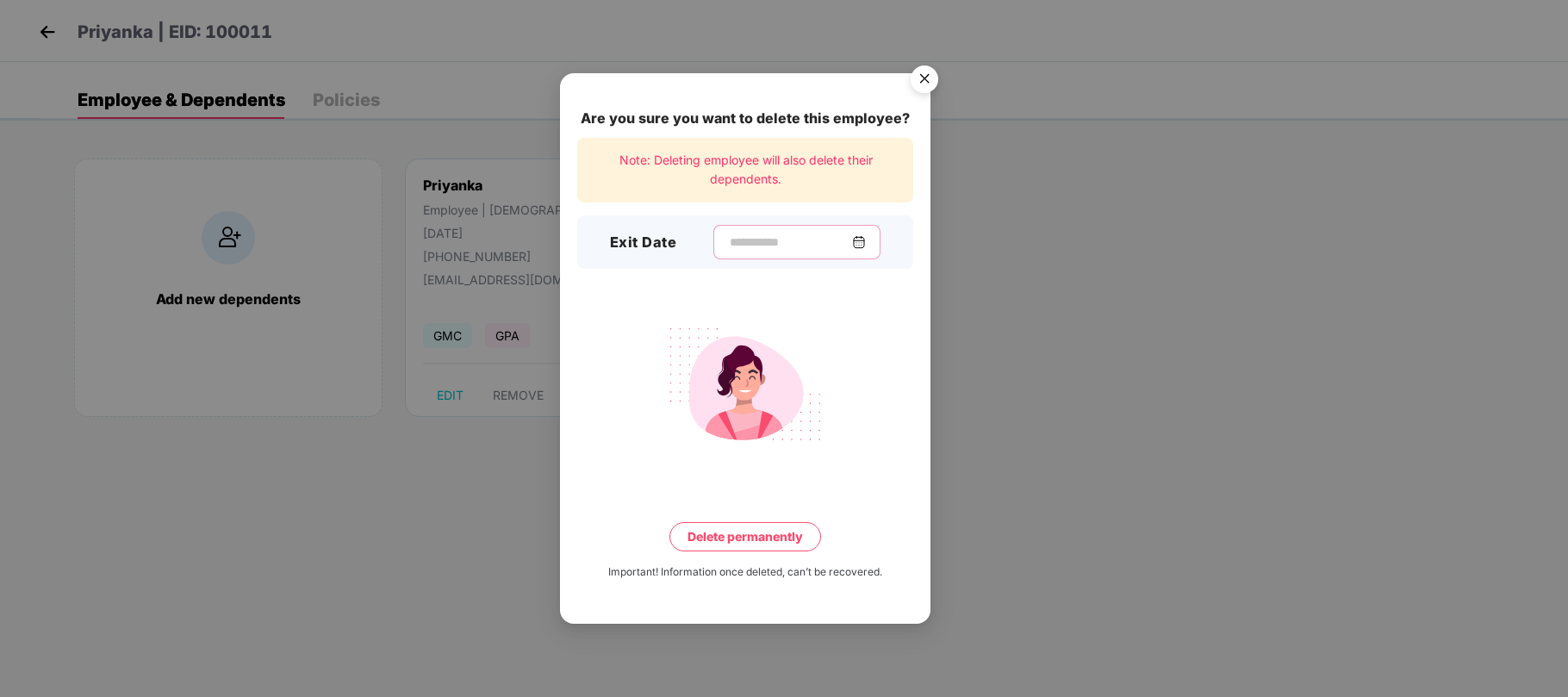
click at [728, 238] on input at bounding box center [790, 242] width 124 height 18
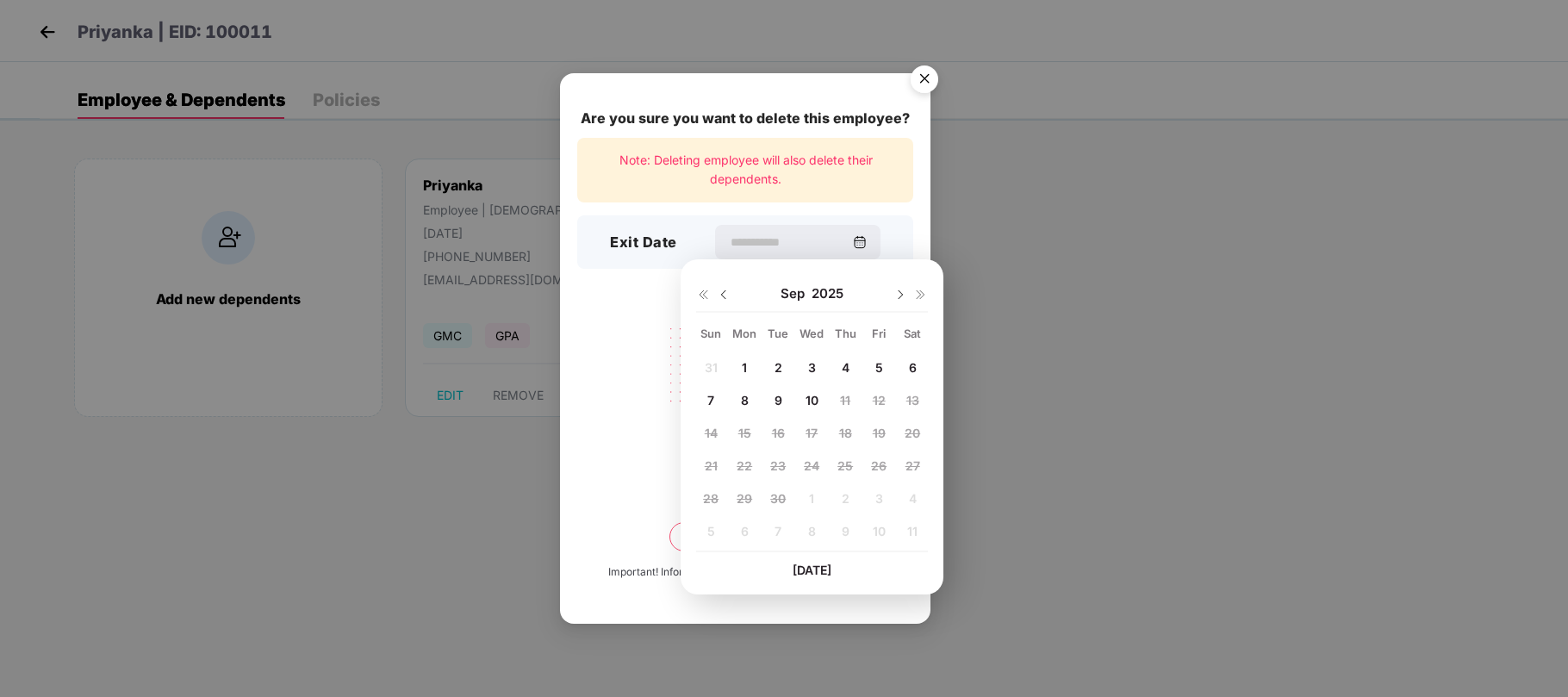
click at [722, 296] on img at bounding box center [724, 294] width 14 height 14
click at [872, 494] on span "29" at bounding box center [879, 499] width 15 height 15
type input "**********"
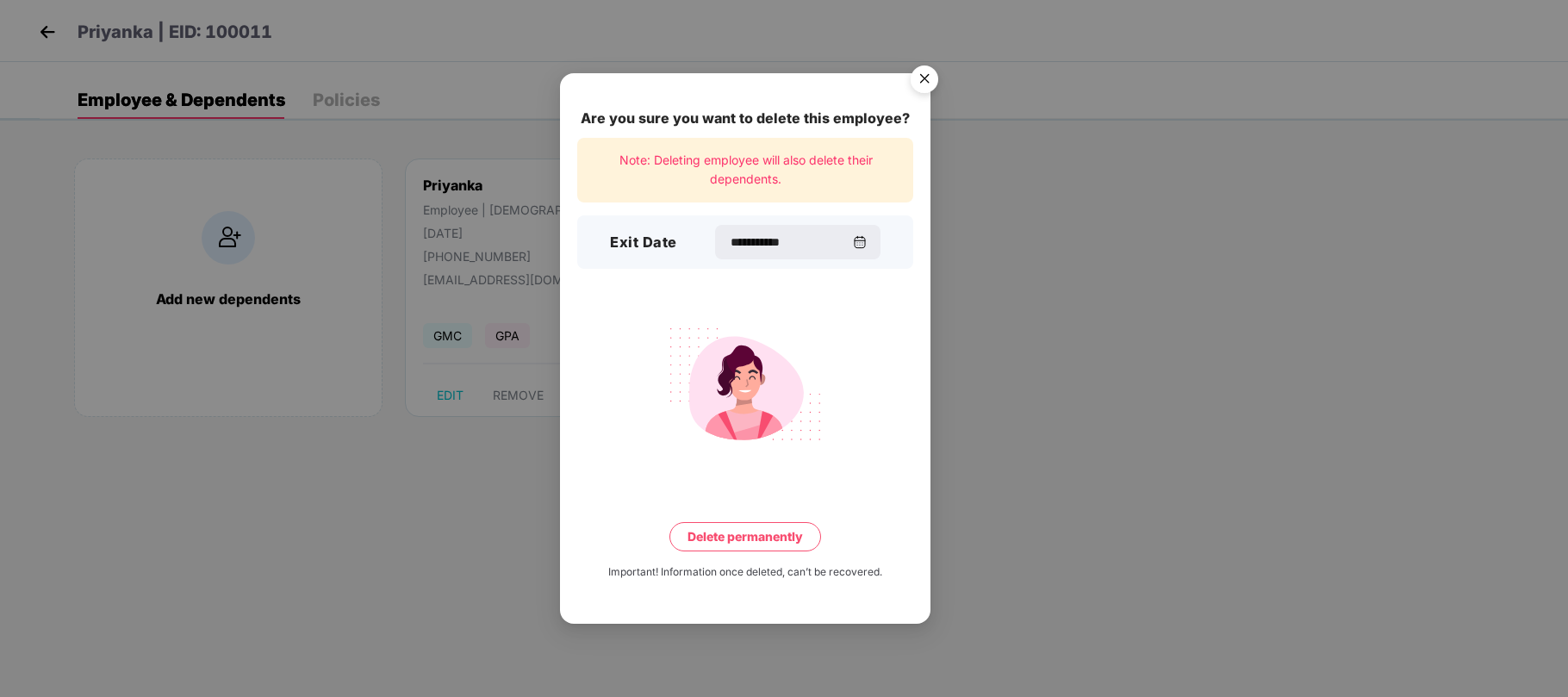
click at [721, 530] on button "Delete permanently" at bounding box center [745, 537] width 151 height 29
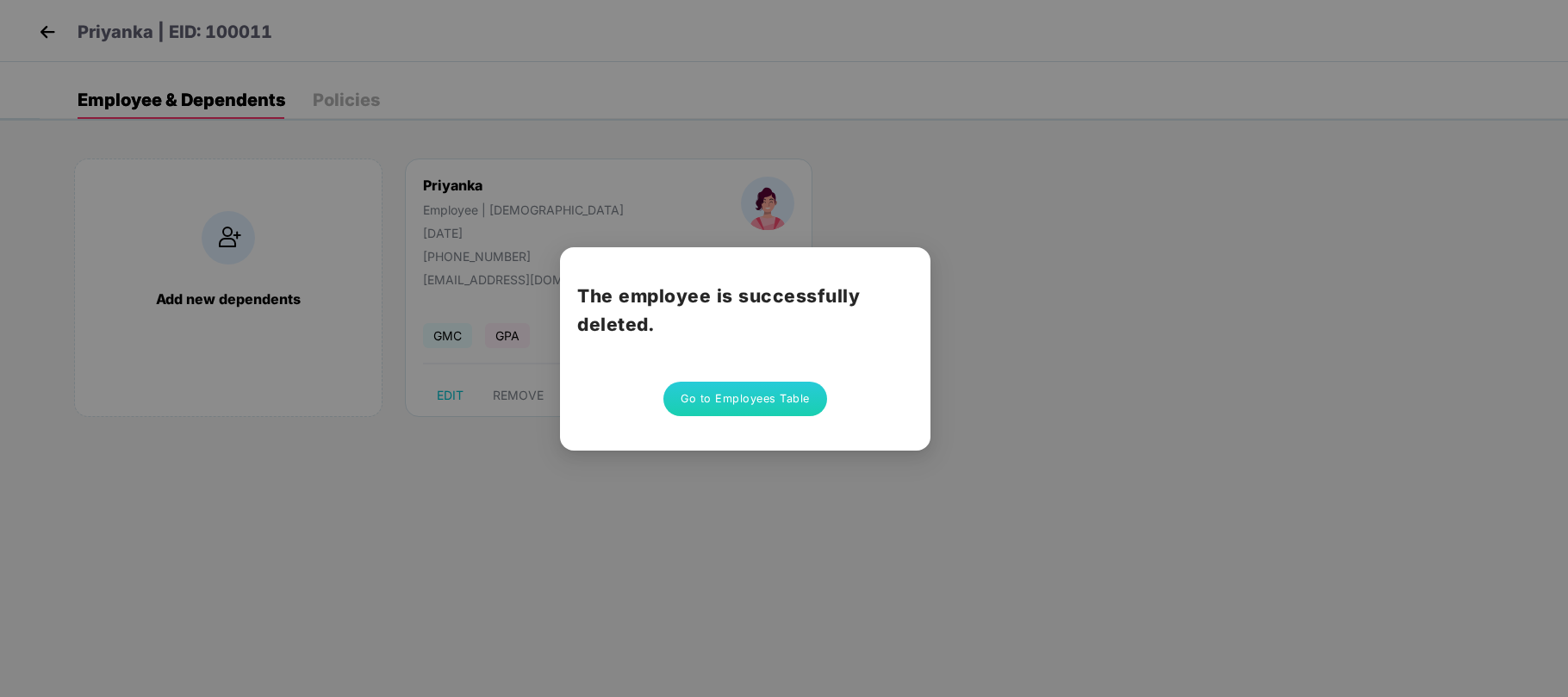
click at [727, 383] on button "Go to Employees Table" at bounding box center [745, 399] width 164 height 34
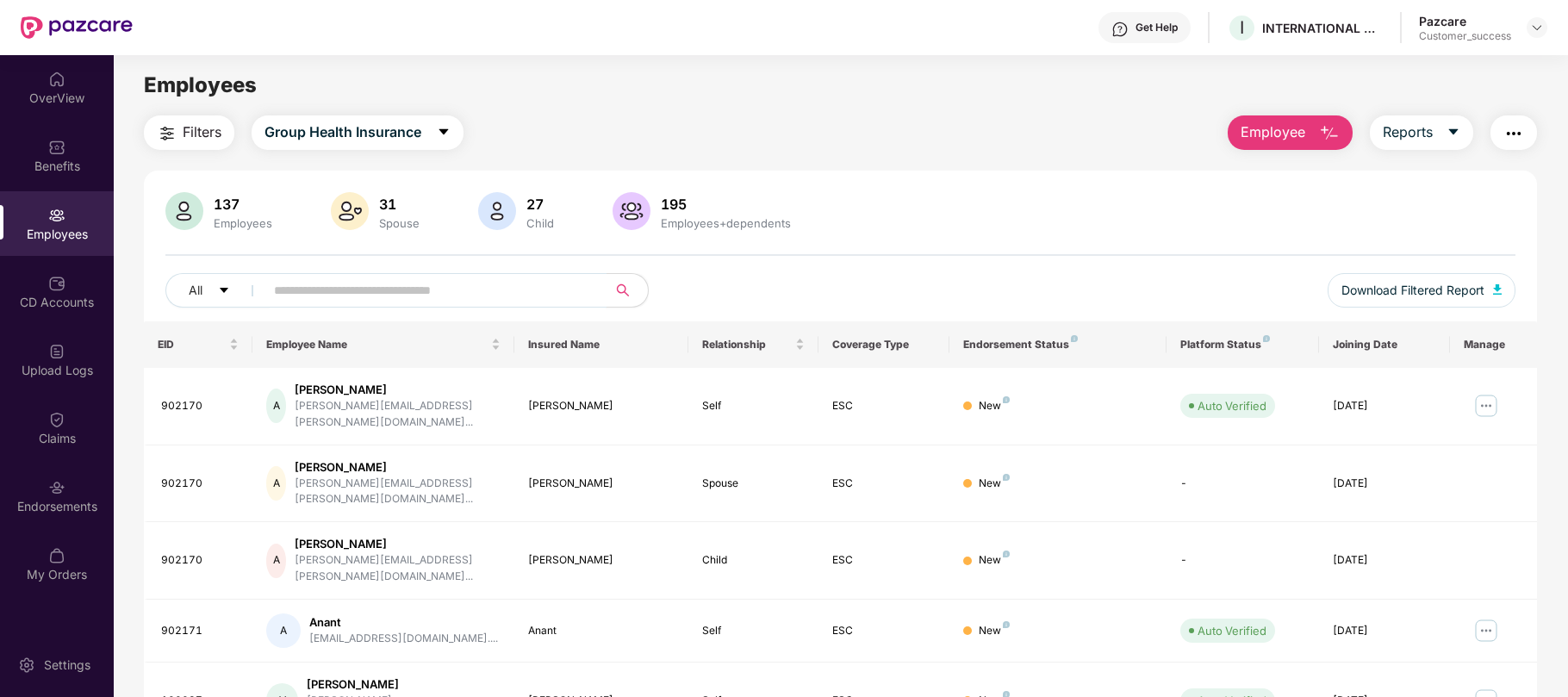
click at [404, 301] on input "text" at bounding box center [428, 290] width 309 height 26
paste input "******"
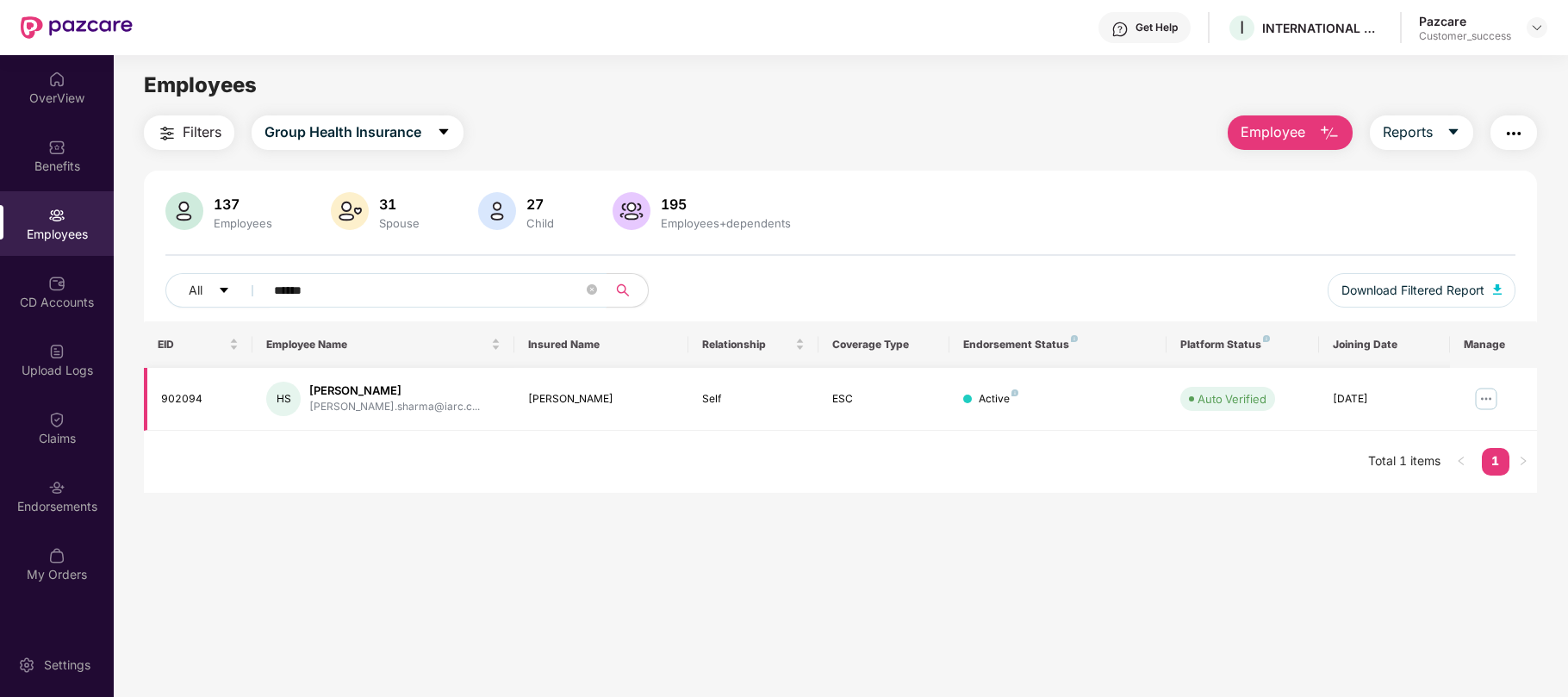
type input "******"
click at [1485, 397] on img at bounding box center [1486, 399] width 27 height 27
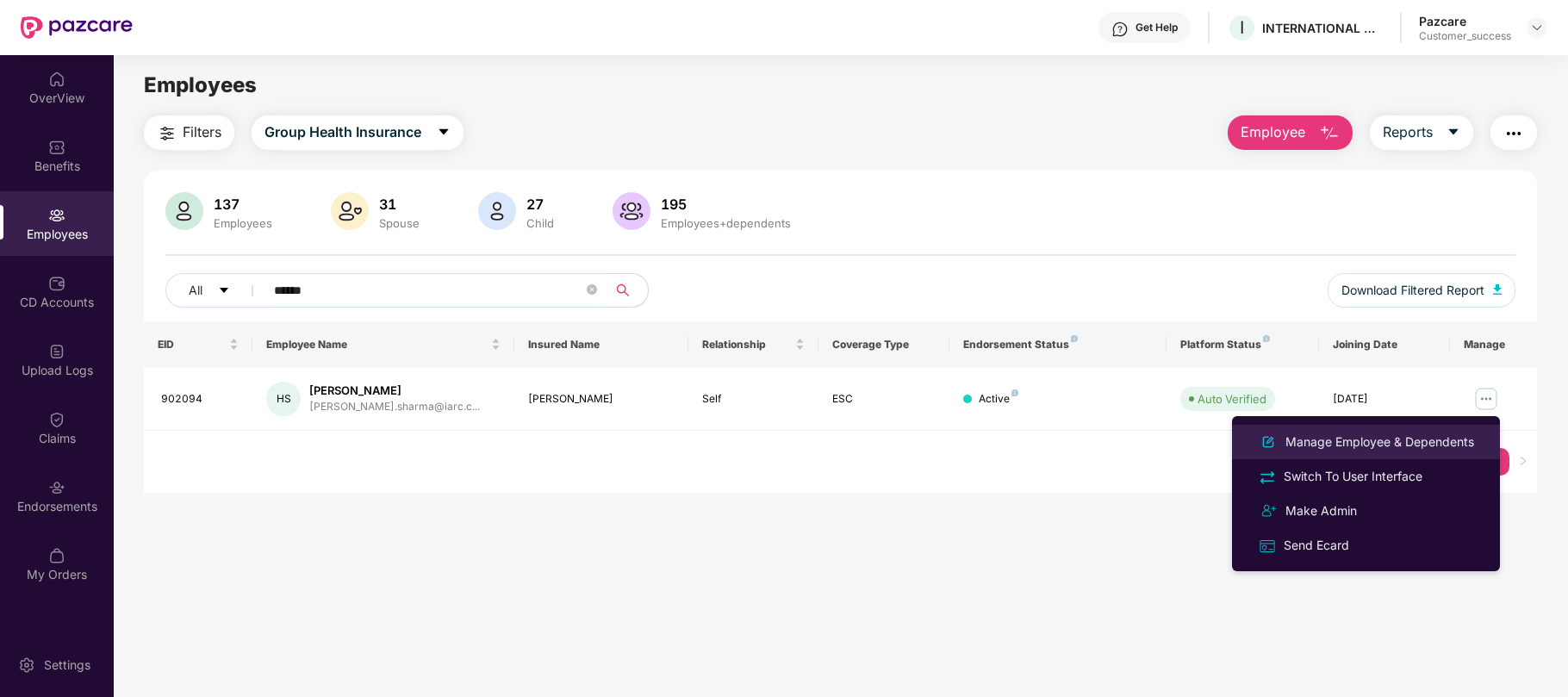
click at [1389, 440] on div "Manage Employee & Dependents" at bounding box center [1380, 441] width 196 height 19
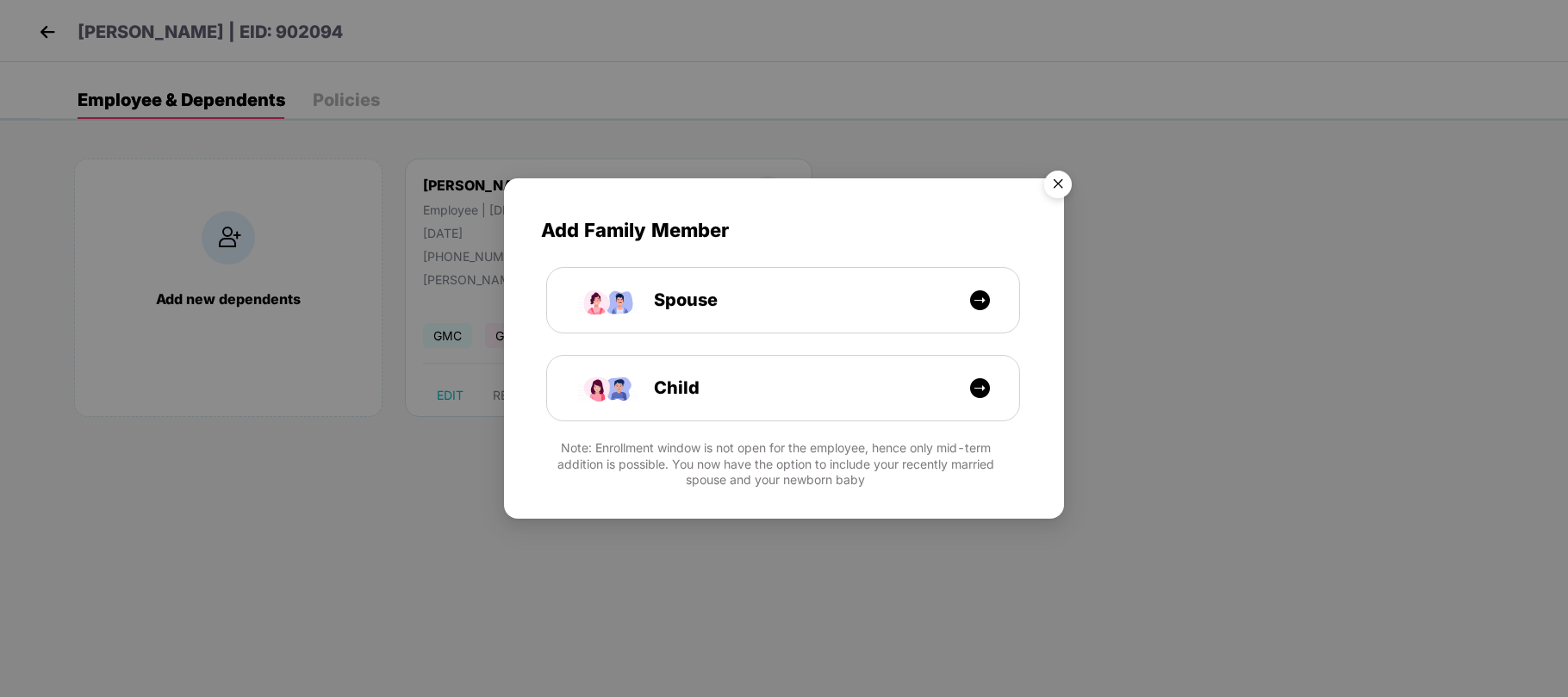
click at [1063, 181] on img "Close" at bounding box center [1057, 187] width 48 height 48
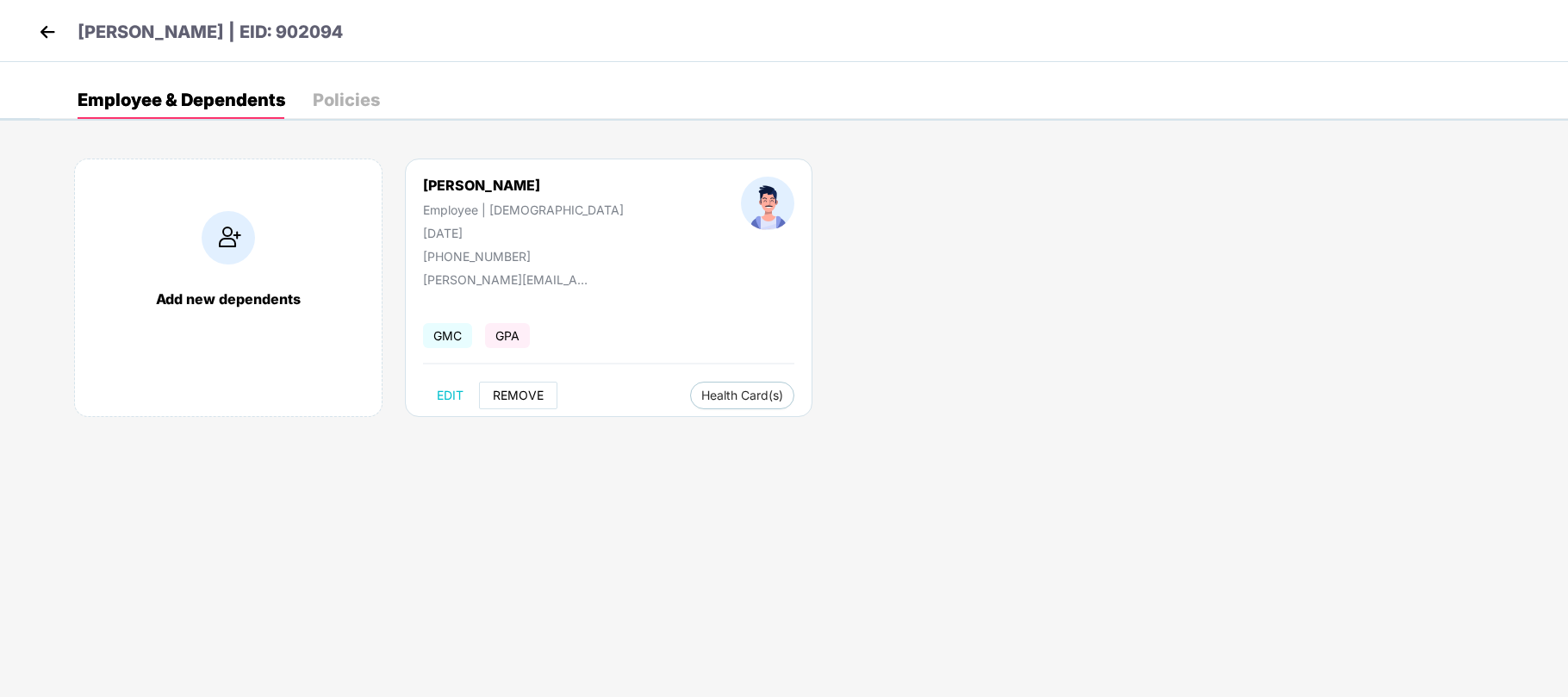
click at [513, 404] on button "REMOVE" at bounding box center [518, 395] width 78 height 27
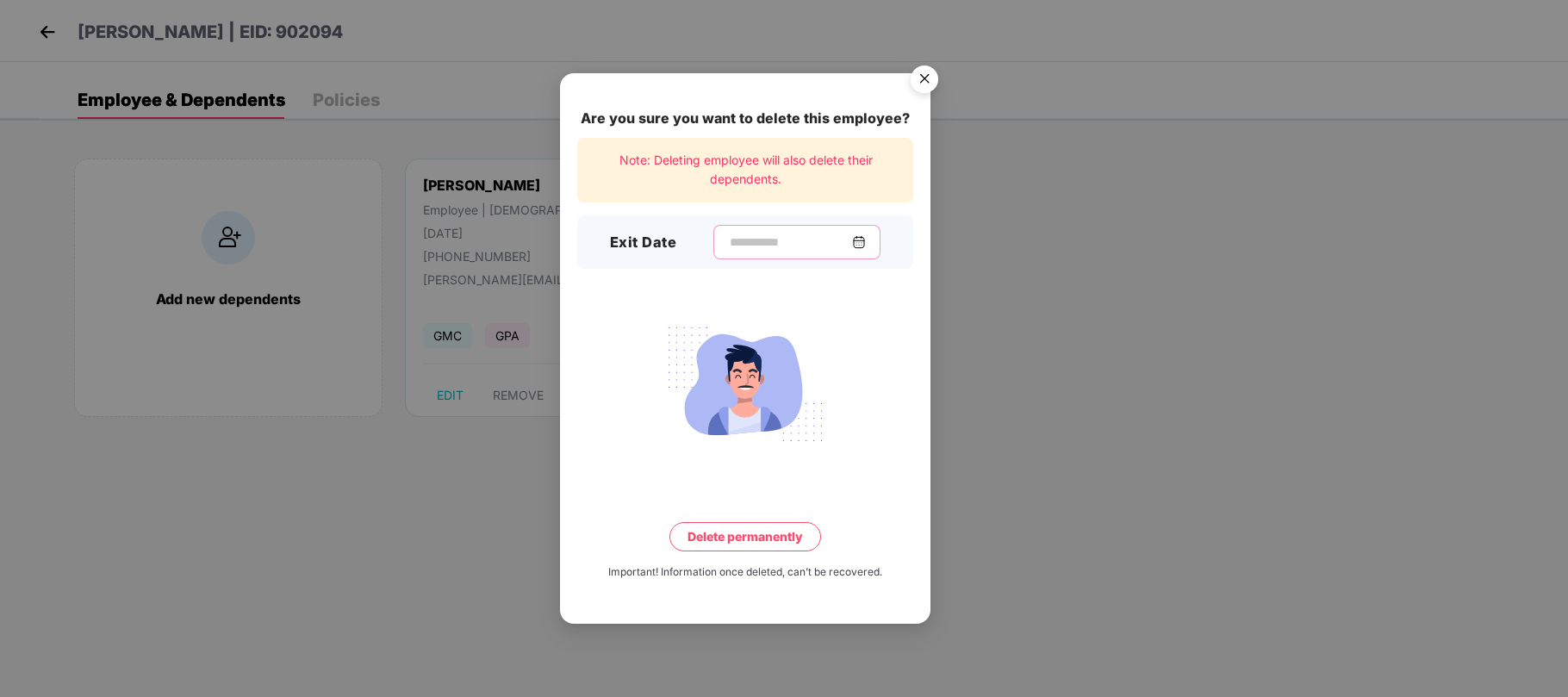
click at [781, 233] on input at bounding box center [790, 242] width 124 height 18
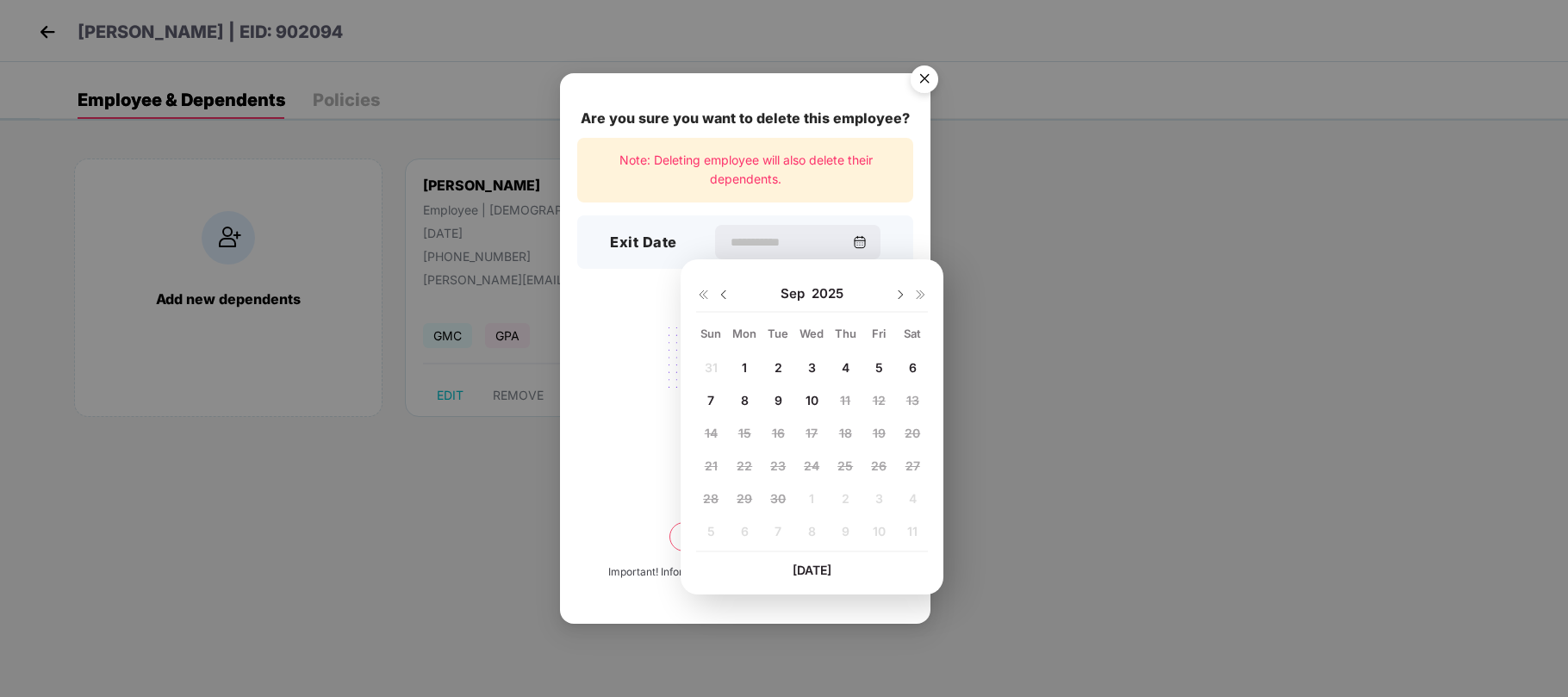
click at [725, 294] on img at bounding box center [724, 294] width 14 height 14
click at [783, 428] on span "12" at bounding box center [778, 432] width 13 height 15
type input "**********"
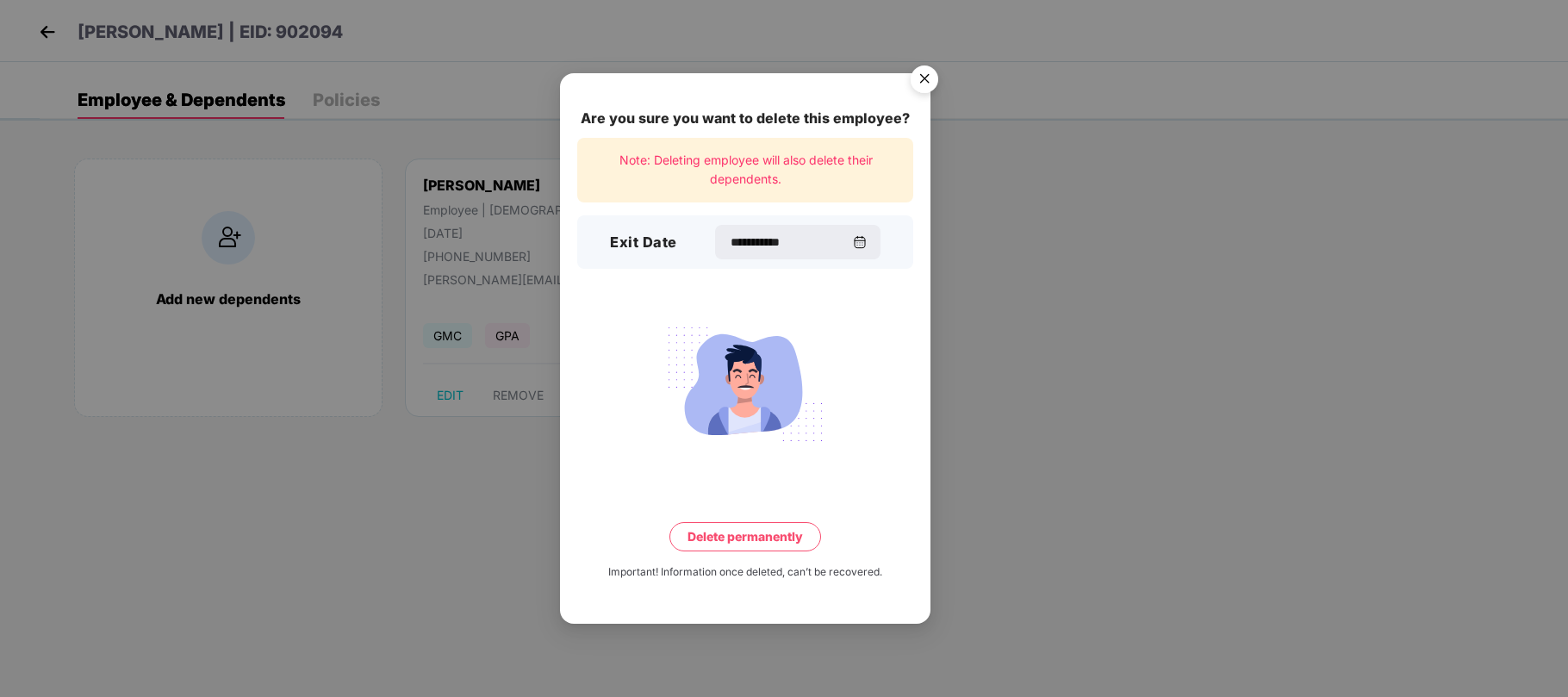
click at [756, 544] on button "Delete permanently" at bounding box center [745, 537] width 151 height 29
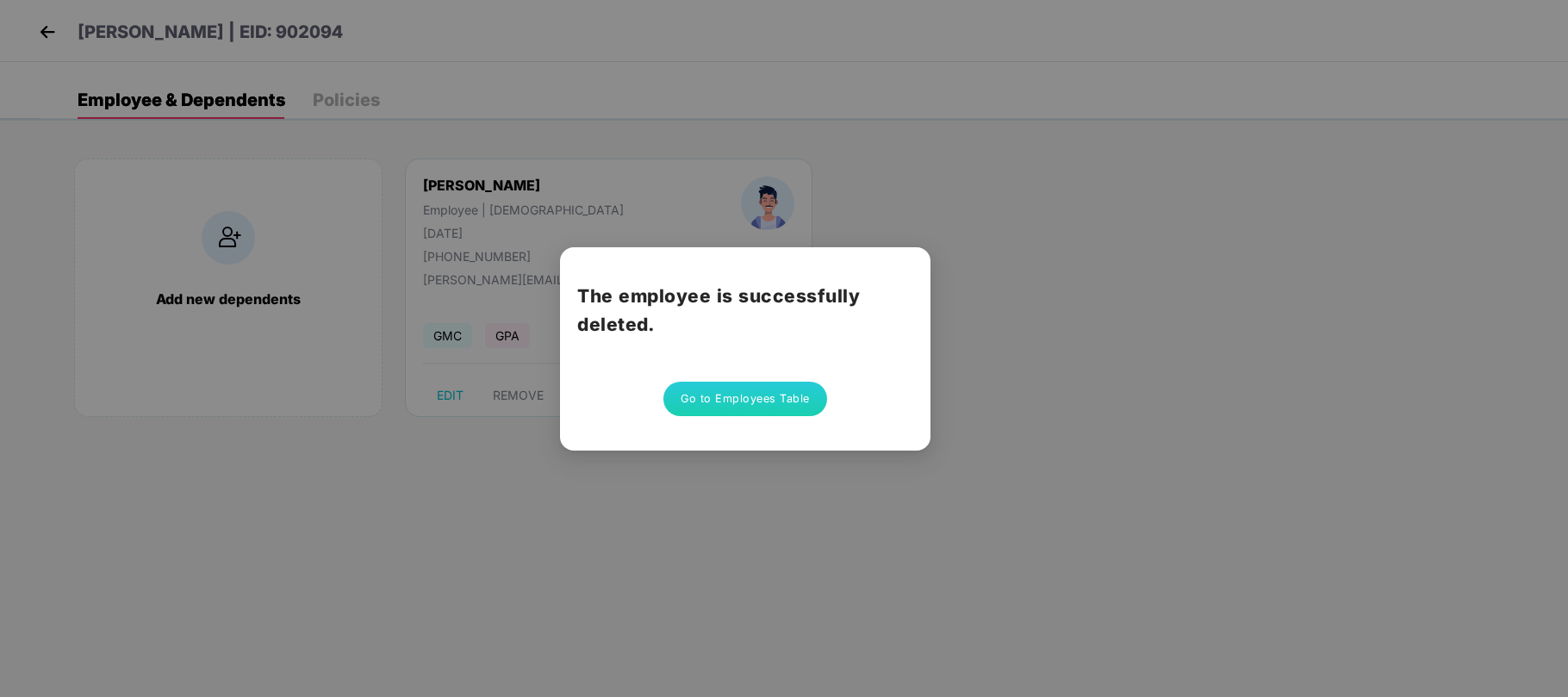
click at [767, 402] on button "Go to Employees Table" at bounding box center [745, 399] width 164 height 34
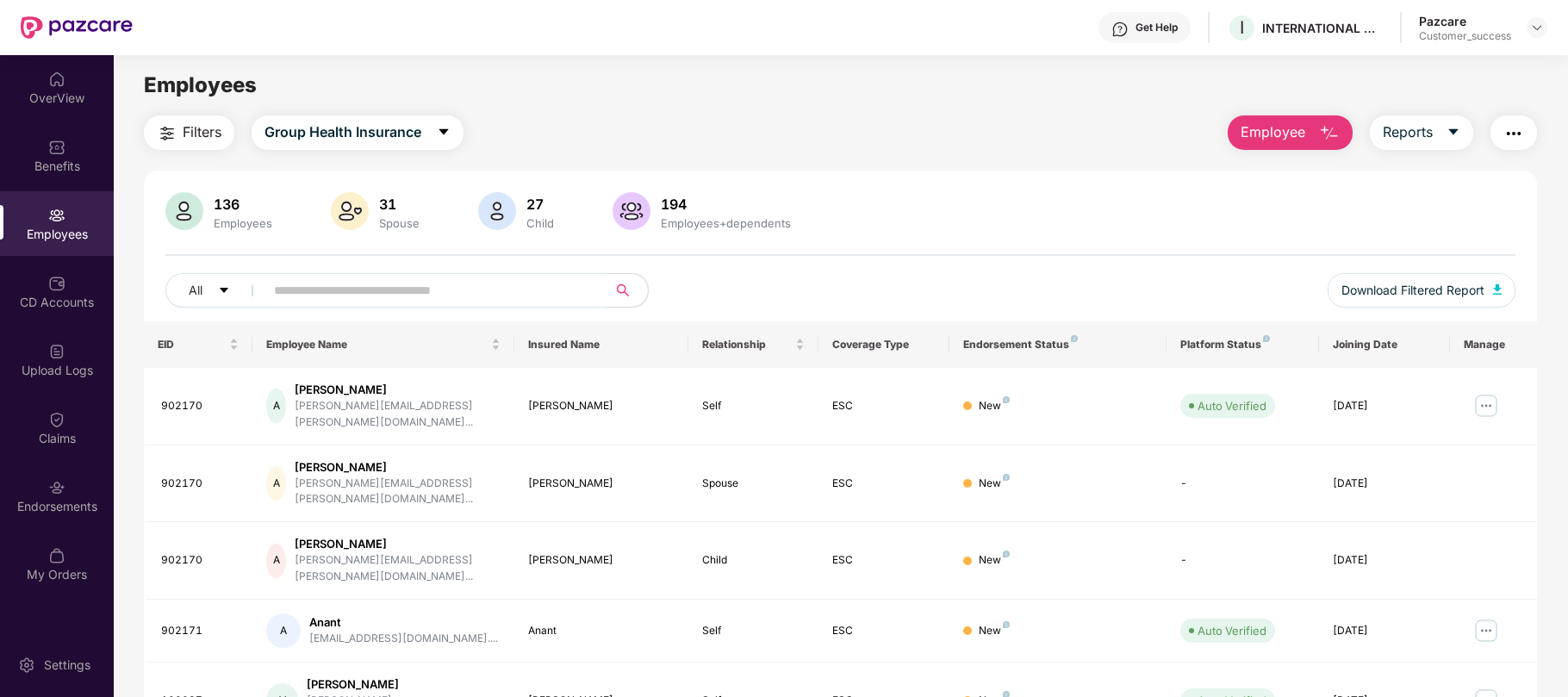
click at [312, 289] on input "text" at bounding box center [428, 290] width 309 height 26
paste input "******"
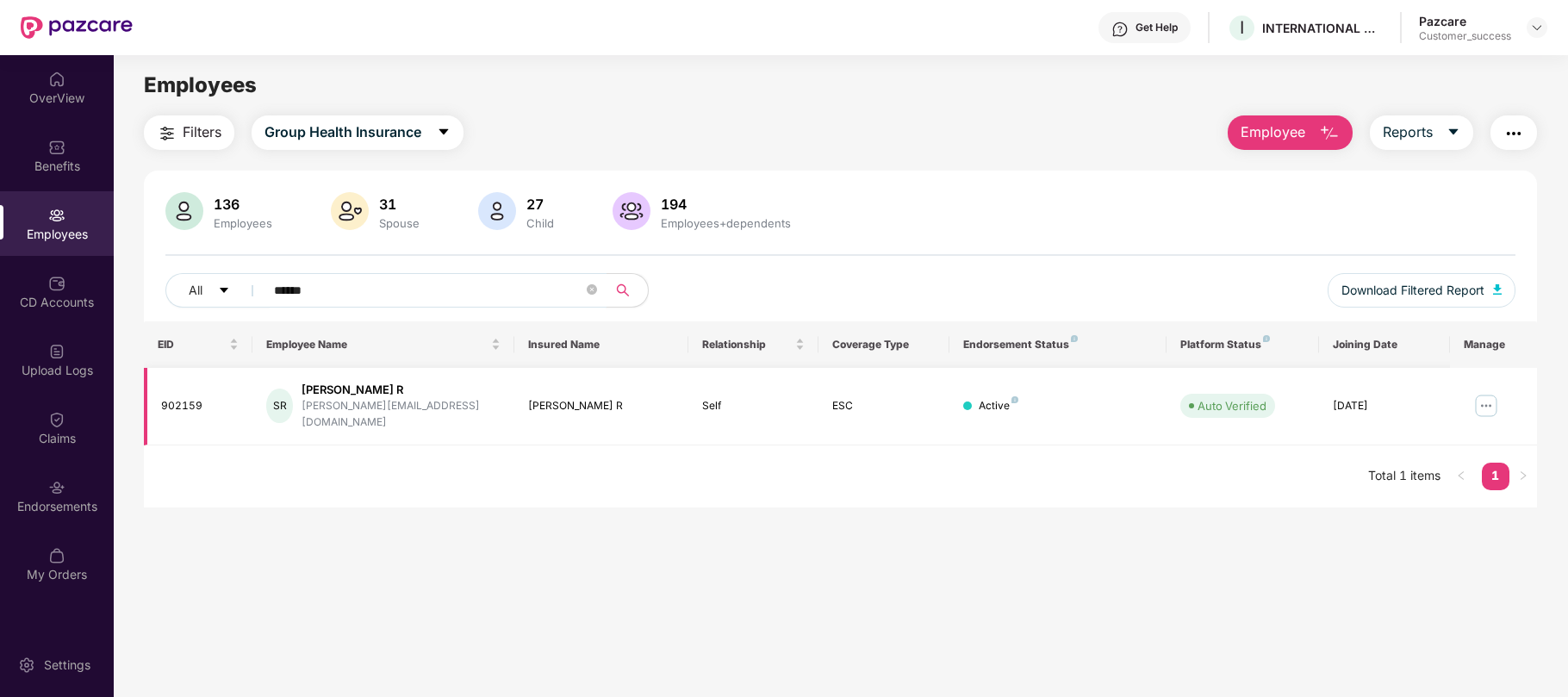
type input "******"
click at [1480, 397] on img at bounding box center [1486, 405] width 27 height 27
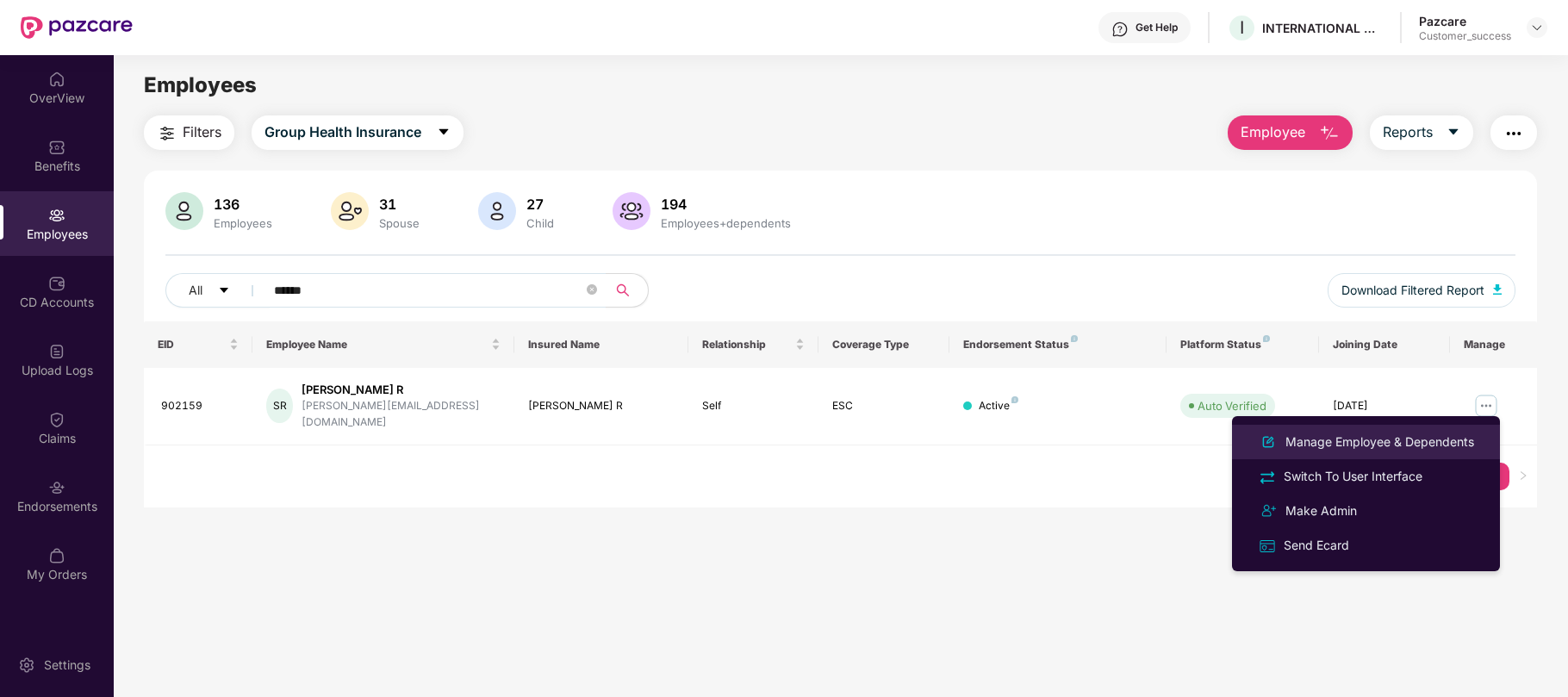
click at [1376, 448] on div "Manage Employee & Dependents" at bounding box center [1380, 441] width 196 height 19
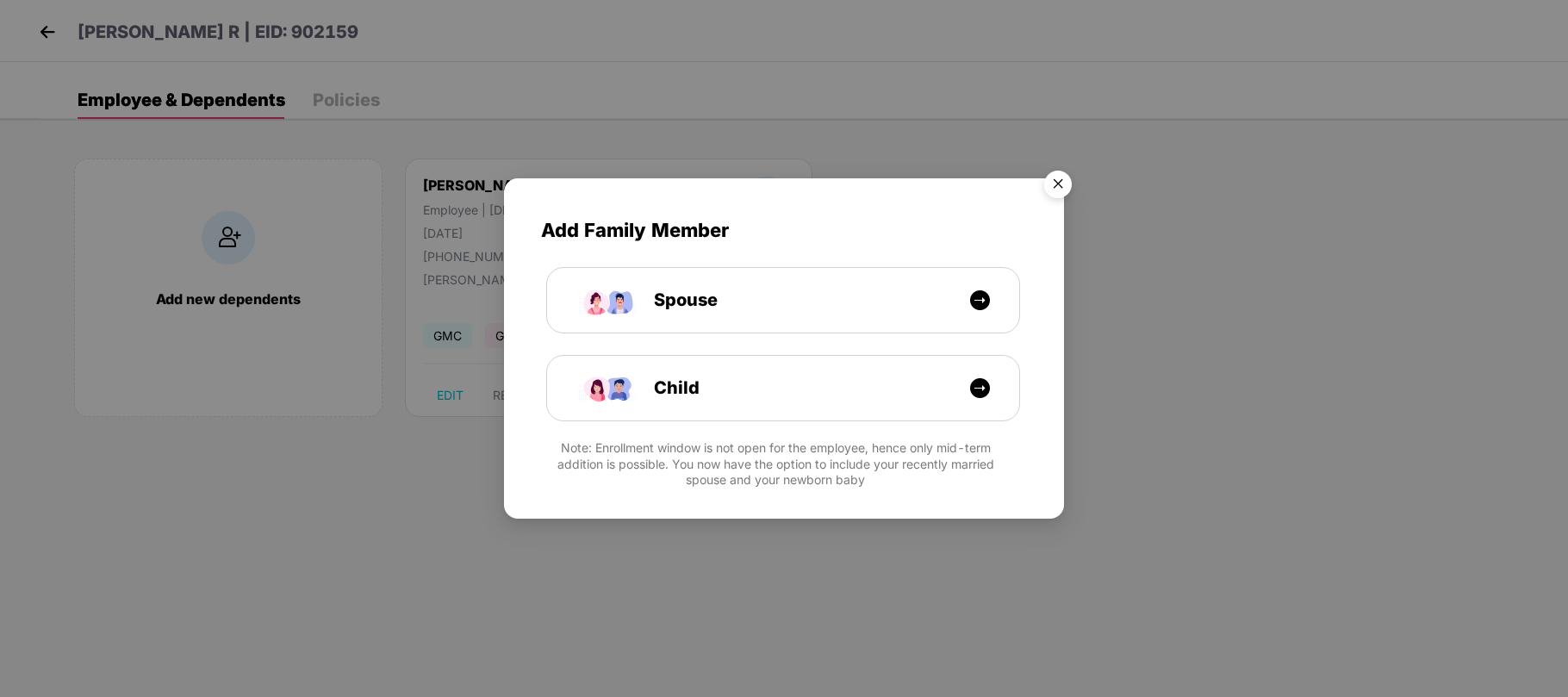
click at [1058, 183] on img "Close" at bounding box center [1057, 187] width 48 height 48
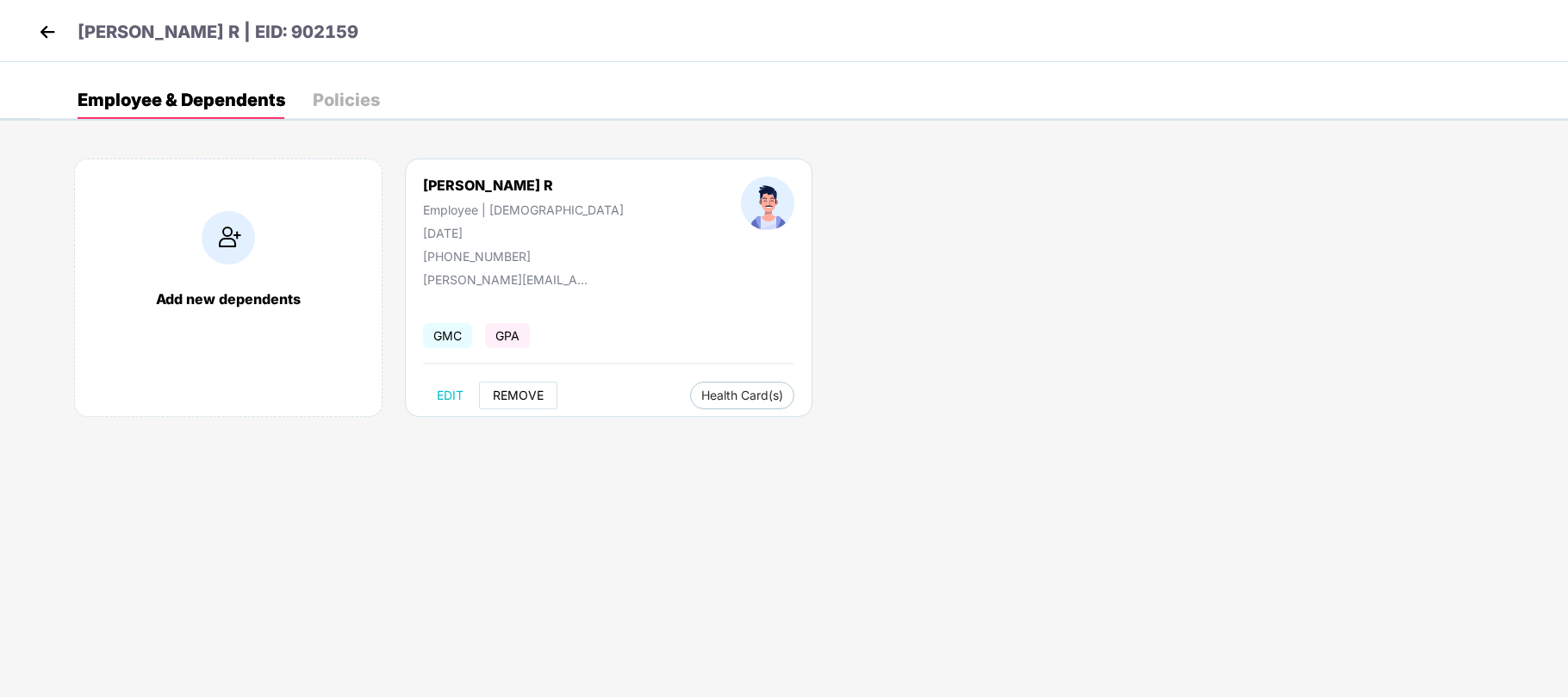
click at [521, 400] on span "REMOVE" at bounding box center [518, 395] width 51 height 14
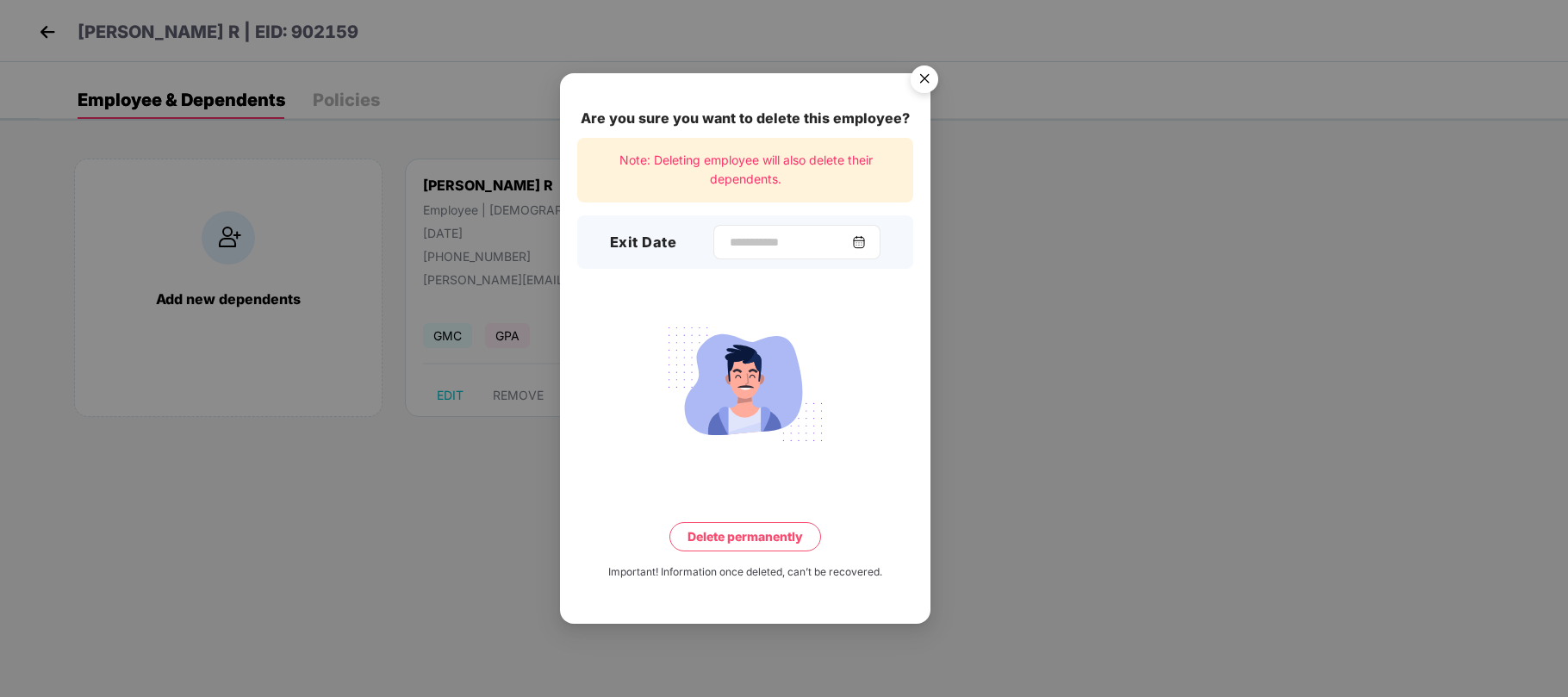
drag, startPoint x: 683, startPoint y: 241, endPoint x: 706, endPoint y: 241, distance: 23.0
click at [714, 241] on div at bounding box center [797, 242] width 167 height 34
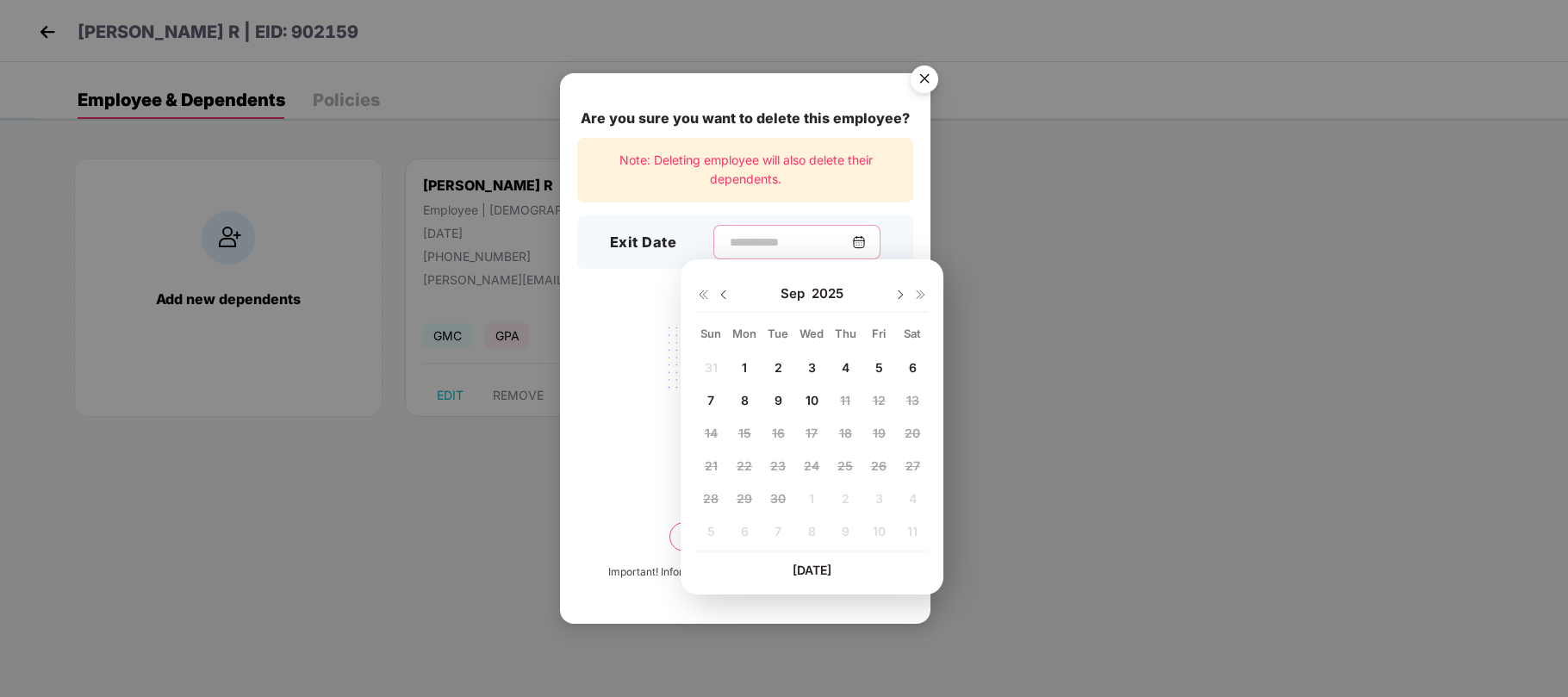
click at [728, 241] on input at bounding box center [790, 242] width 124 height 18
click at [721, 301] on div at bounding box center [714, 293] width 34 height 15
click at [721, 298] on img at bounding box center [724, 294] width 14 height 14
click at [775, 494] on span "26" at bounding box center [777, 499] width 15 height 15
type input "**********"
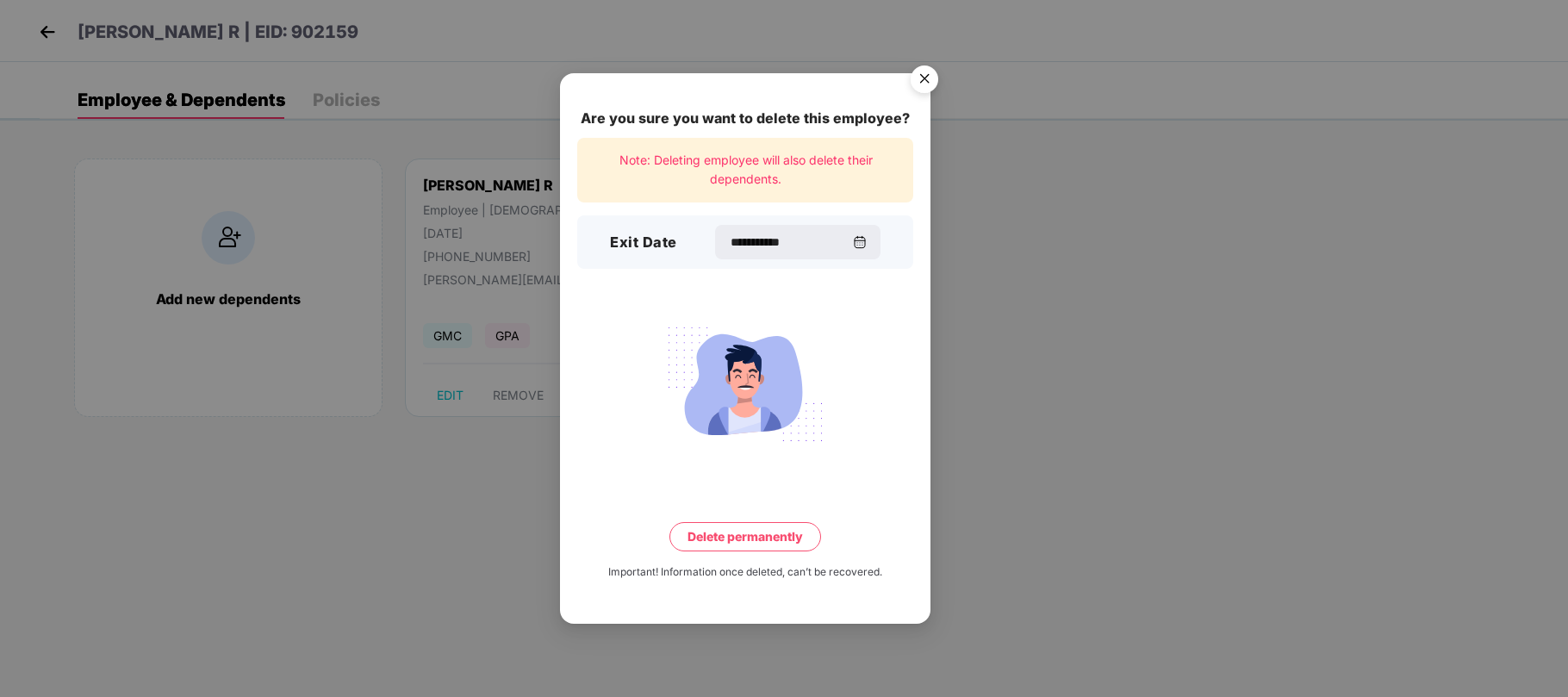
click at [712, 530] on button "Delete permanently" at bounding box center [745, 537] width 151 height 29
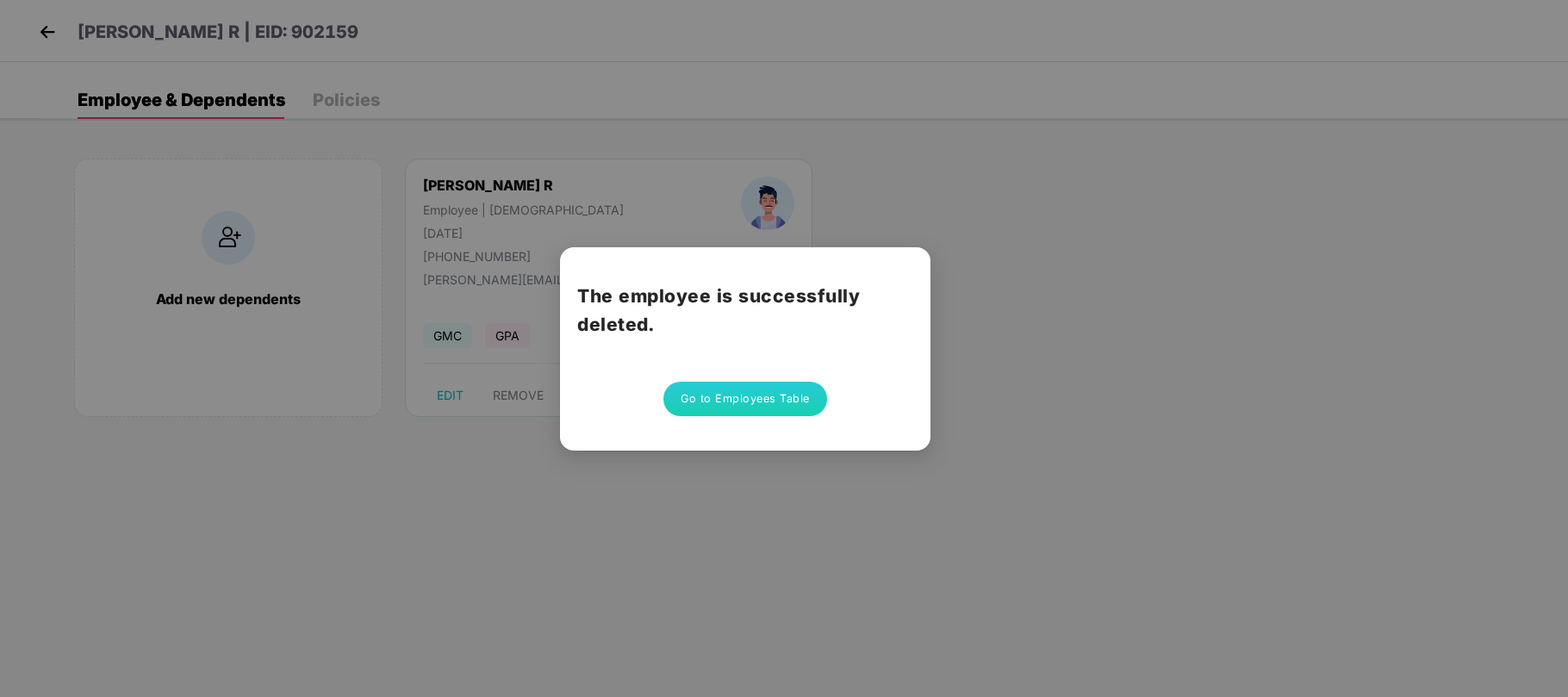
click at [749, 388] on button "Go to Employees Table" at bounding box center [745, 399] width 164 height 34
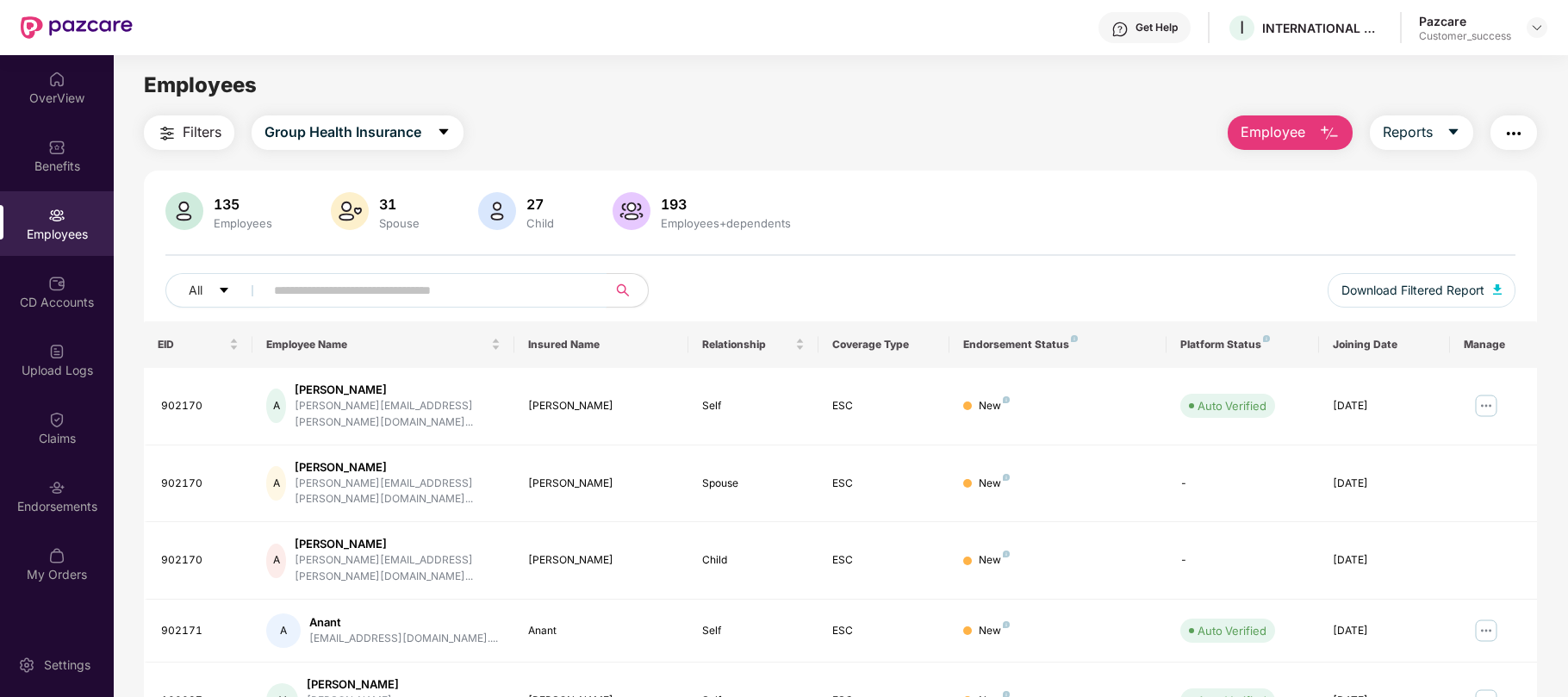
click at [433, 300] on input "text" at bounding box center [428, 290] width 309 height 26
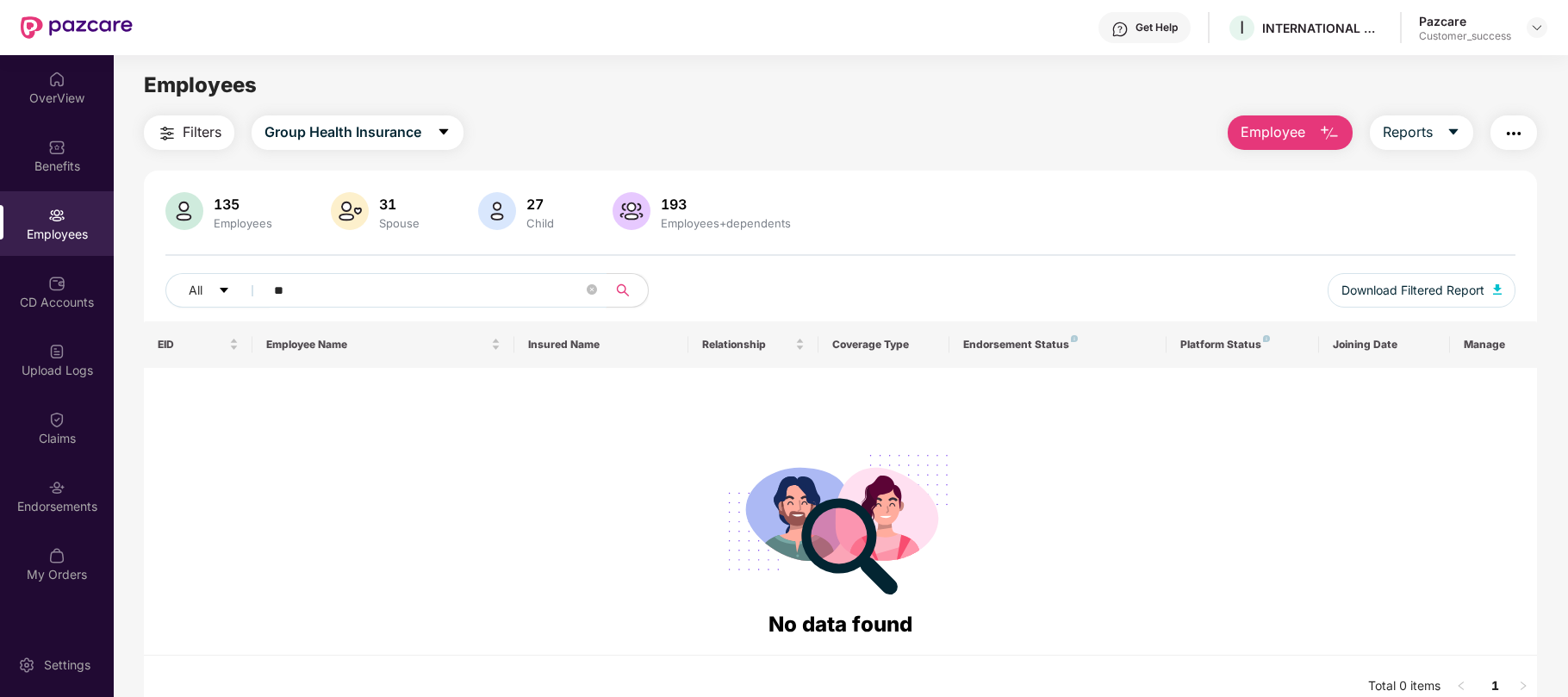
type input "*"
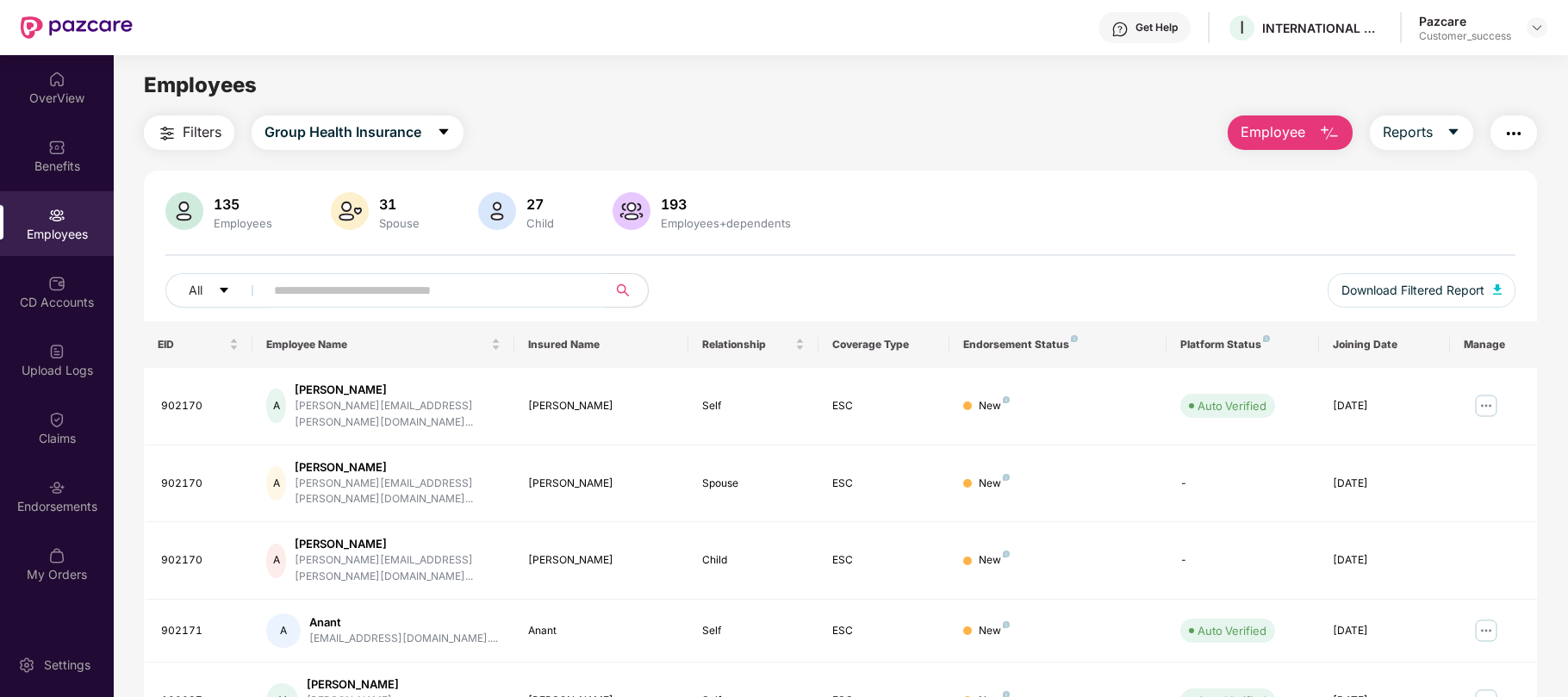
click at [433, 300] on input "text" at bounding box center [428, 290] width 309 height 26
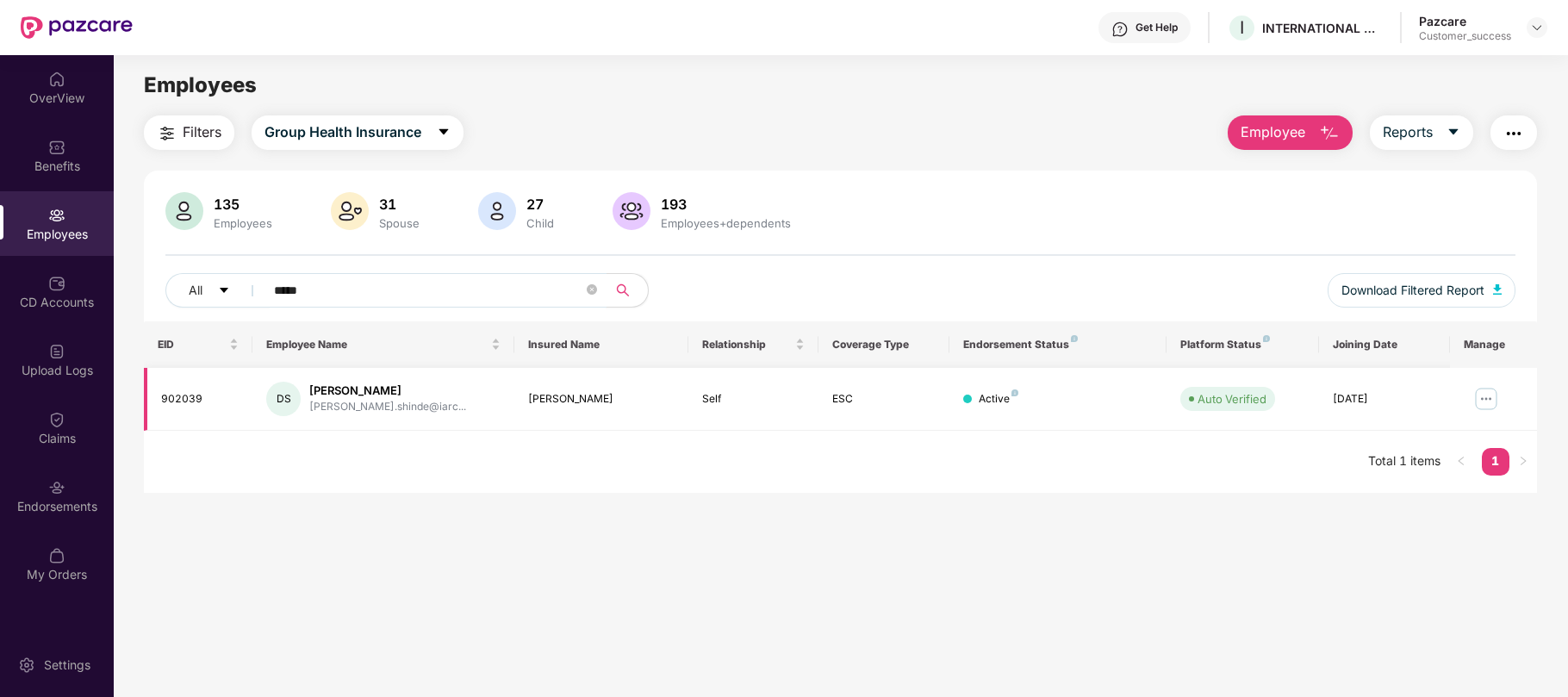
type input "*****"
click at [1485, 396] on img at bounding box center [1486, 399] width 27 height 27
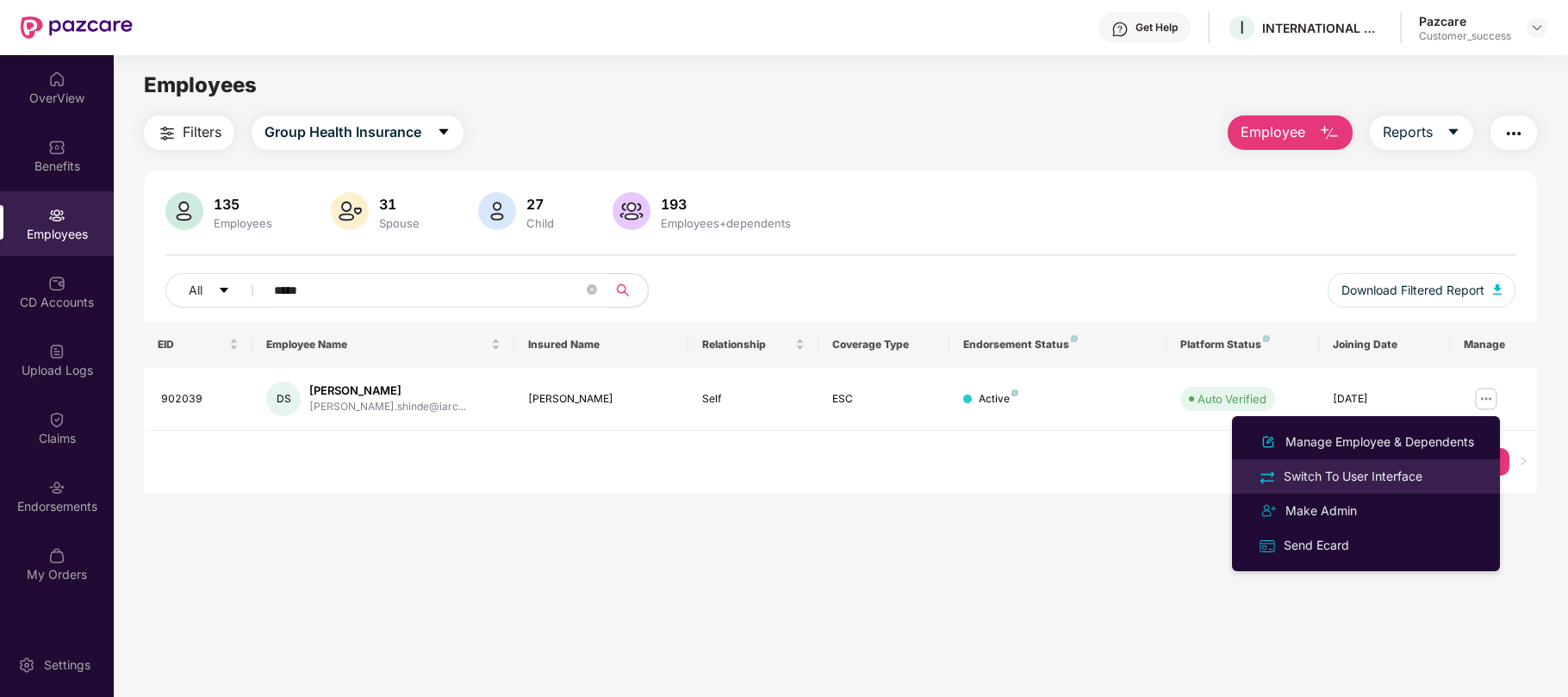
click at [1349, 472] on div "Switch To User Interface" at bounding box center [1353, 476] width 146 height 19
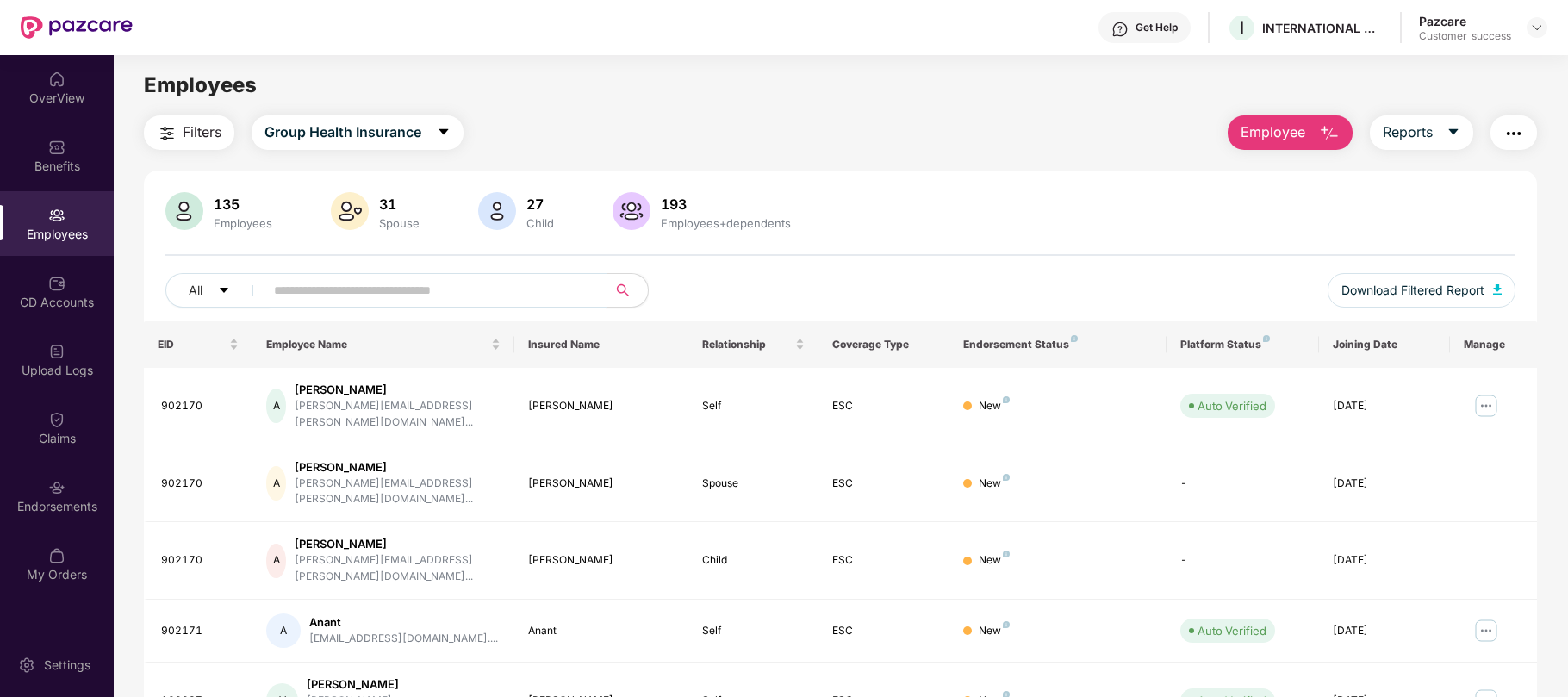
click at [300, 294] on input "text" at bounding box center [428, 290] width 309 height 26
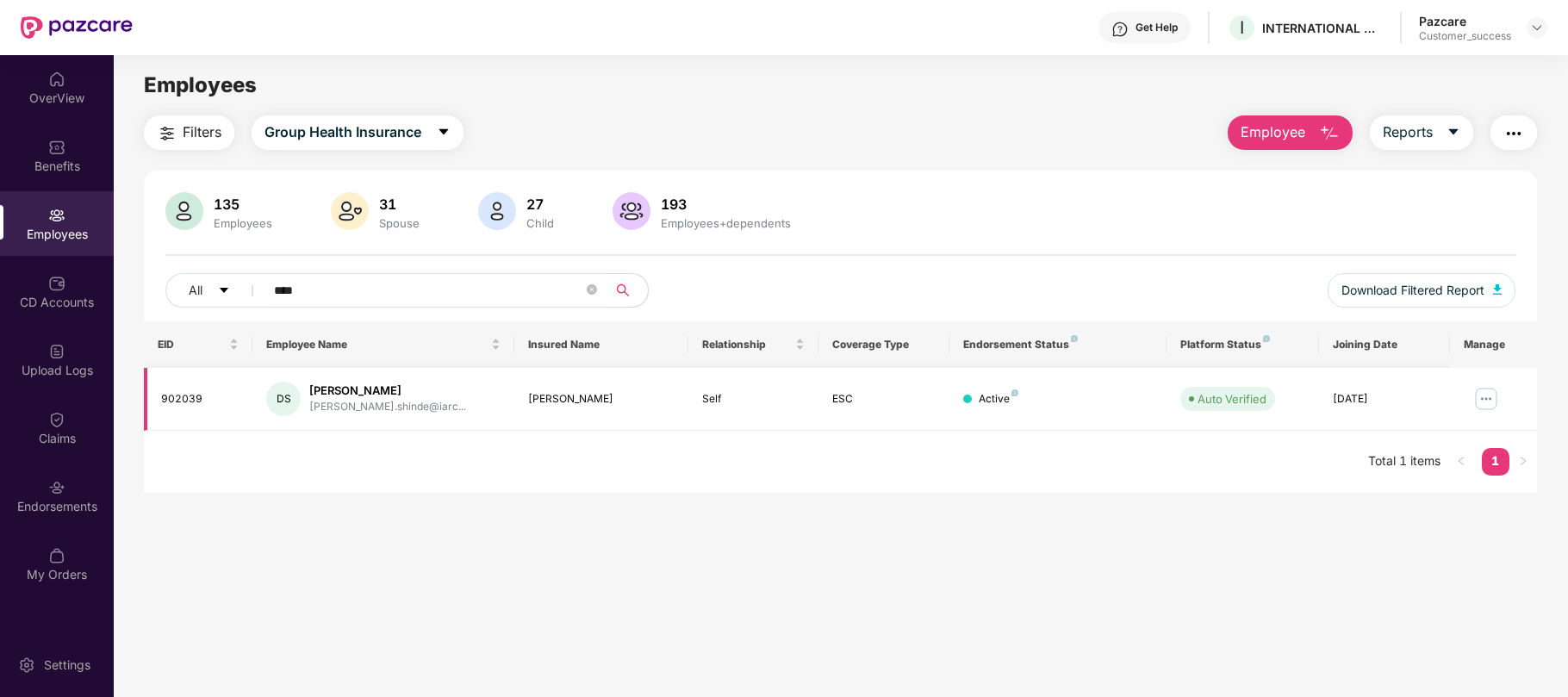
type input "****"
click at [1477, 402] on img at bounding box center [1486, 399] width 27 height 27
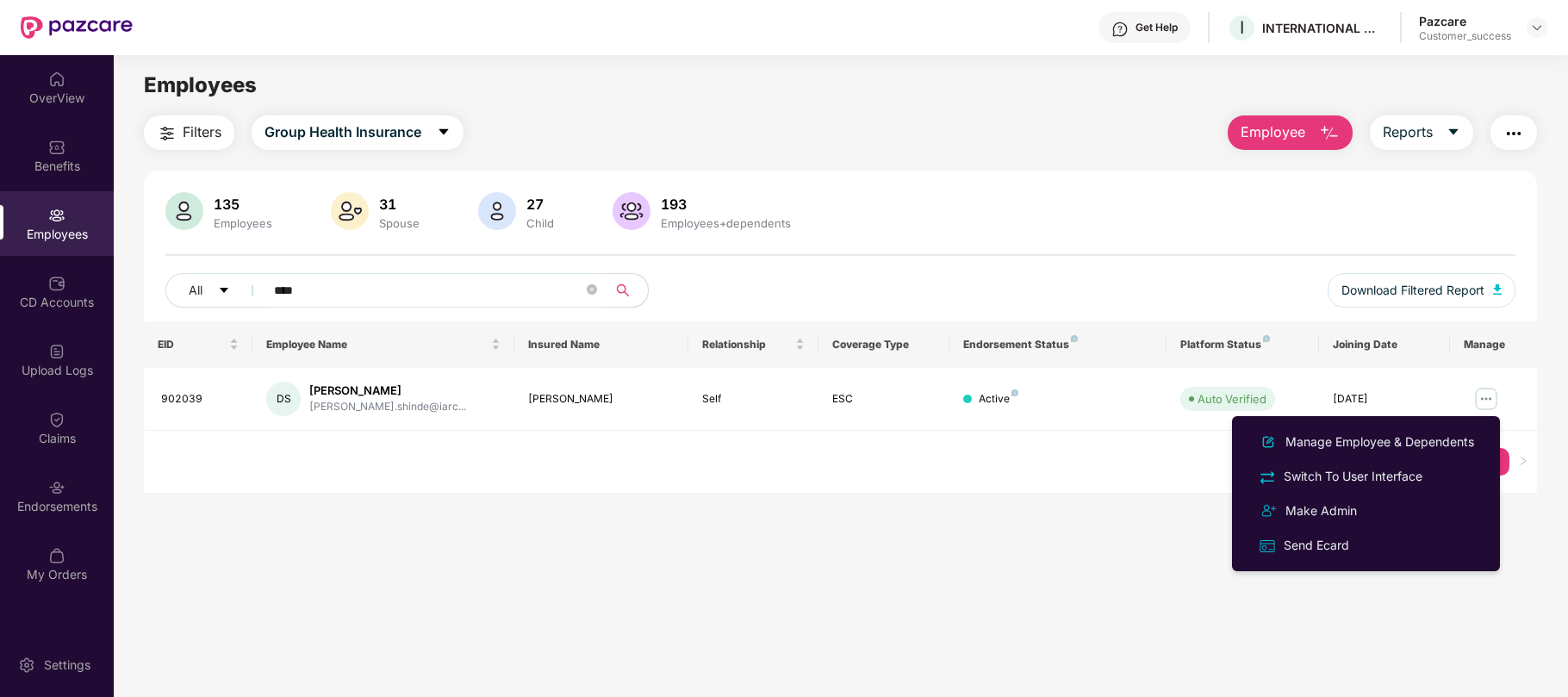
click at [867, 587] on main "Employees Filters Group Health Insurance Employee Reports 135 Employees 31 Spou…" at bounding box center [840, 403] width 1454 height 697
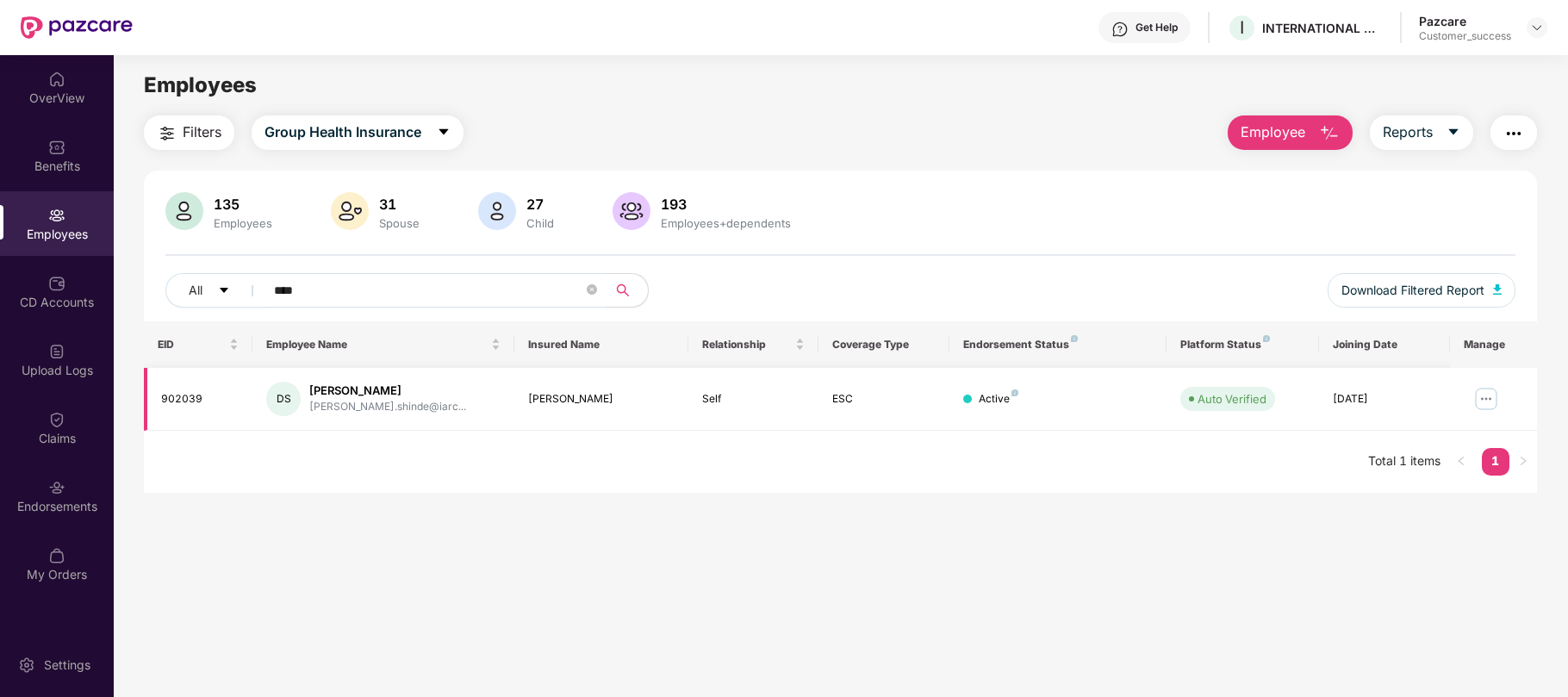
click at [1477, 402] on img at bounding box center [1486, 399] width 27 height 27
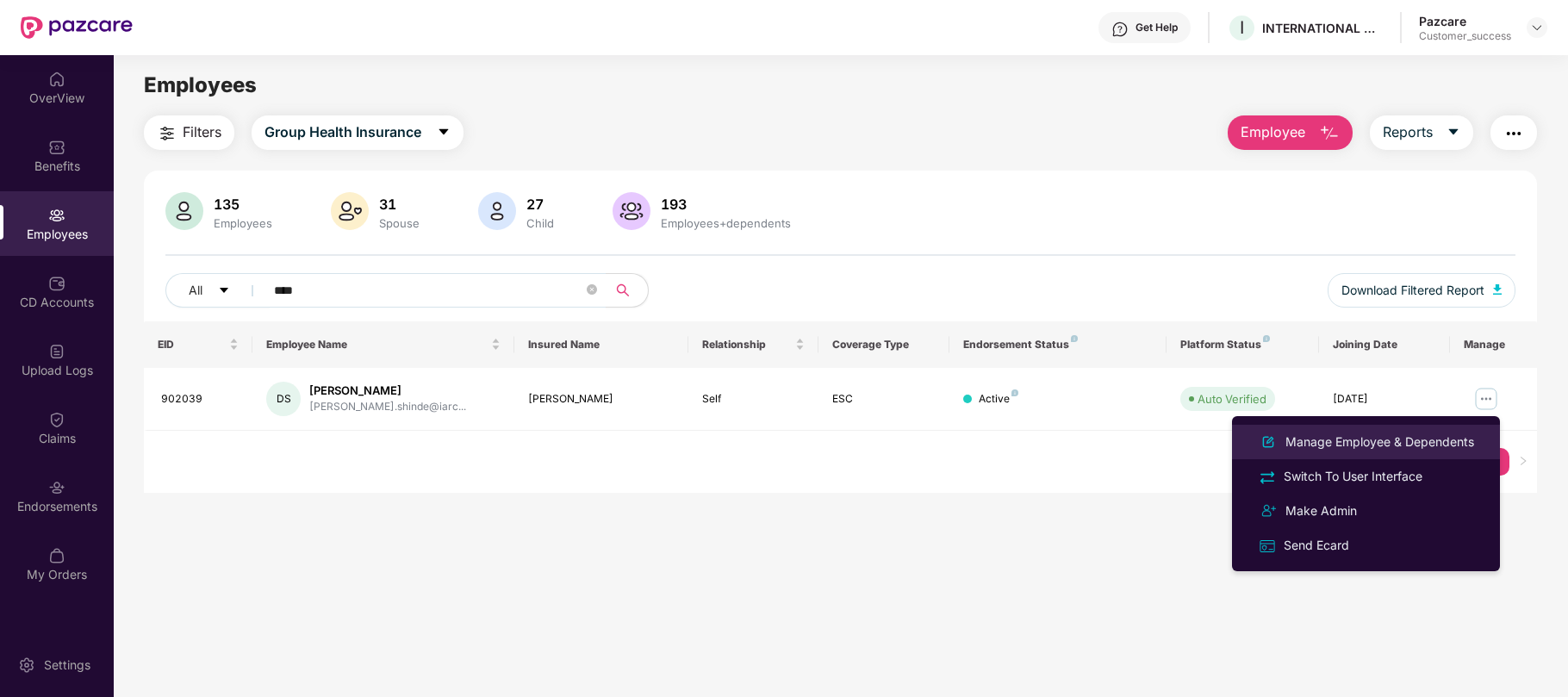
click at [1304, 442] on div "Manage Employee & Dependents" at bounding box center [1380, 441] width 196 height 19
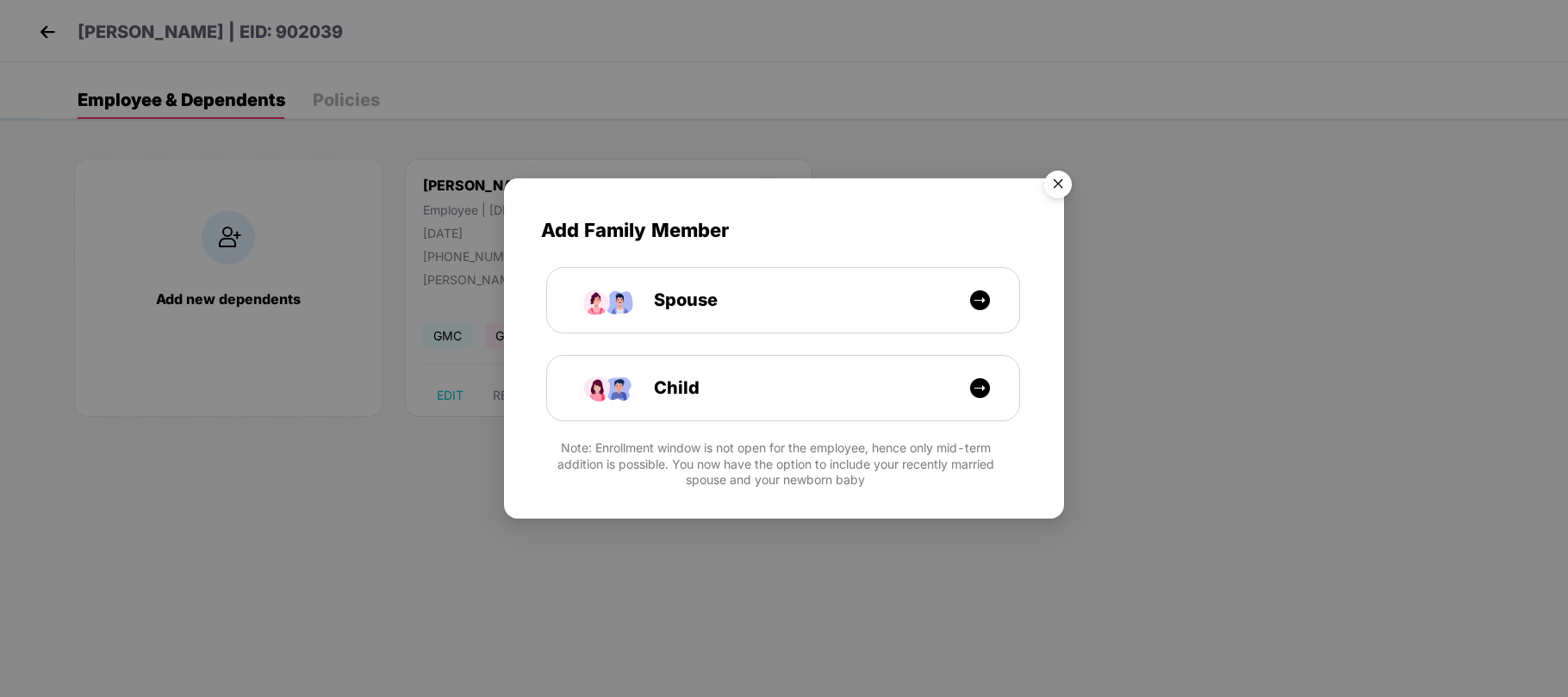
click at [1056, 188] on img "Close" at bounding box center [1057, 187] width 48 height 48
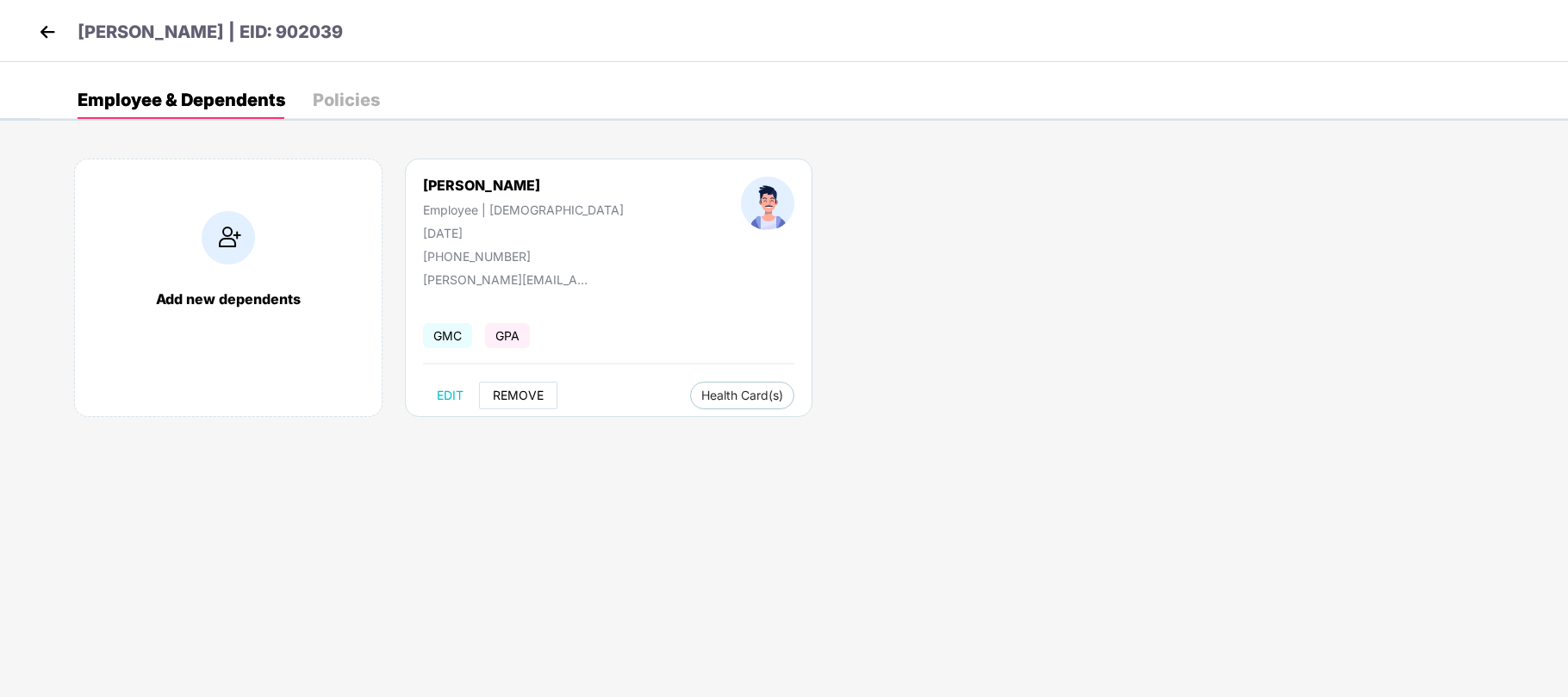
click at [510, 398] on span "REMOVE" at bounding box center [518, 395] width 51 height 14
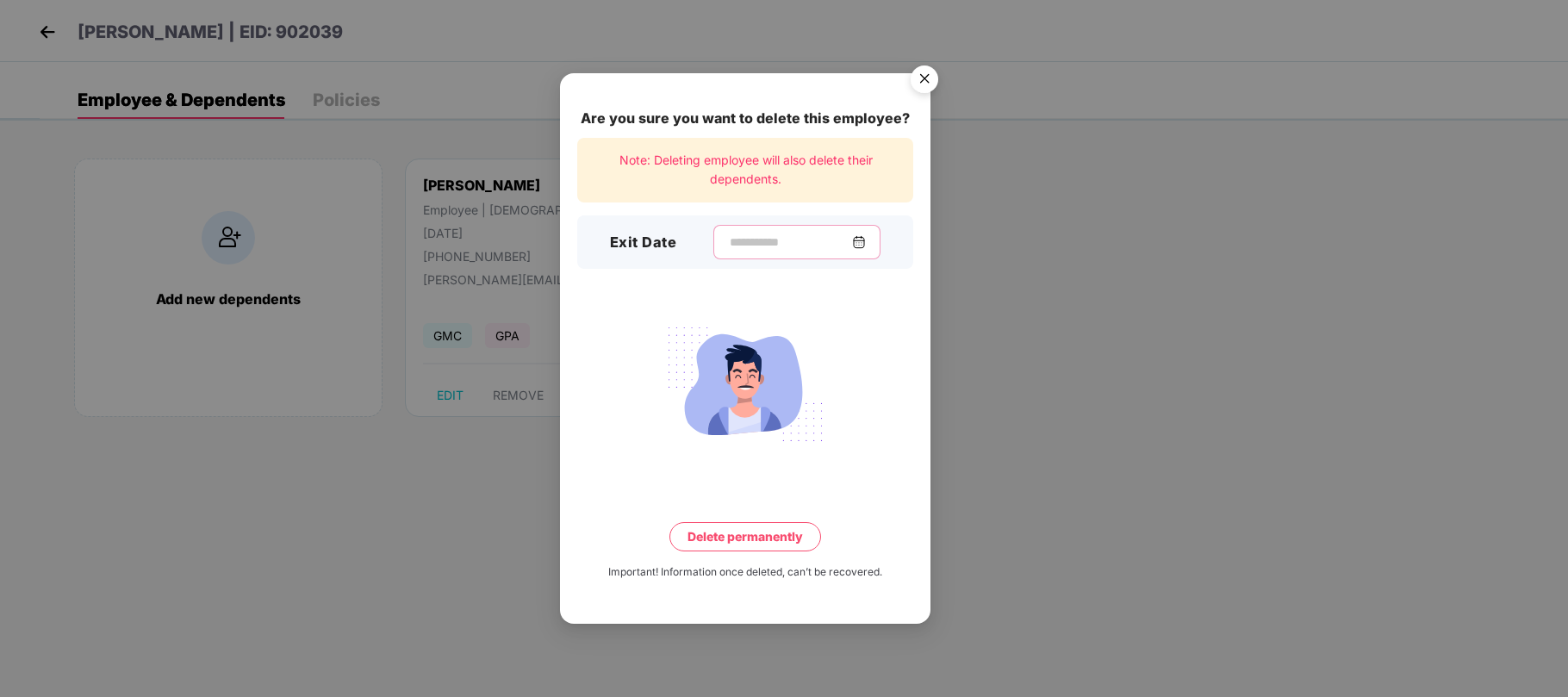
click at [733, 236] on input at bounding box center [790, 242] width 124 height 18
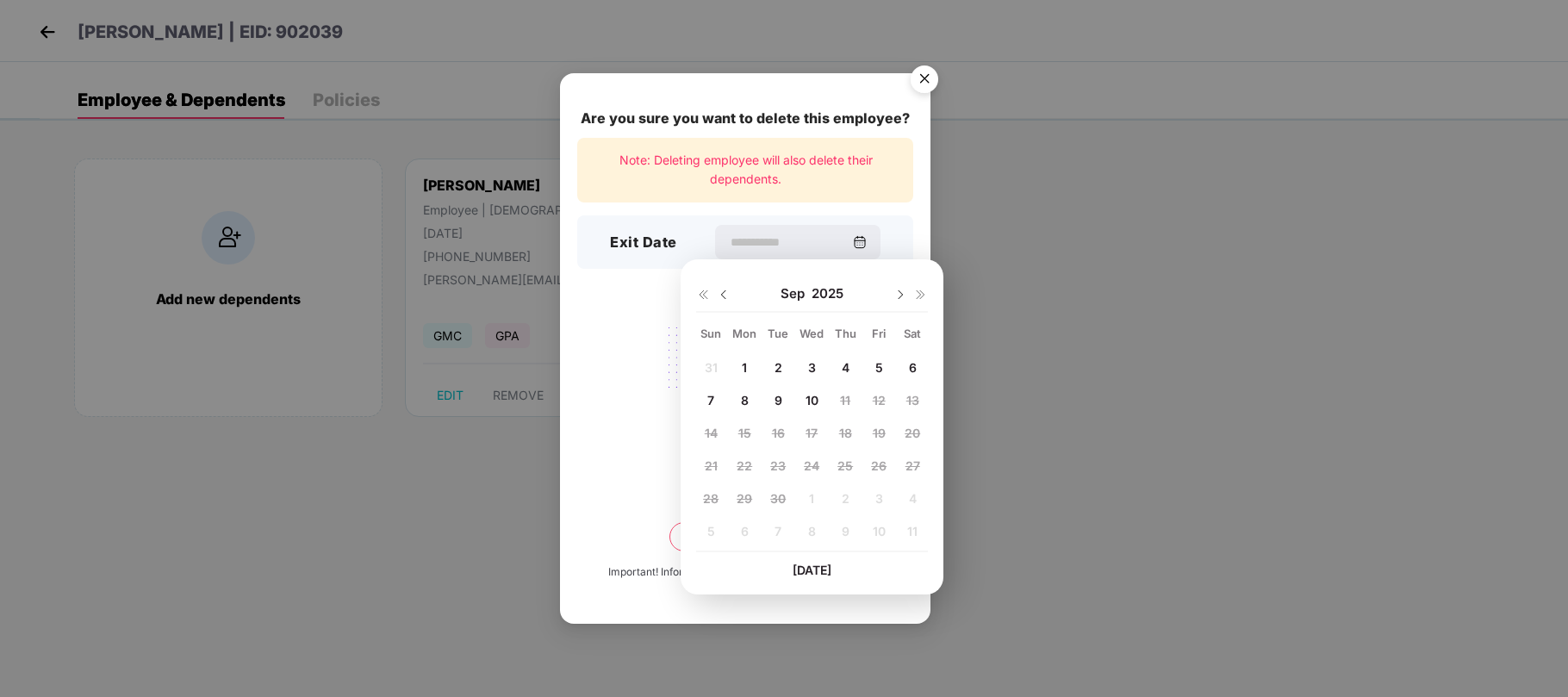
click at [721, 291] on img at bounding box center [724, 294] width 14 height 14
click at [784, 431] on div "12" at bounding box center [778, 432] width 26 height 26
type input "**********"
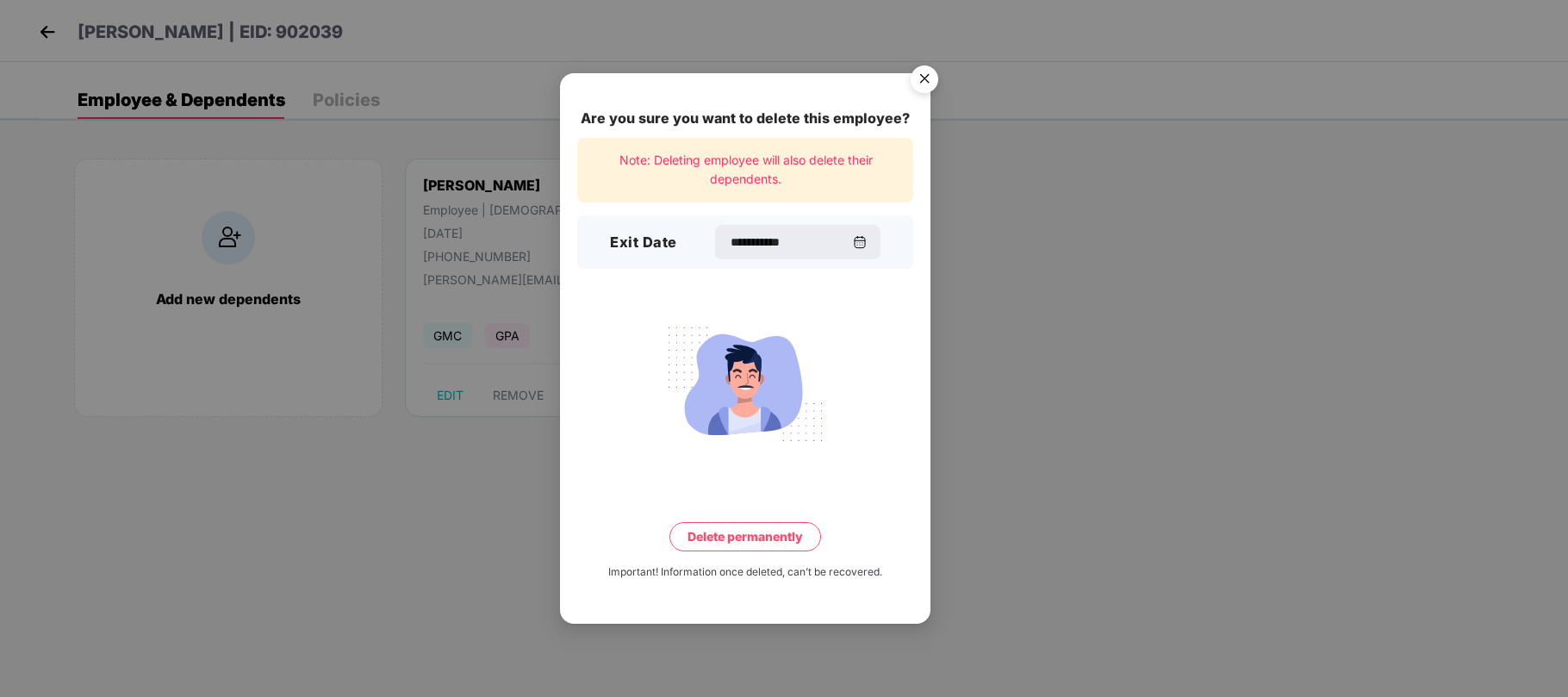
click at [755, 541] on button "Delete permanently" at bounding box center [745, 537] width 151 height 29
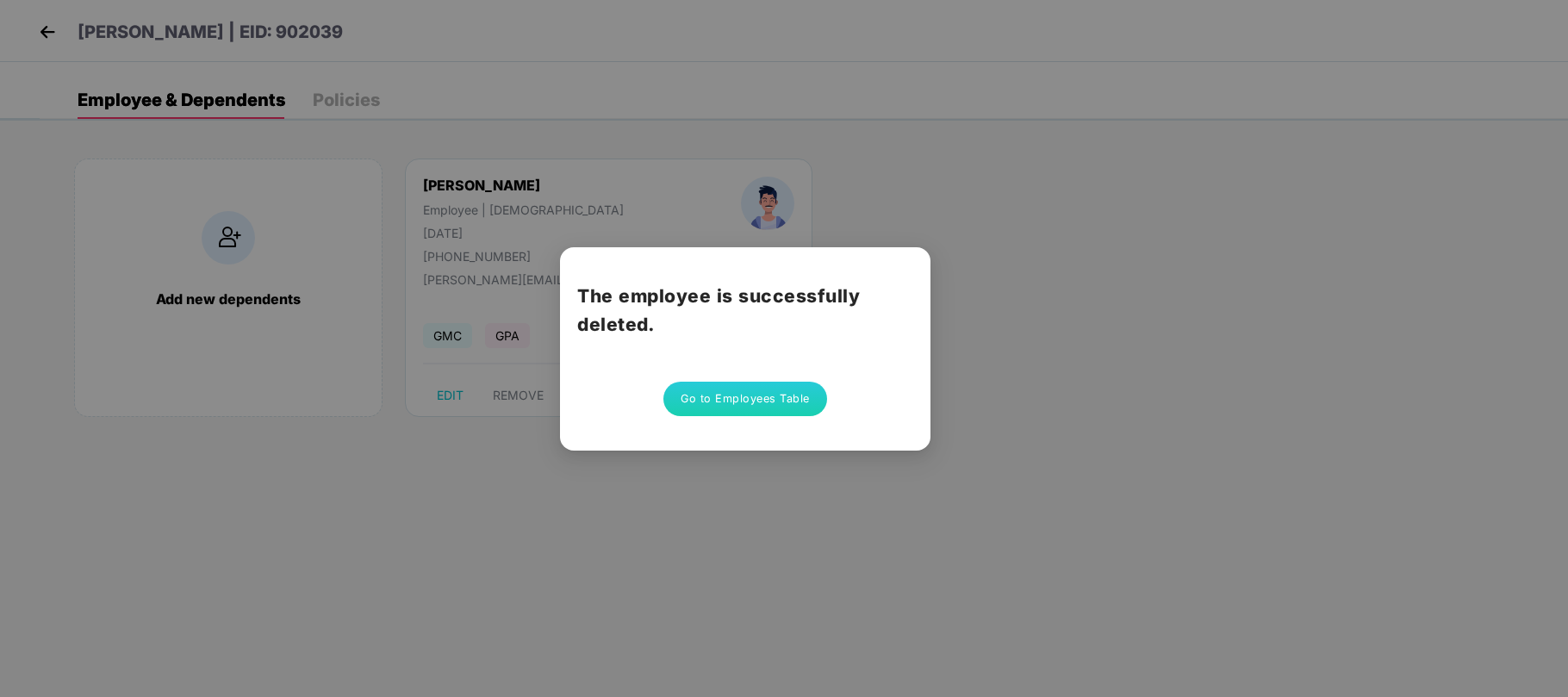
click at [777, 391] on button "Go to Employees Table" at bounding box center [745, 399] width 164 height 34
